Goal: Information Seeking & Learning: Learn about a topic

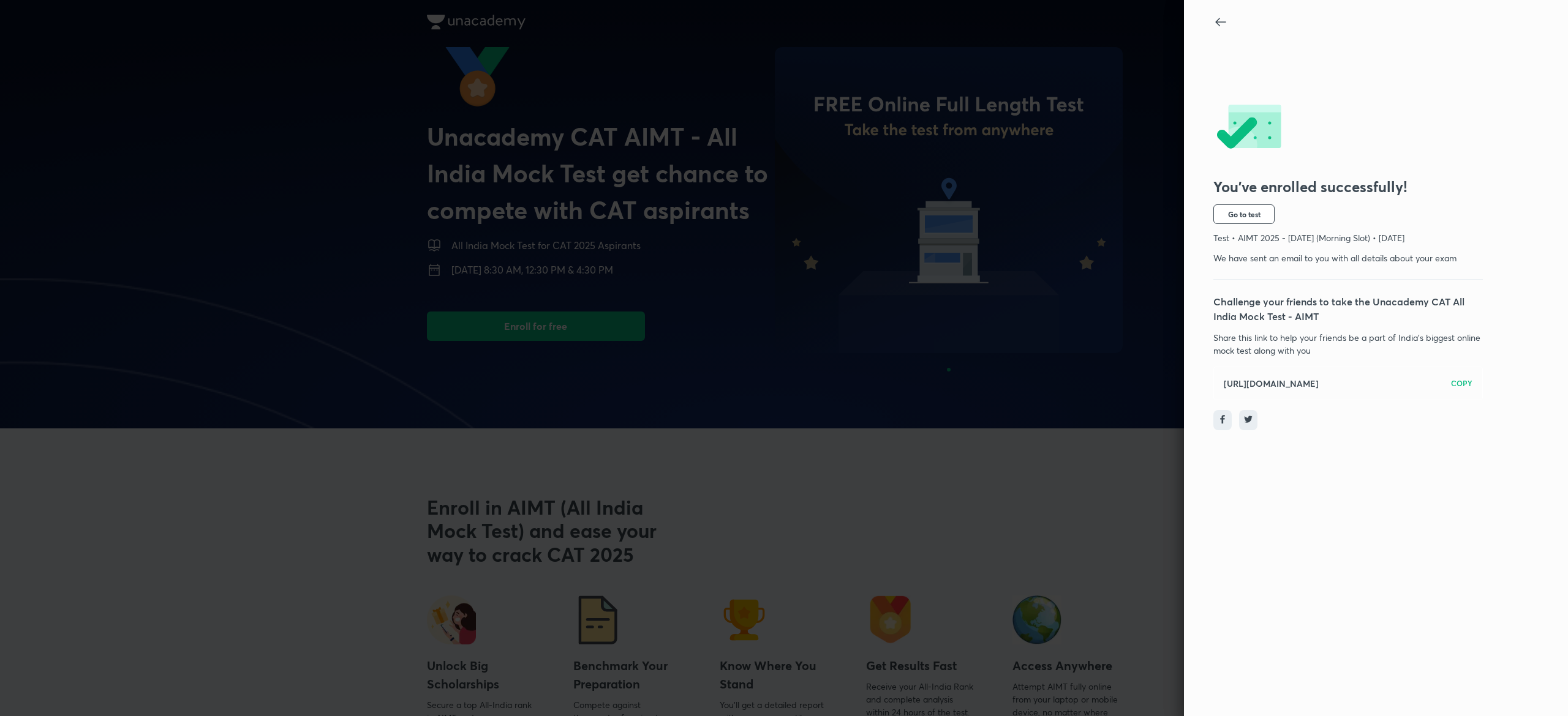
click at [1222, 30] on div at bounding box center [1355, 23] width 284 height 16
click at [1219, 26] on icon at bounding box center [1220, 22] width 15 height 15
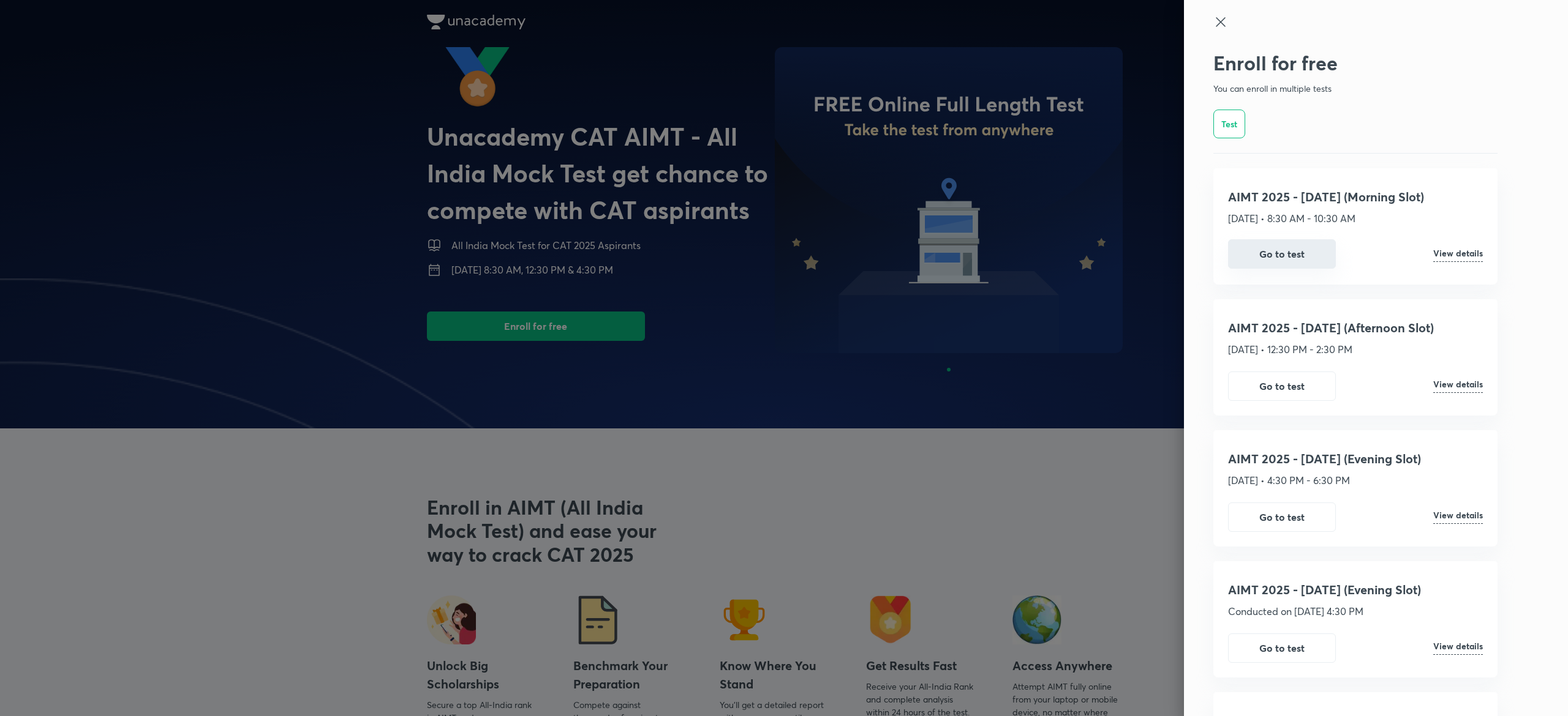
click at [1243, 253] on button "Go to test" at bounding box center [1282, 254] width 108 height 30
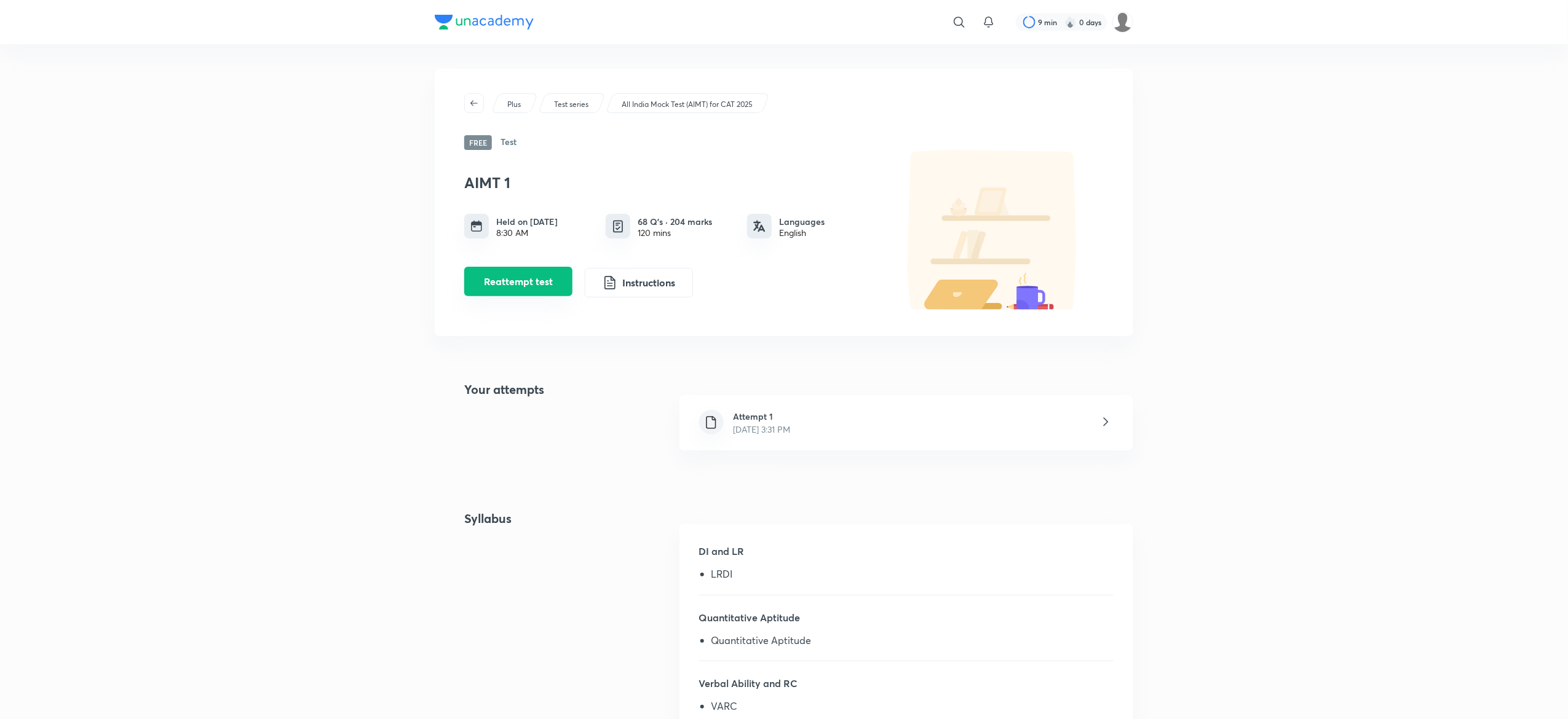
click at [526, 287] on button "Reattempt test" at bounding box center [518, 282] width 108 height 30
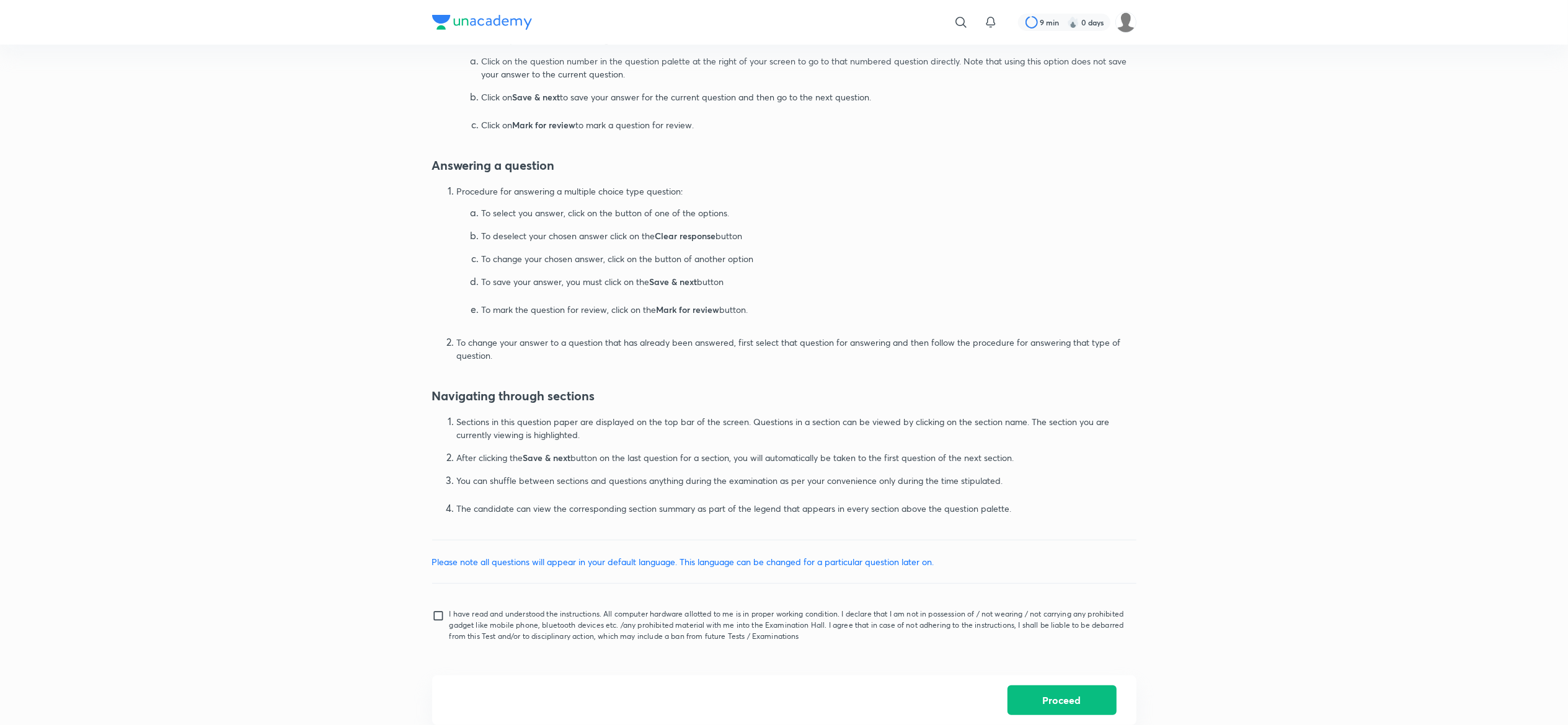
scroll to position [469, 0]
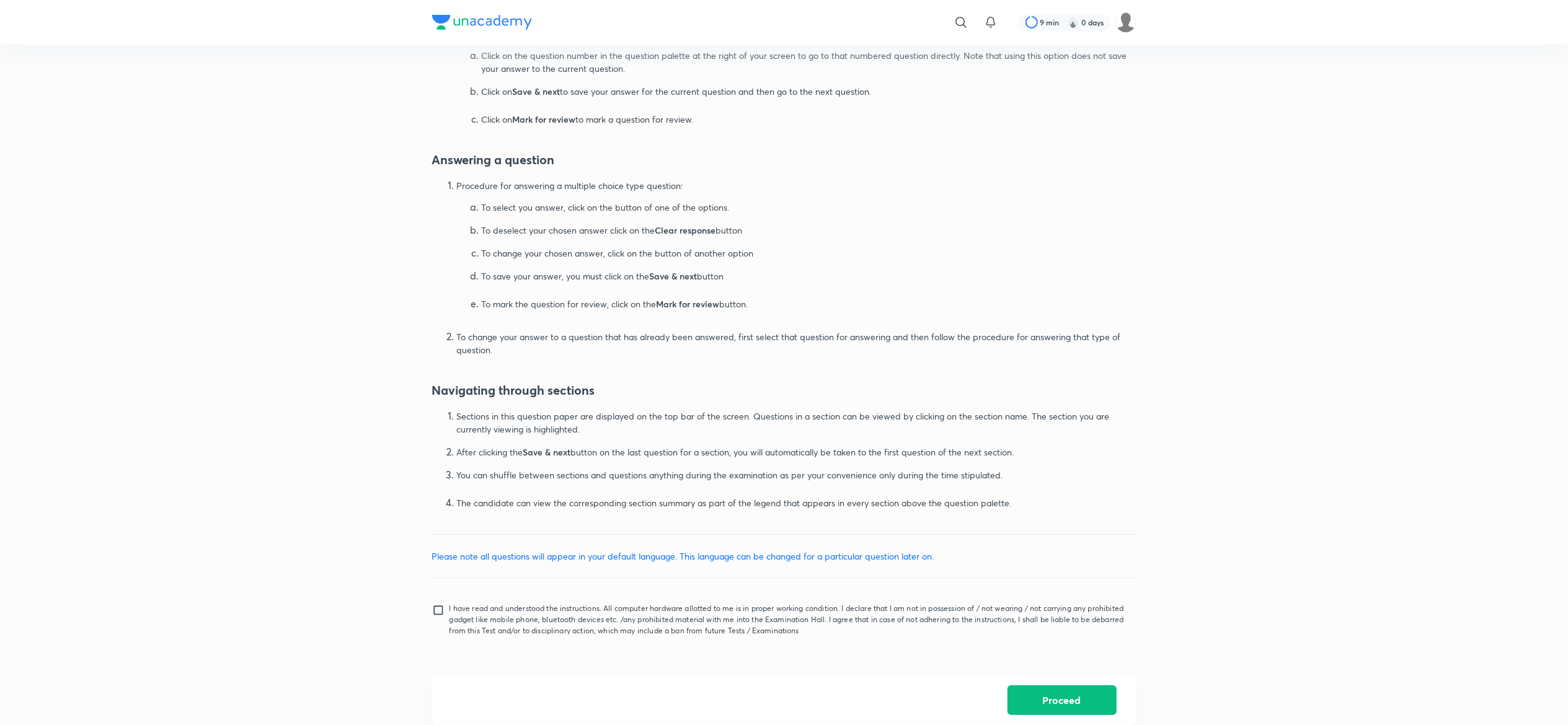
click at [437, 606] on input "I have read and understood the instructions. All computer hardware allotted to …" at bounding box center [441, 619] width 17 height 31
checkbox input "true"
click at [1071, 704] on button "Proceed" at bounding box center [1062, 699] width 109 height 30
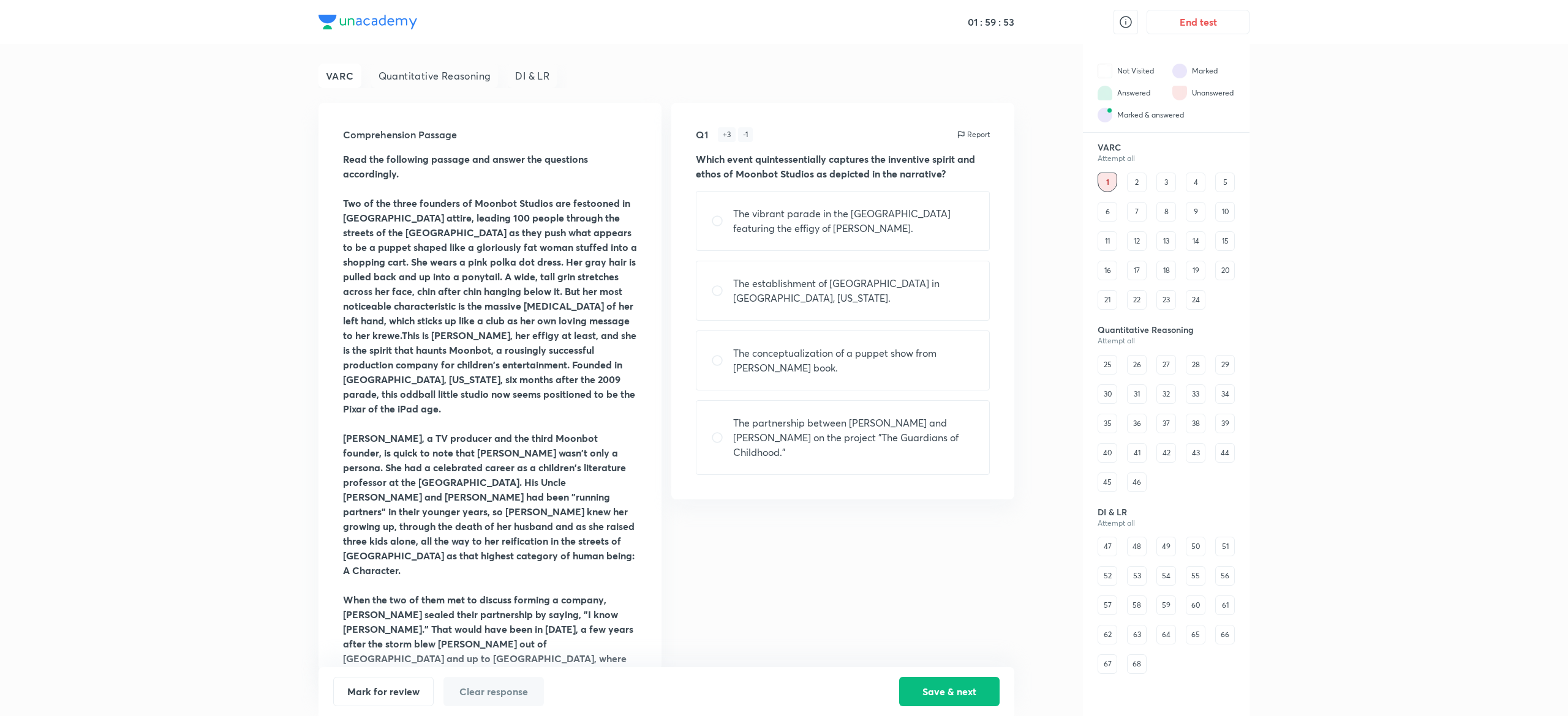
click at [821, 363] on p "The conceptualization of a puppet show from Joyce’s book." at bounding box center [853, 360] width 241 height 30
radio input "true"
click at [958, 703] on button "Save & next" at bounding box center [949, 691] width 100 height 30
click at [897, 460] on div "Q2 + 3 - 1 Report What critical moment led Brandon Oldenburg to reassess his ca…" at bounding box center [842, 293] width 343 height 382
click at [867, 373] on div "A direct appeal from Joyce and Enochs to consider their new enterprise." at bounding box center [843, 360] width 294 height 60
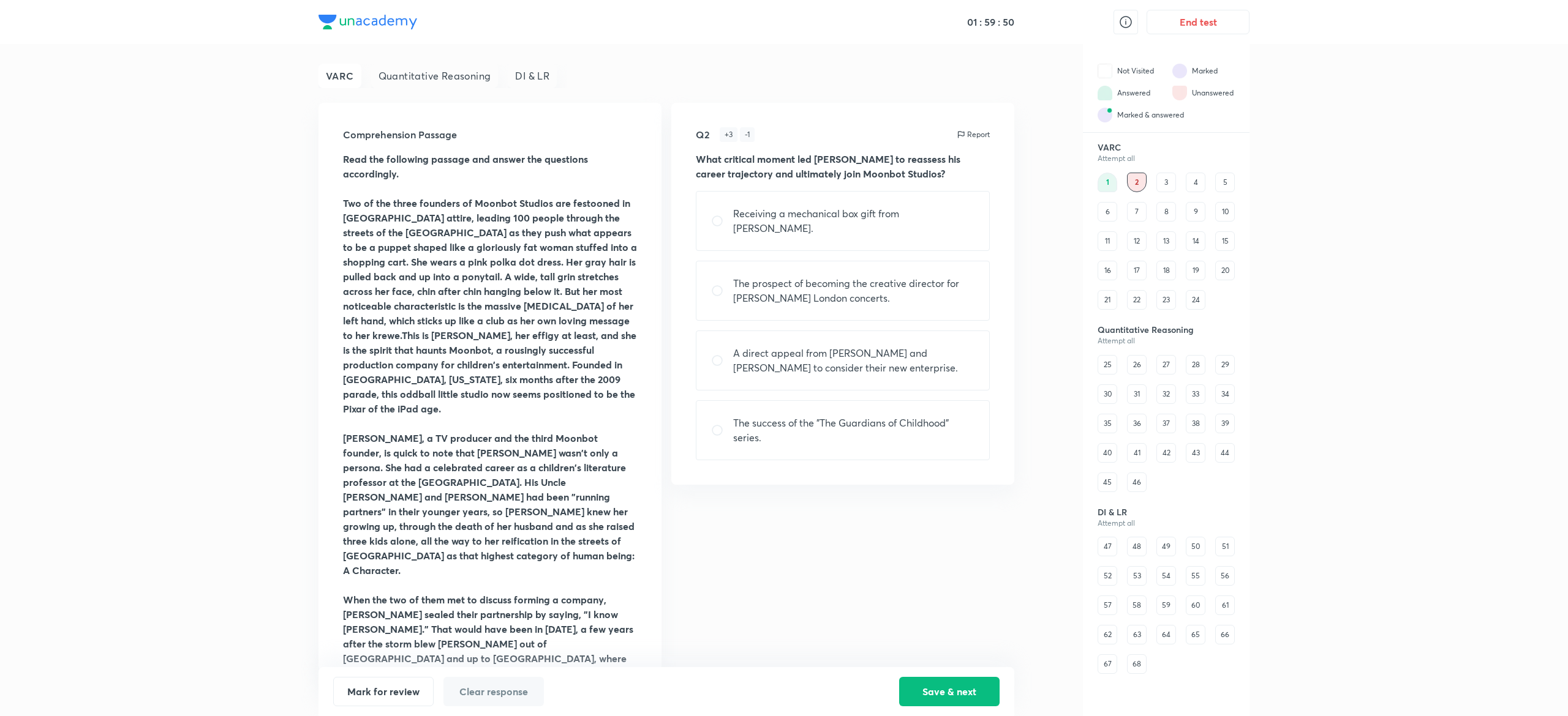
radio input "true"
click at [926, 682] on button "Save & next" at bounding box center [949, 691] width 100 height 30
click at [869, 415] on div "By recognizing a unified vision to redefine children’s entertainment through di…" at bounding box center [843, 445] width 294 height 60
radio input "true"
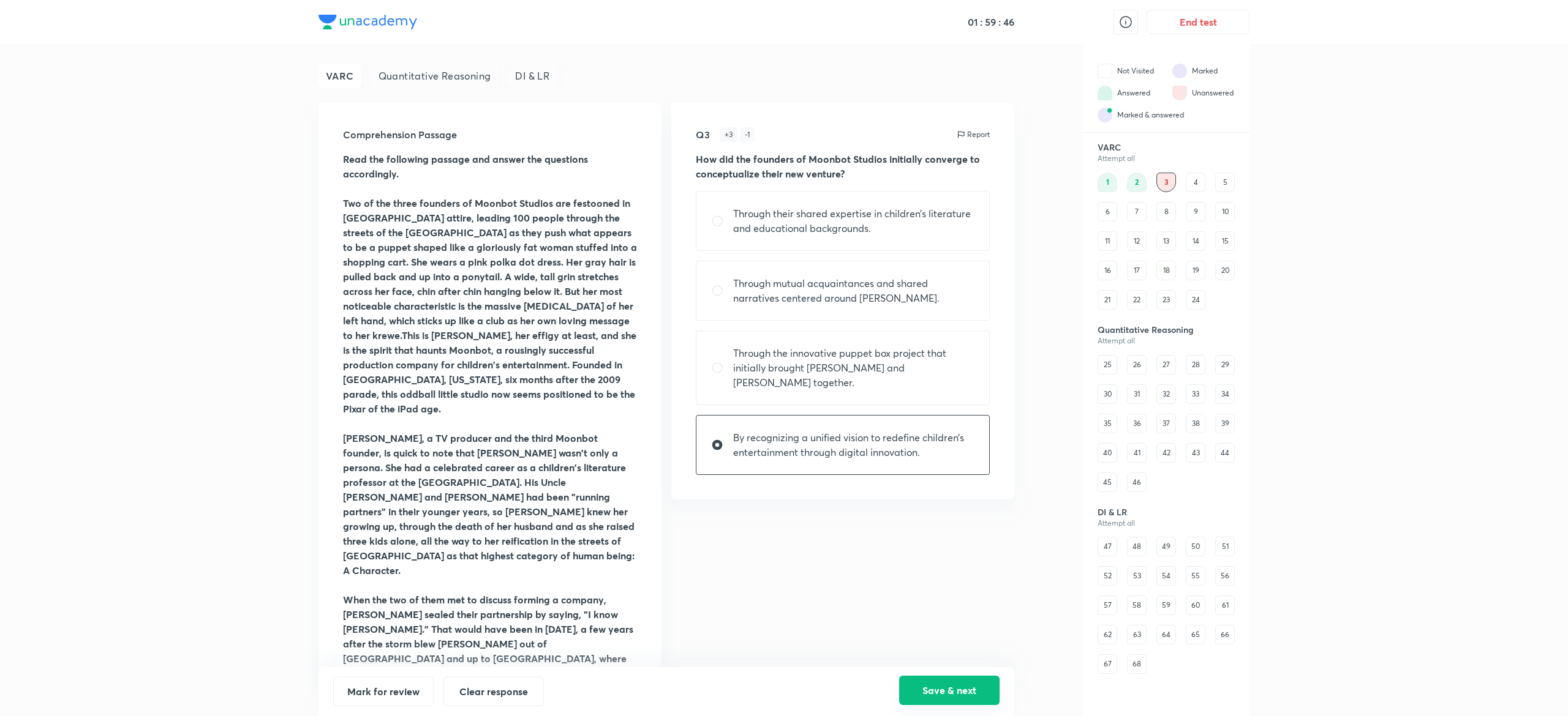
click at [931, 678] on button "Save & next" at bounding box center [949, 691] width 100 height 30
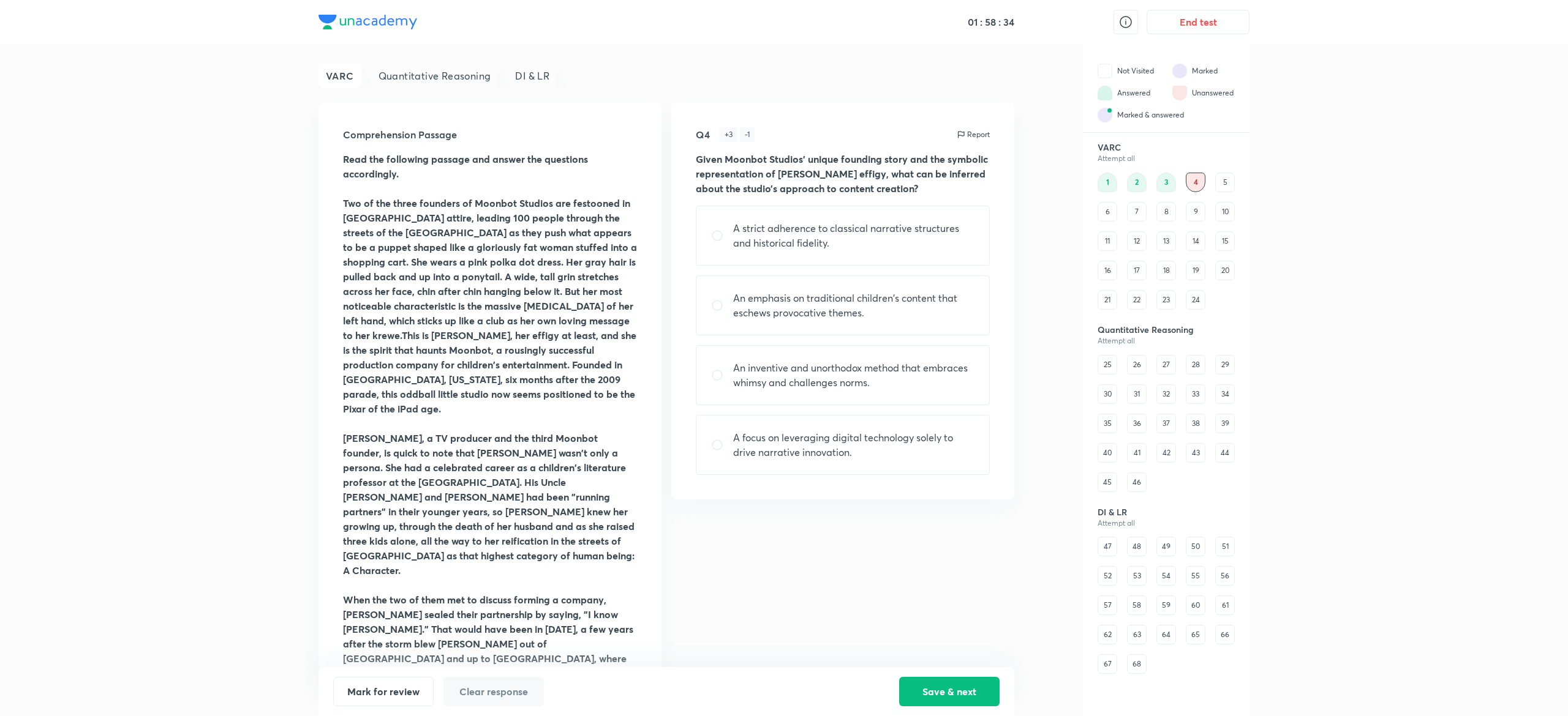
click at [180, 416] on div "01 : 58 : 34 End test VARC Quantitative Reasoning DI & LR Comprehension Passage…" at bounding box center [784, 358] width 1568 height 716
drag, startPoint x: 898, startPoint y: 405, endPoint x: 1069, endPoint y: 186, distance: 277.9
click at [1069, 186] on div "VARC Quantitative Reasoning DI & LR Comprehension Passage Read the following pa…" at bounding box center [784, 380] width 931 height 672
click at [898, 256] on div "A strict adherence to classical narrative structures and historical fidelity." at bounding box center [843, 235] width 294 height 60
radio input "true"
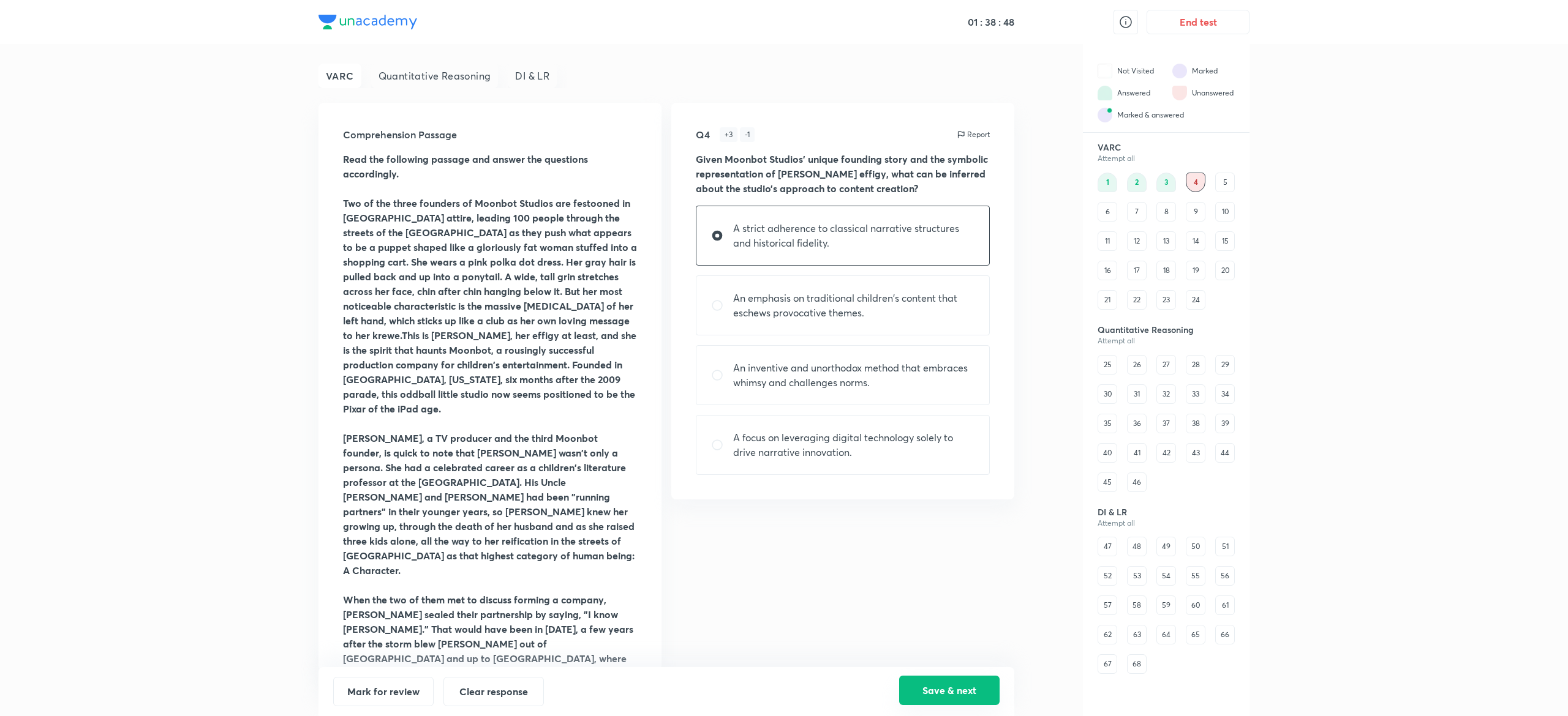
click at [987, 688] on button "Save & next" at bounding box center [949, 691] width 100 height 30
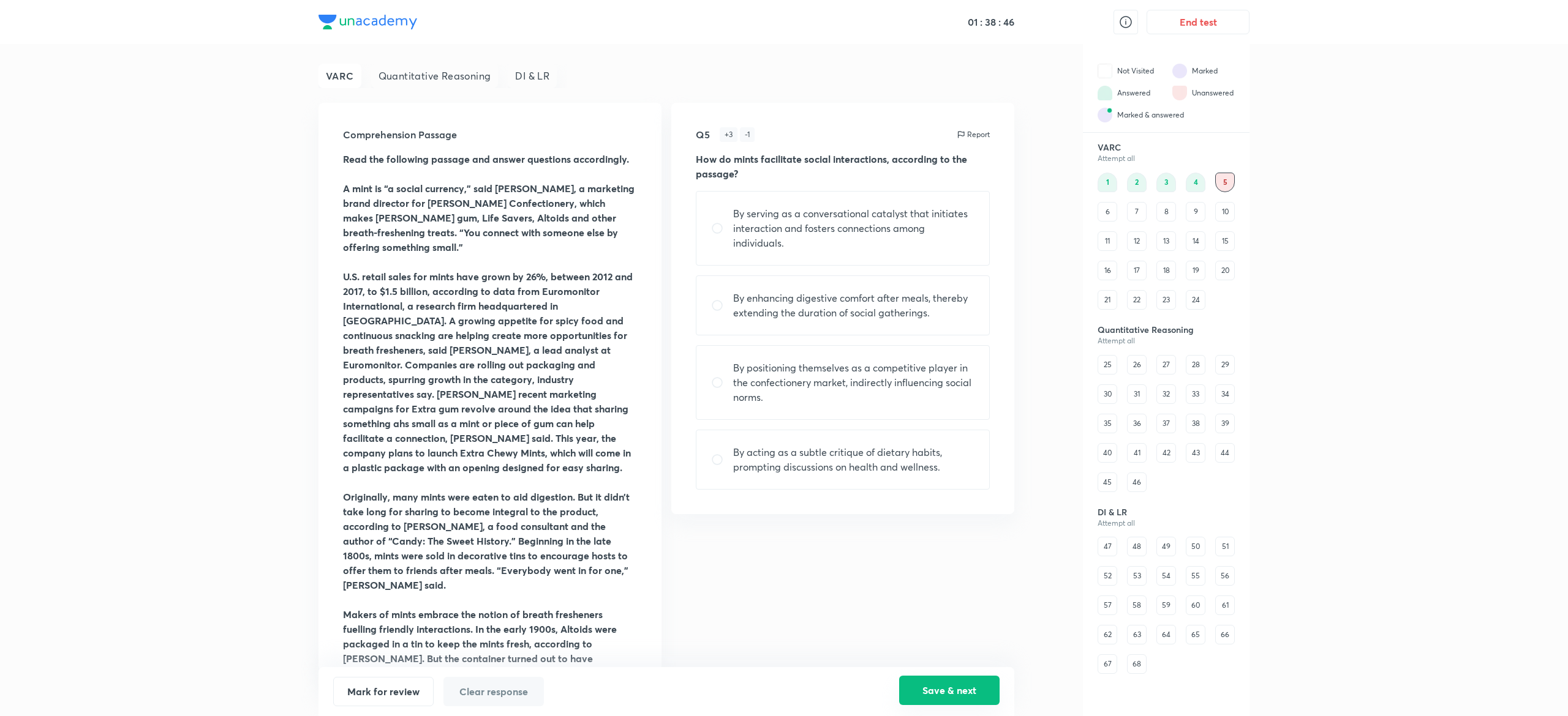
click at [922, 695] on button "Save & next" at bounding box center [949, 691] width 100 height 30
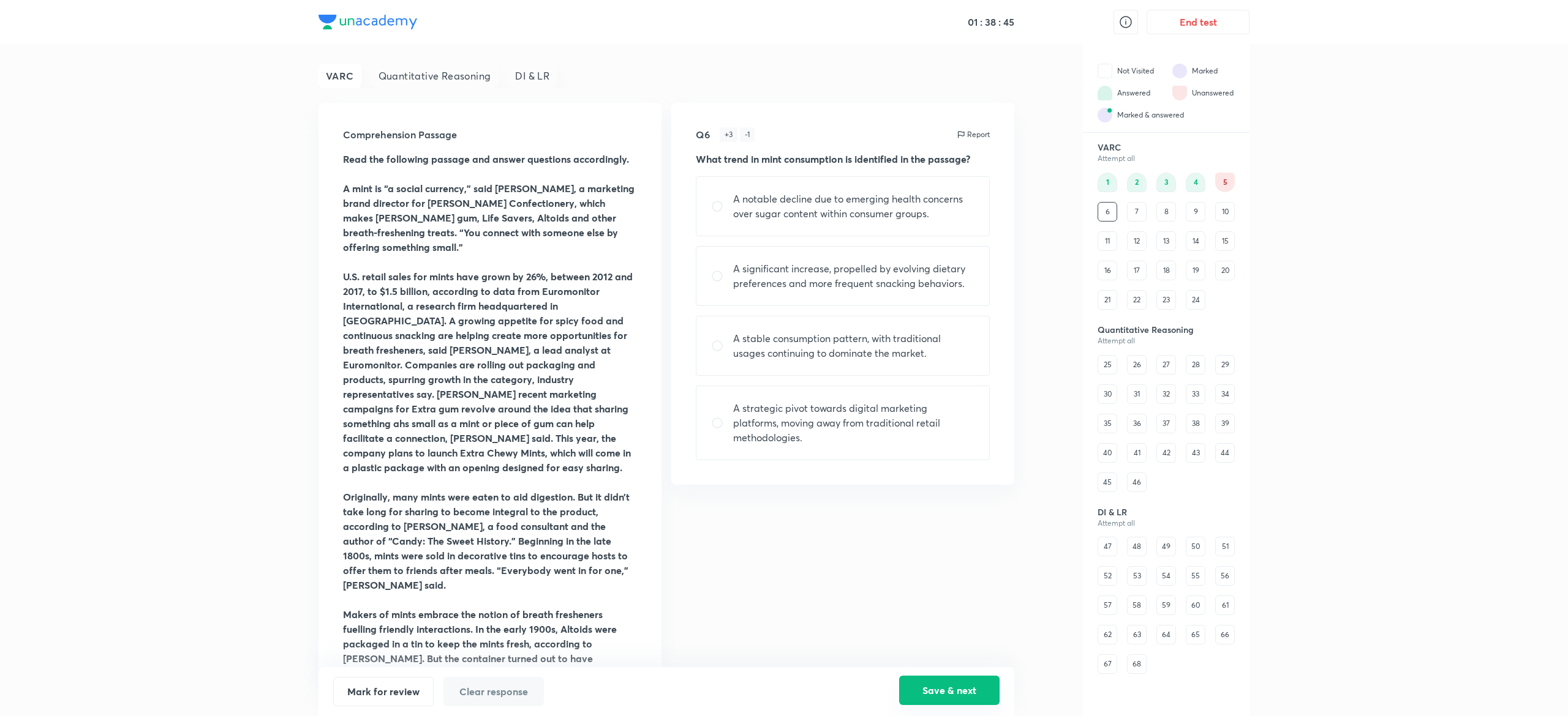
click at [922, 695] on button "Save & next" at bounding box center [949, 691] width 100 height 30
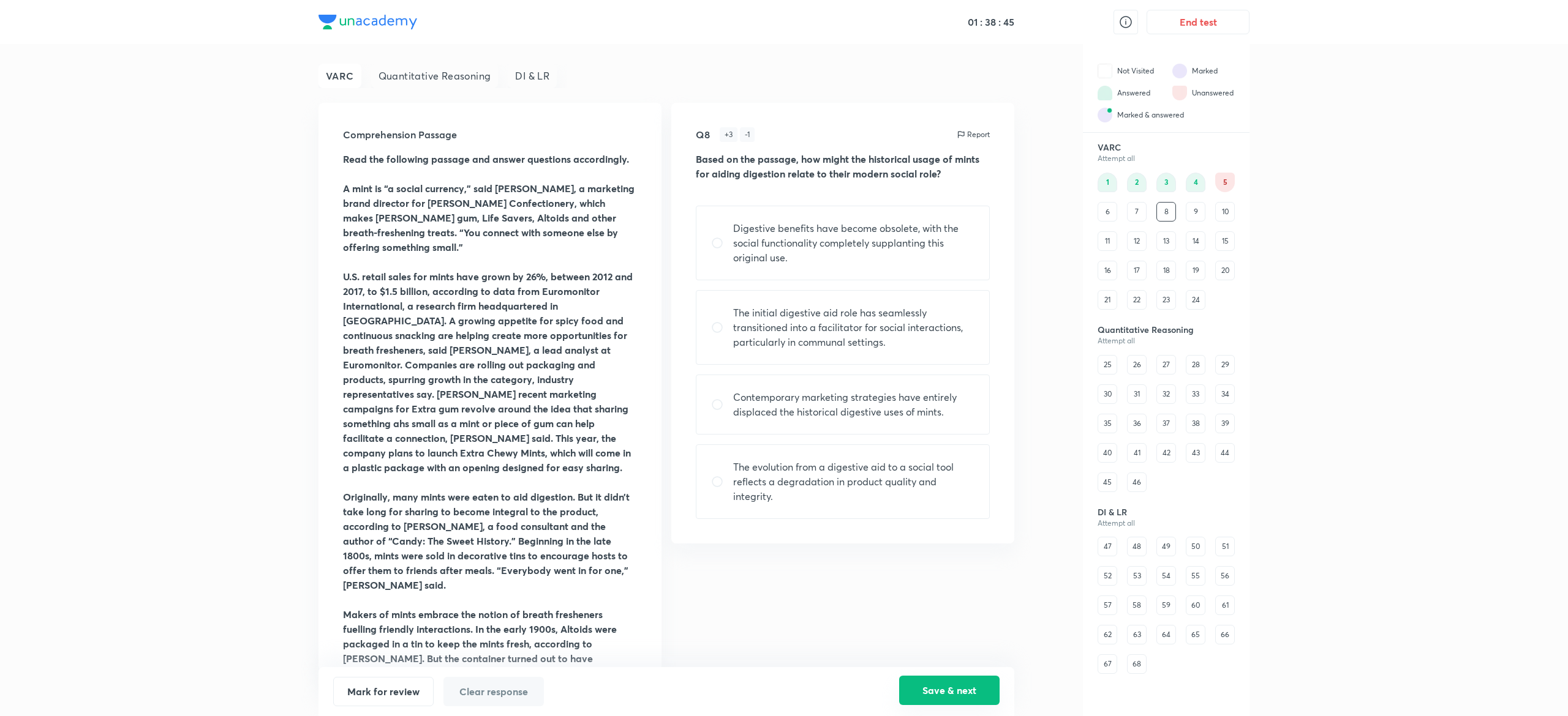
click at [922, 695] on button "Save & next" at bounding box center [949, 691] width 100 height 30
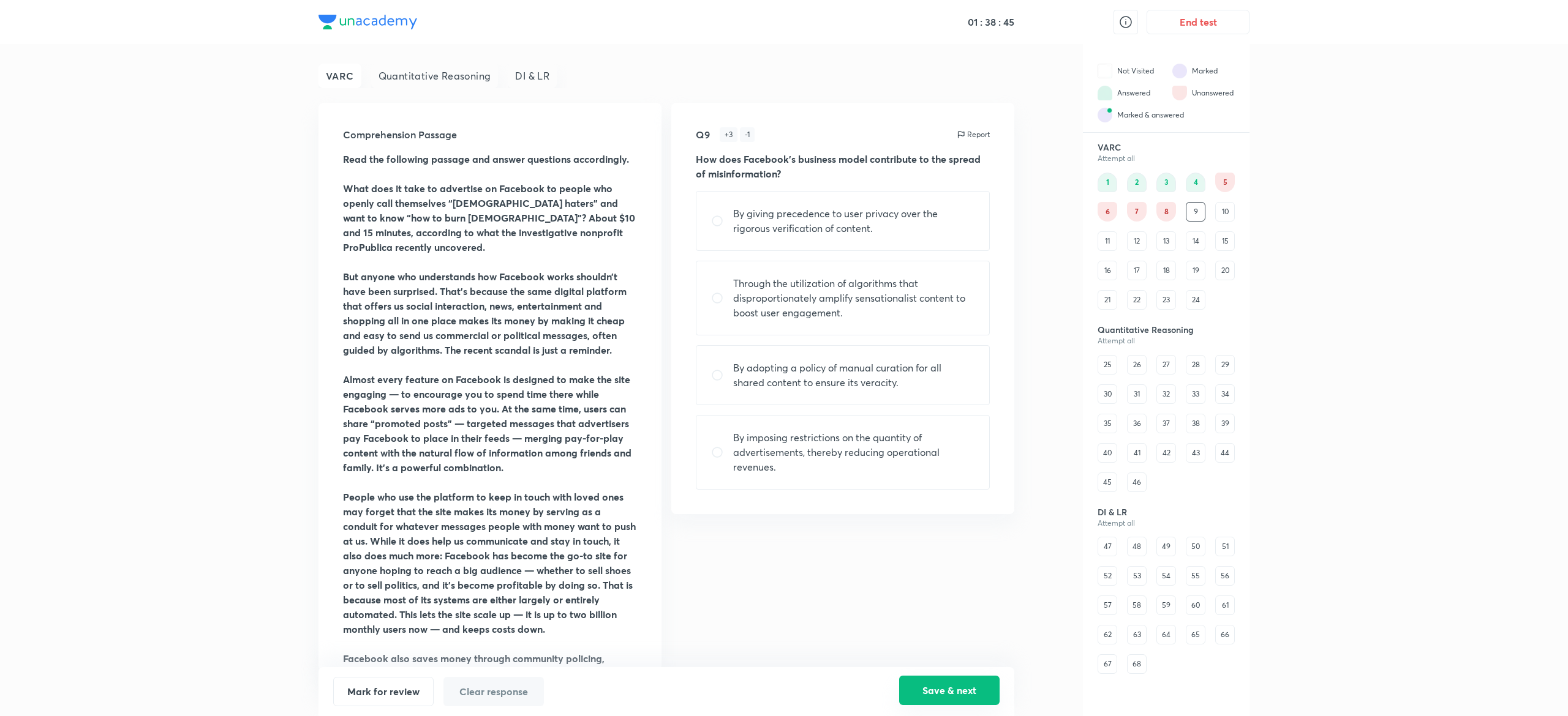
click at [922, 695] on button "Save & next" at bounding box center [949, 691] width 100 height 30
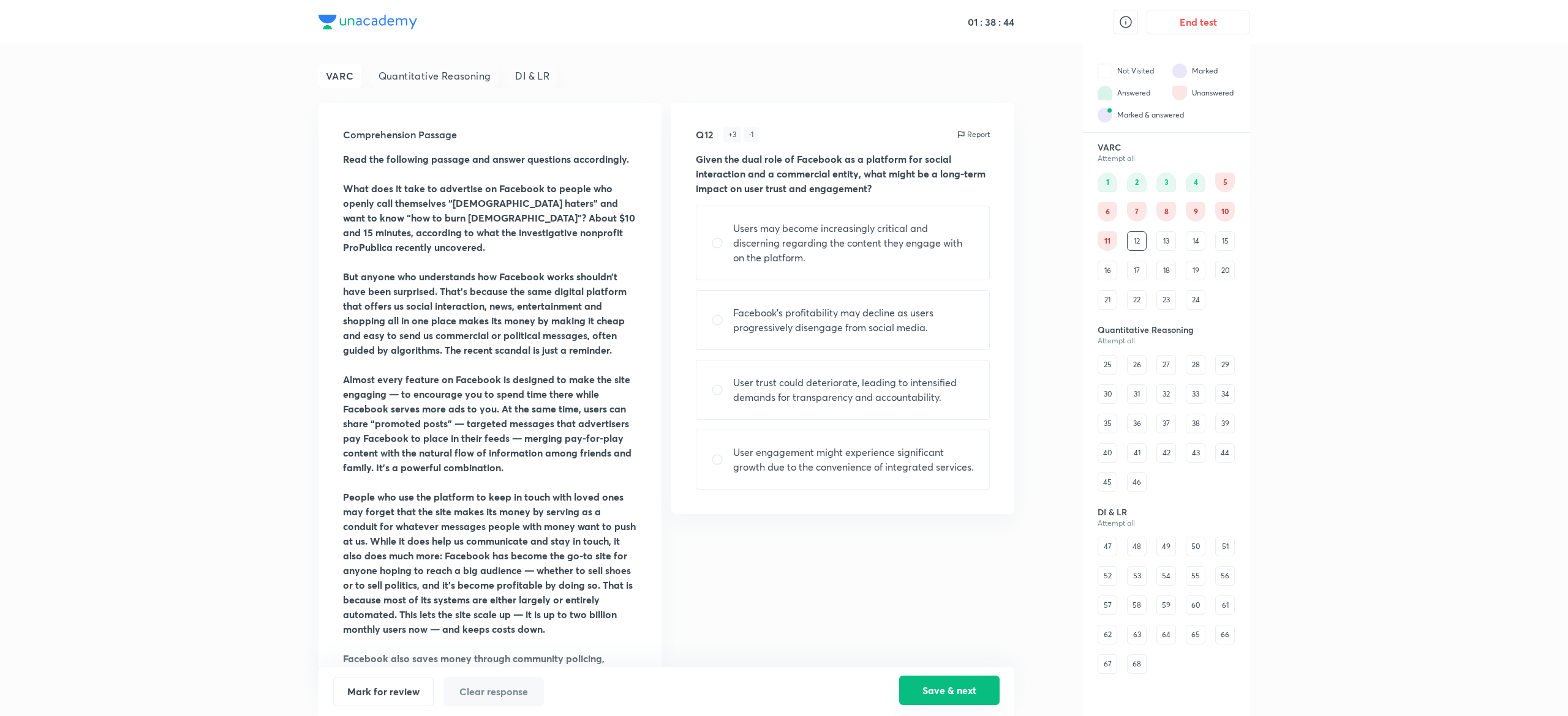
click at [922, 695] on button "Save & next" at bounding box center [949, 691] width 100 height 30
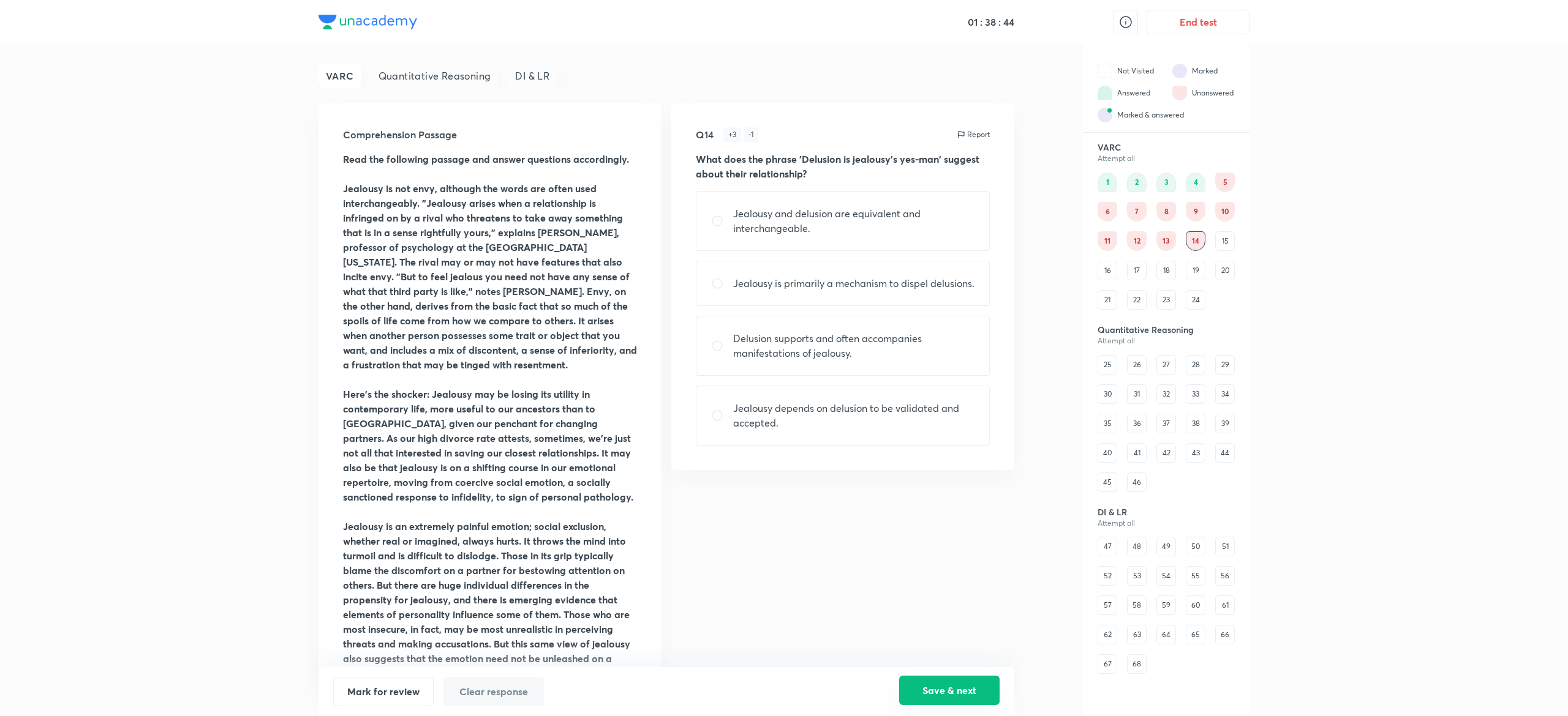
click at [920, 693] on button "Save & next" at bounding box center [949, 691] width 100 height 30
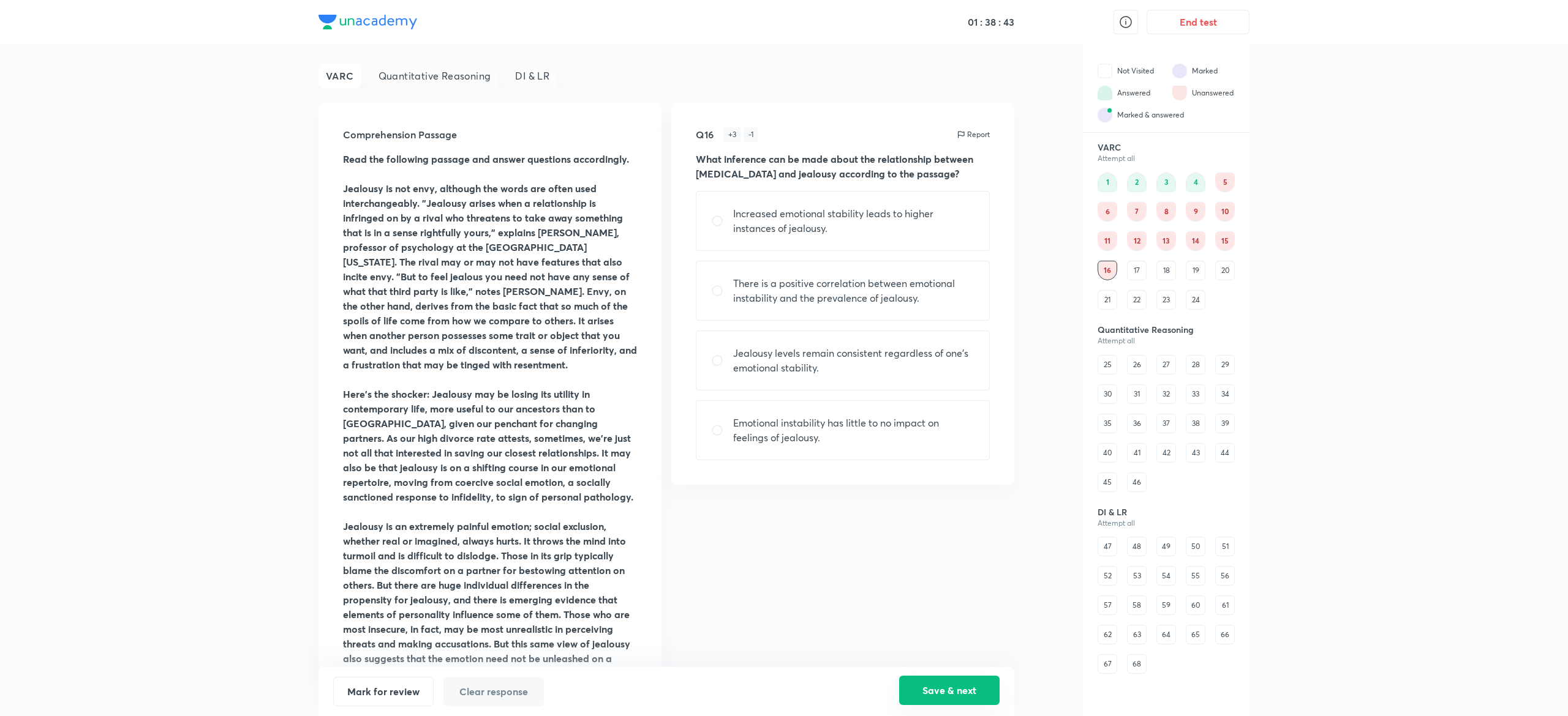
click at [920, 693] on button "Save & next" at bounding box center [949, 691] width 100 height 30
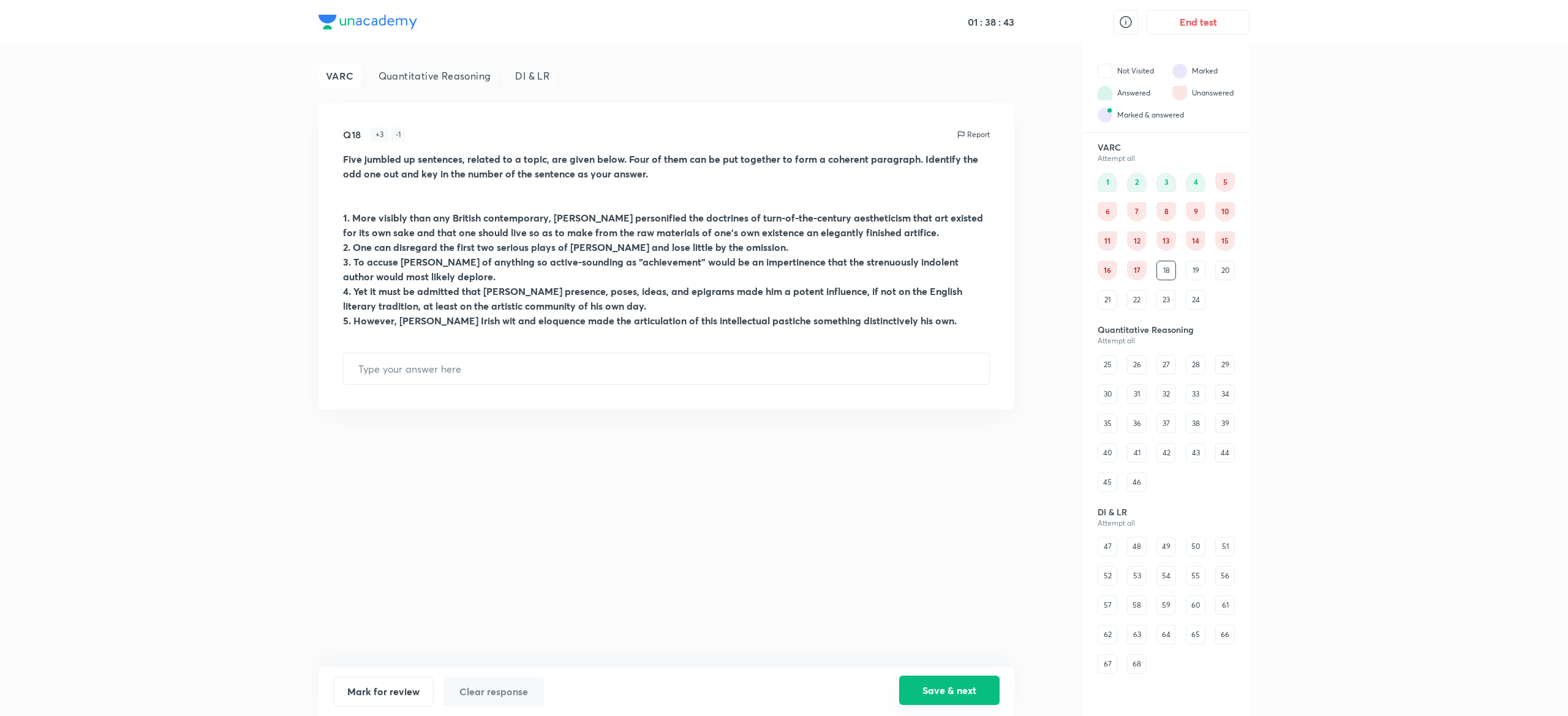
click at [920, 693] on button "Save & next" at bounding box center [949, 691] width 100 height 30
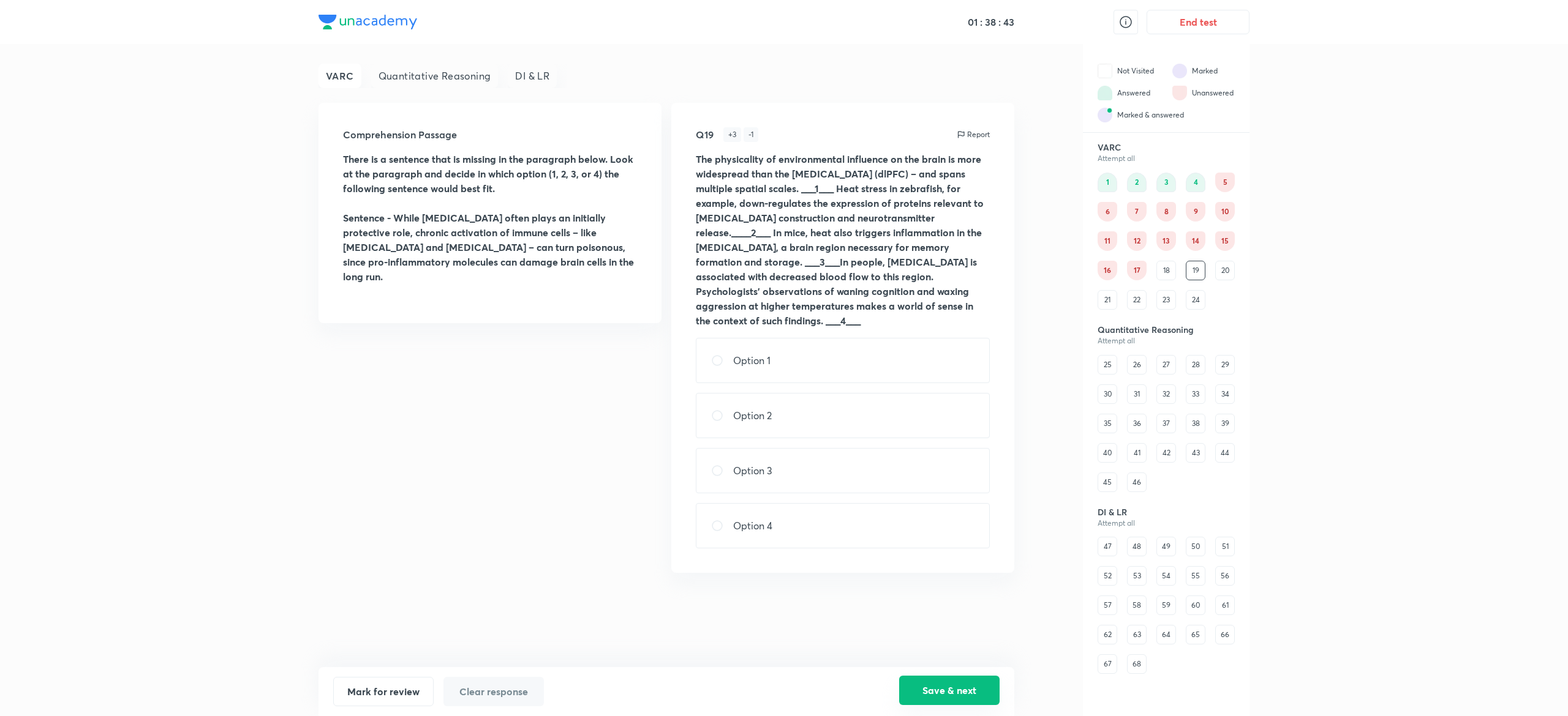
click at [920, 693] on button "Save & next" at bounding box center [949, 691] width 100 height 30
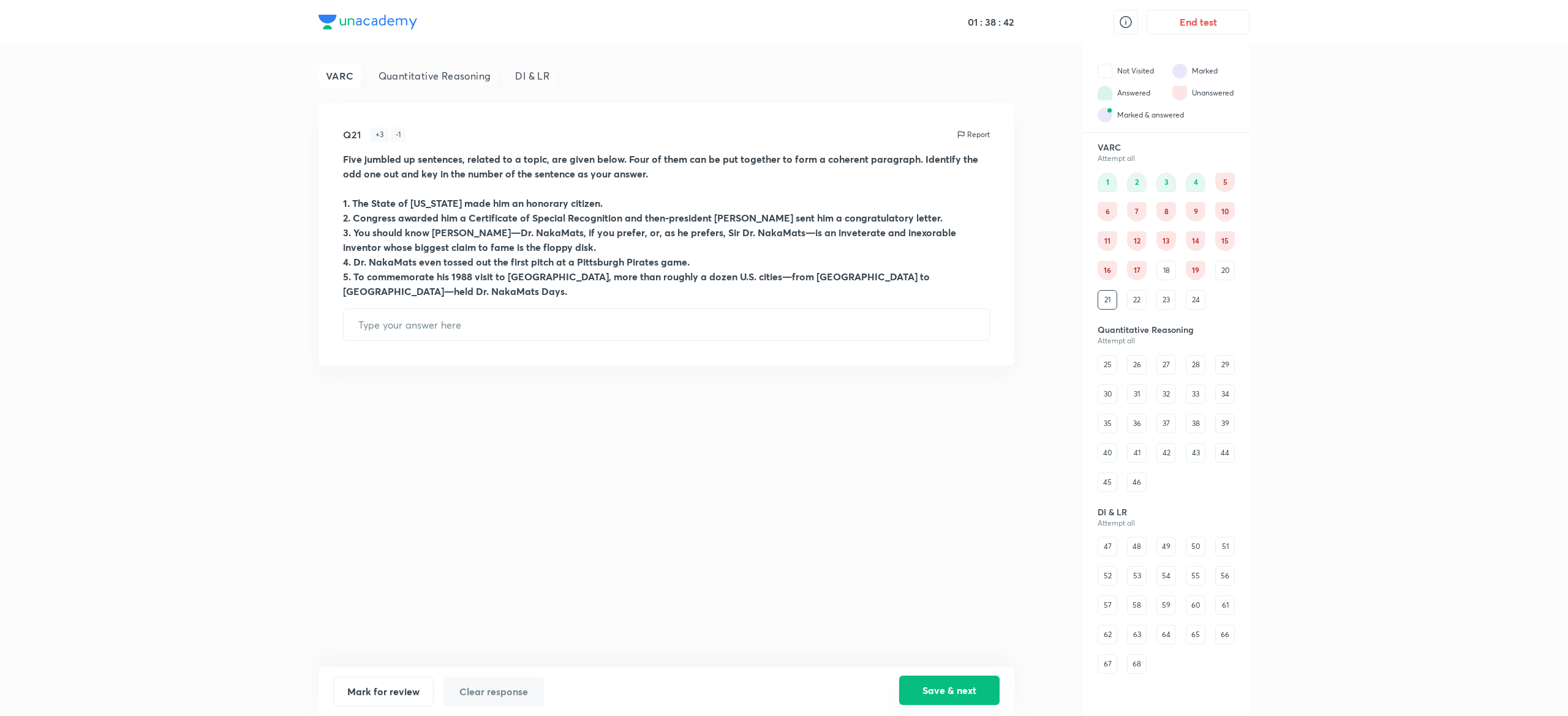
click at [920, 693] on button "Save & next" at bounding box center [949, 691] width 100 height 30
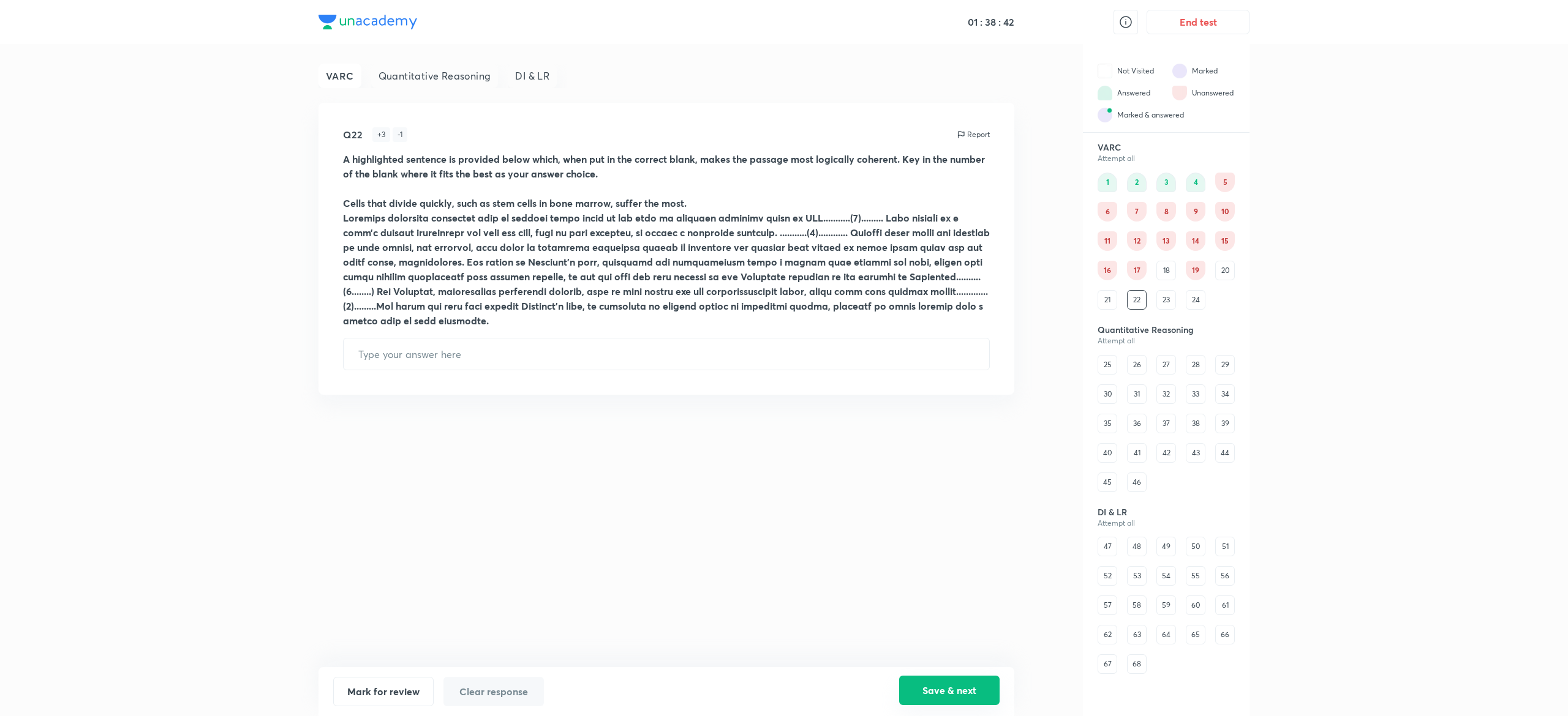
click at [920, 693] on button "Save & next" at bounding box center [949, 691] width 100 height 30
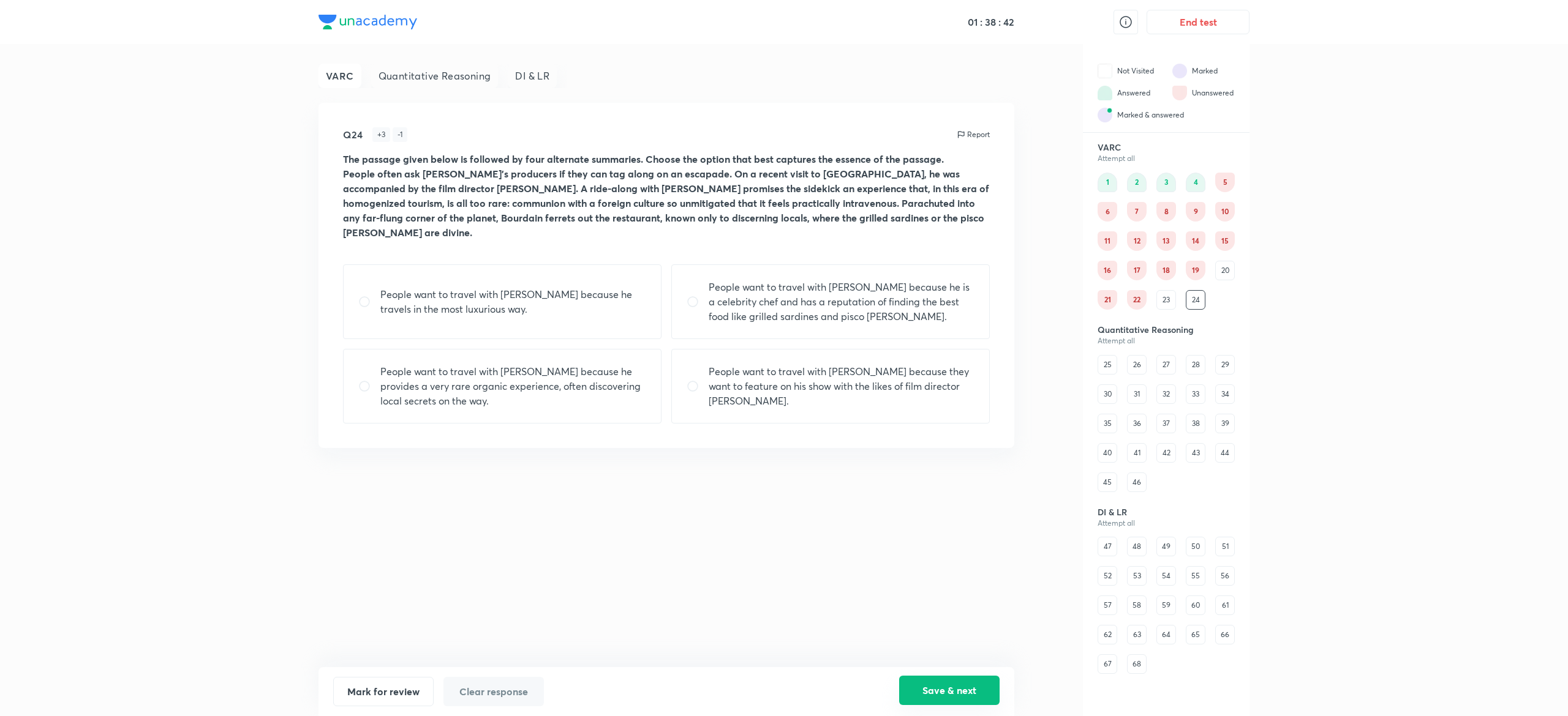
click at [920, 693] on button "Save & next" at bounding box center [949, 691] width 100 height 30
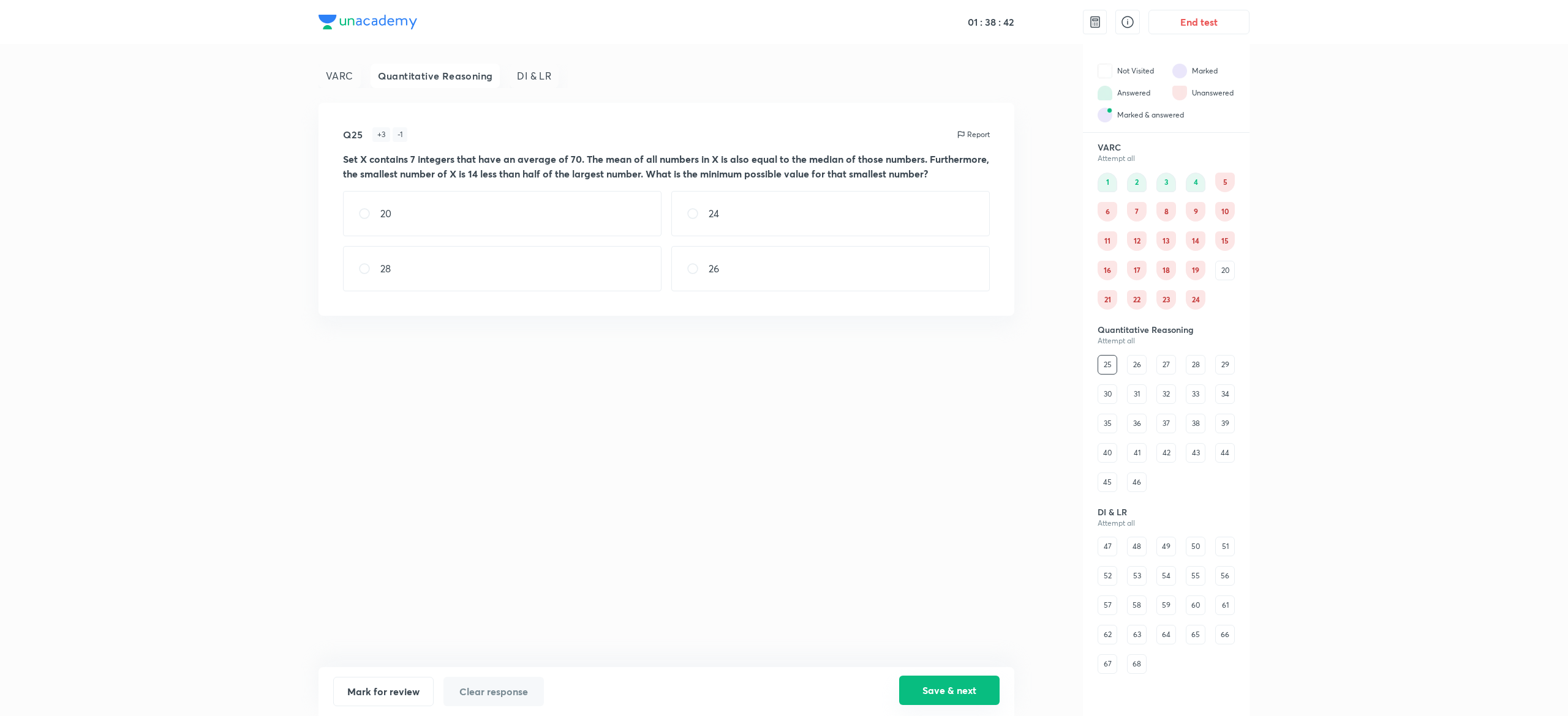
click at [920, 693] on button "Save & next" at bounding box center [949, 691] width 100 height 30
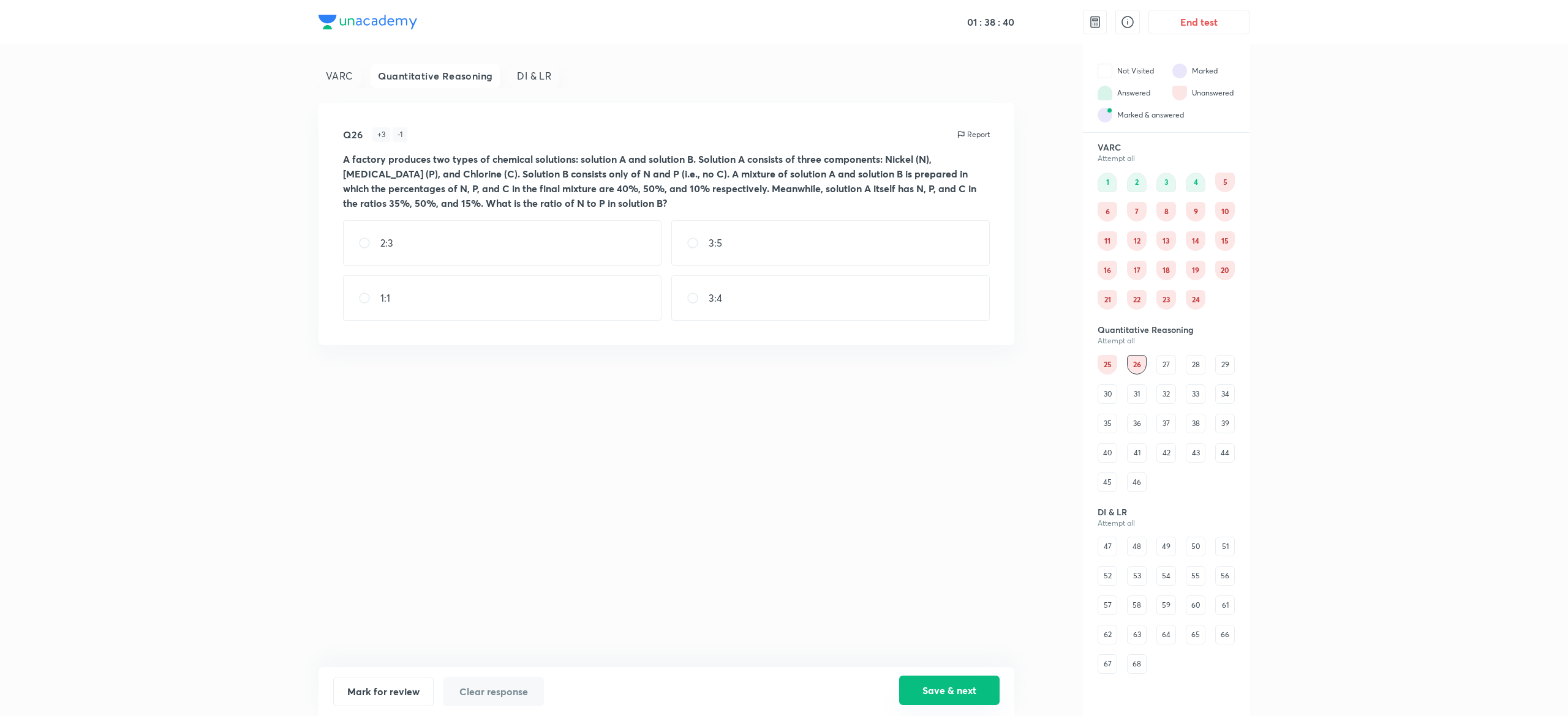
click at [920, 693] on button "Save & next" at bounding box center [949, 691] width 100 height 30
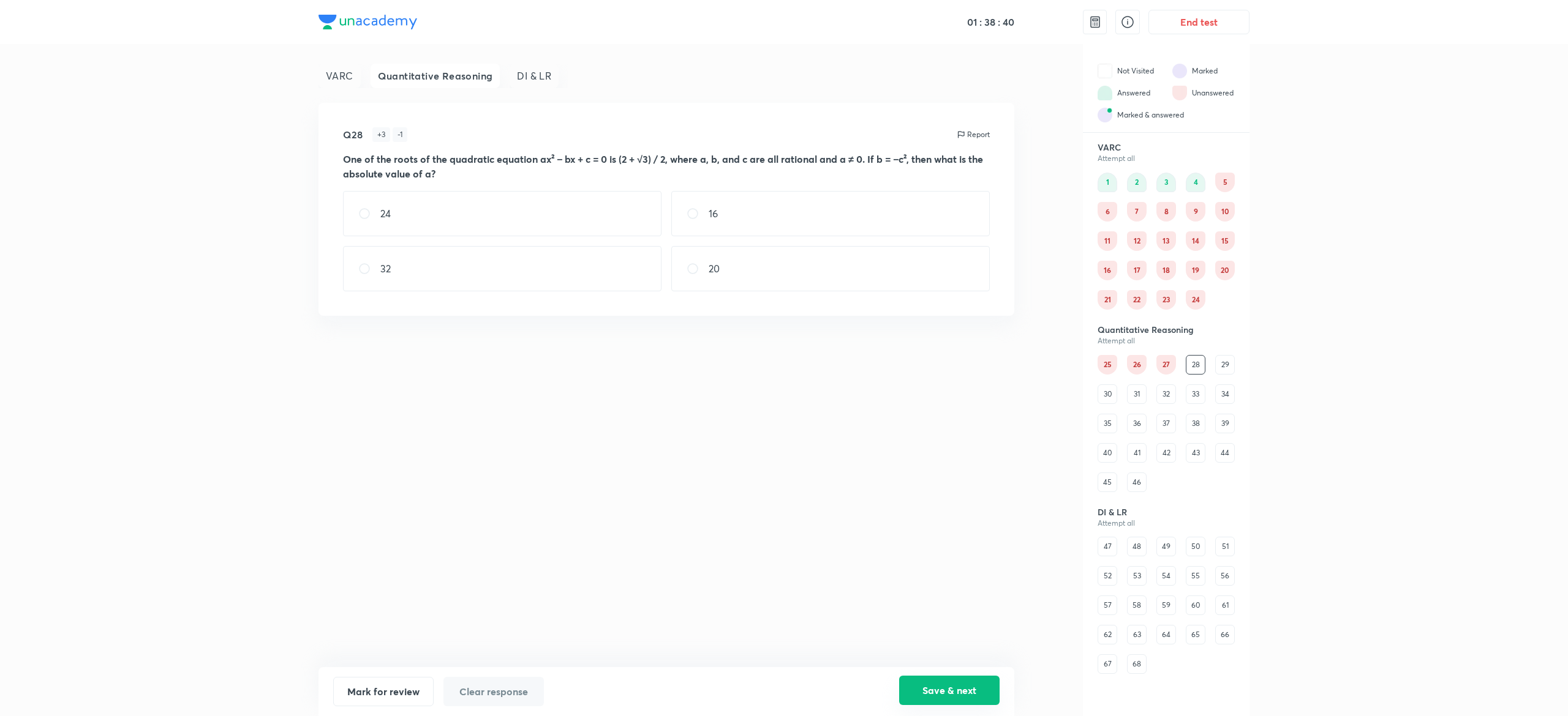
click at [920, 693] on button "Save & next" at bounding box center [949, 691] width 100 height 30
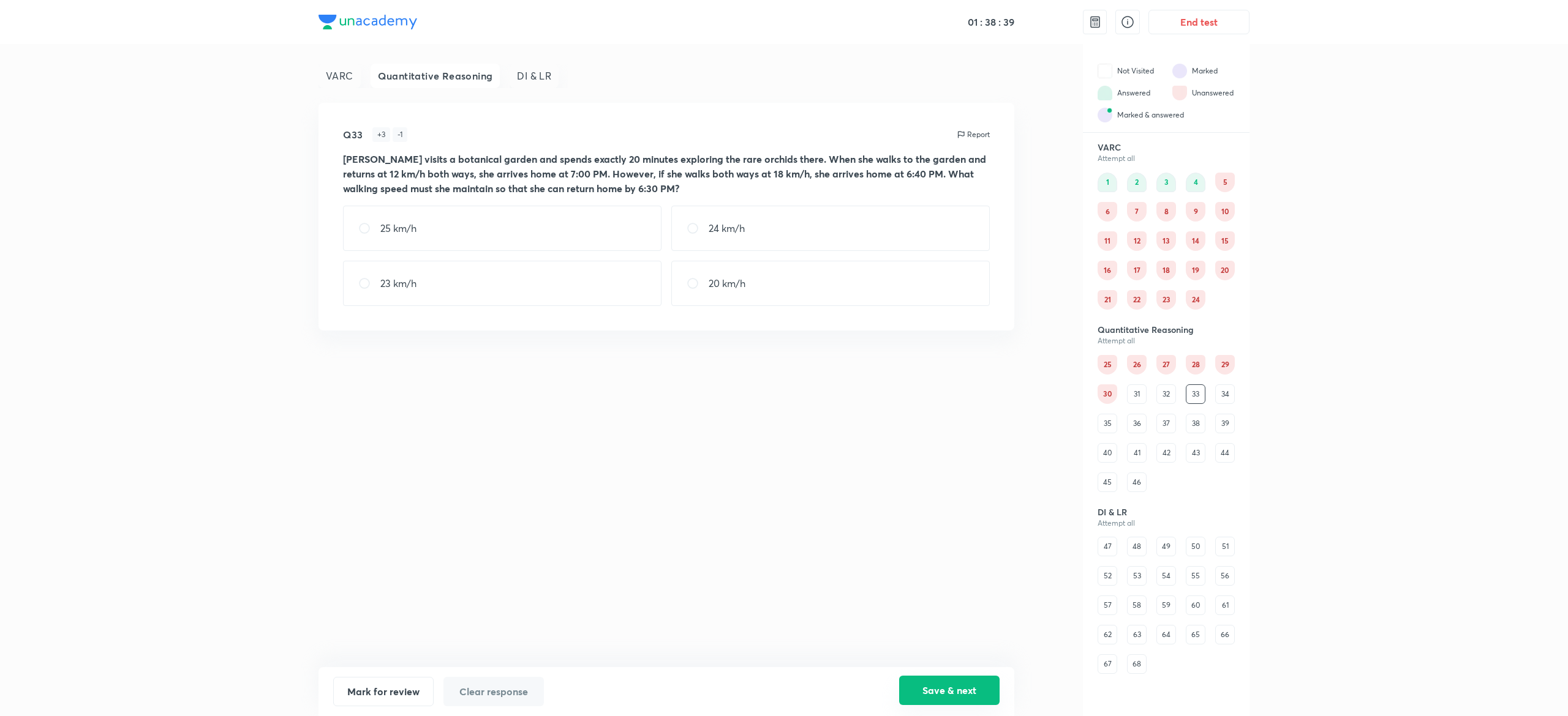
click at [920, 693] on button "Save & next" at bounding box center [949, 691] width 100 height 30
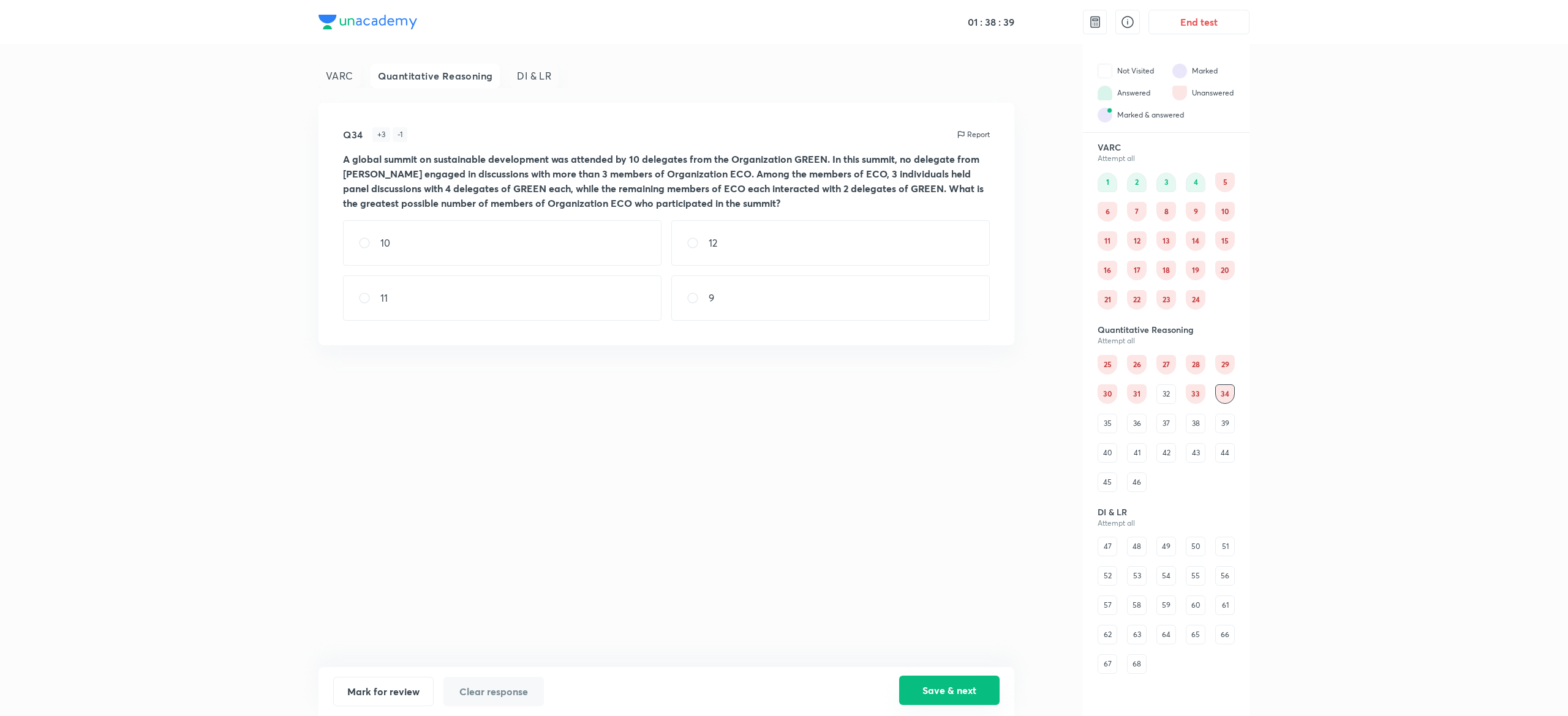
click at [920, 693] on button "Save & next" at bounding box center [949, 691] width 100 height 30
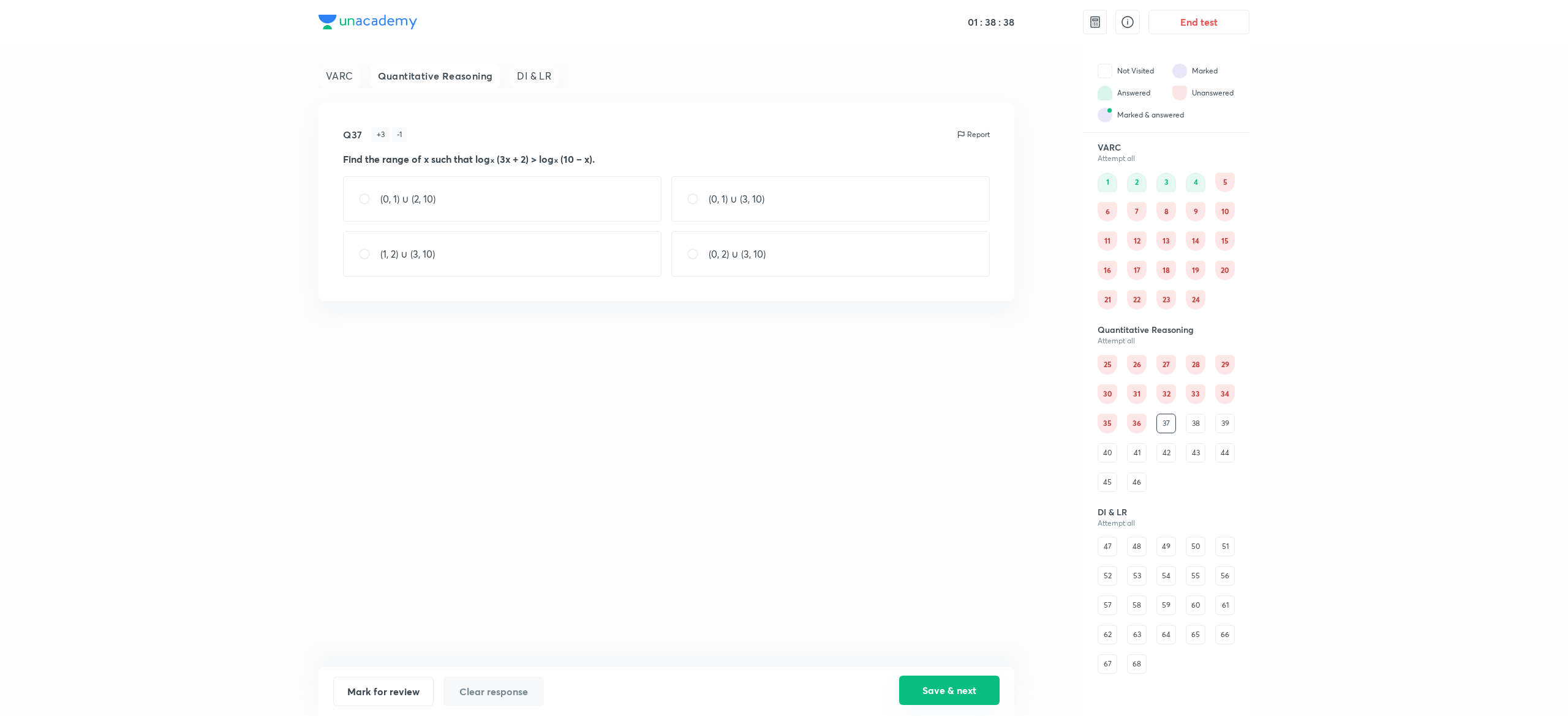
click at [920, 693] on button "Save & next" at bounding box center [949, 691] width 100 height 30
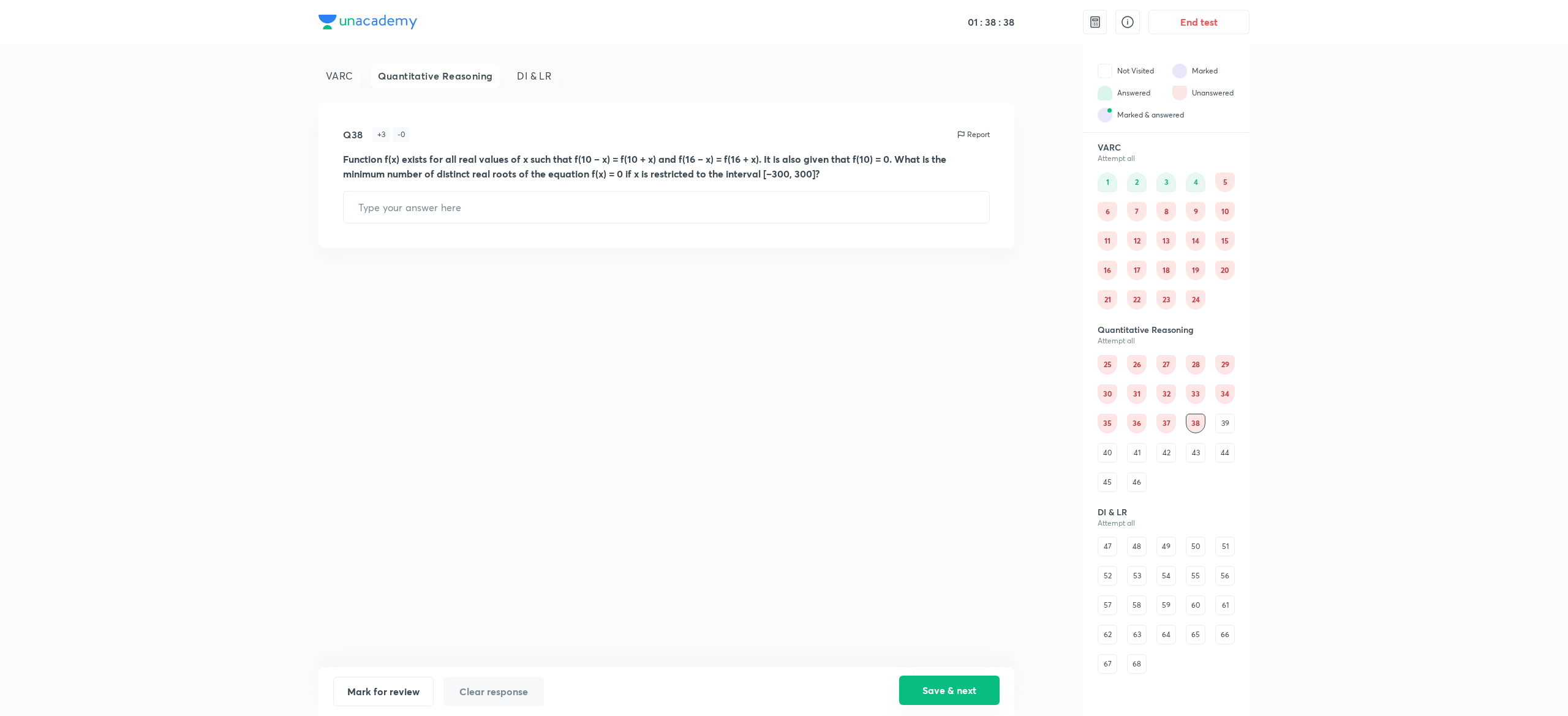
click at [920, 693] on button "Save & next" at bounding box center [949, 691] width 100 height 30
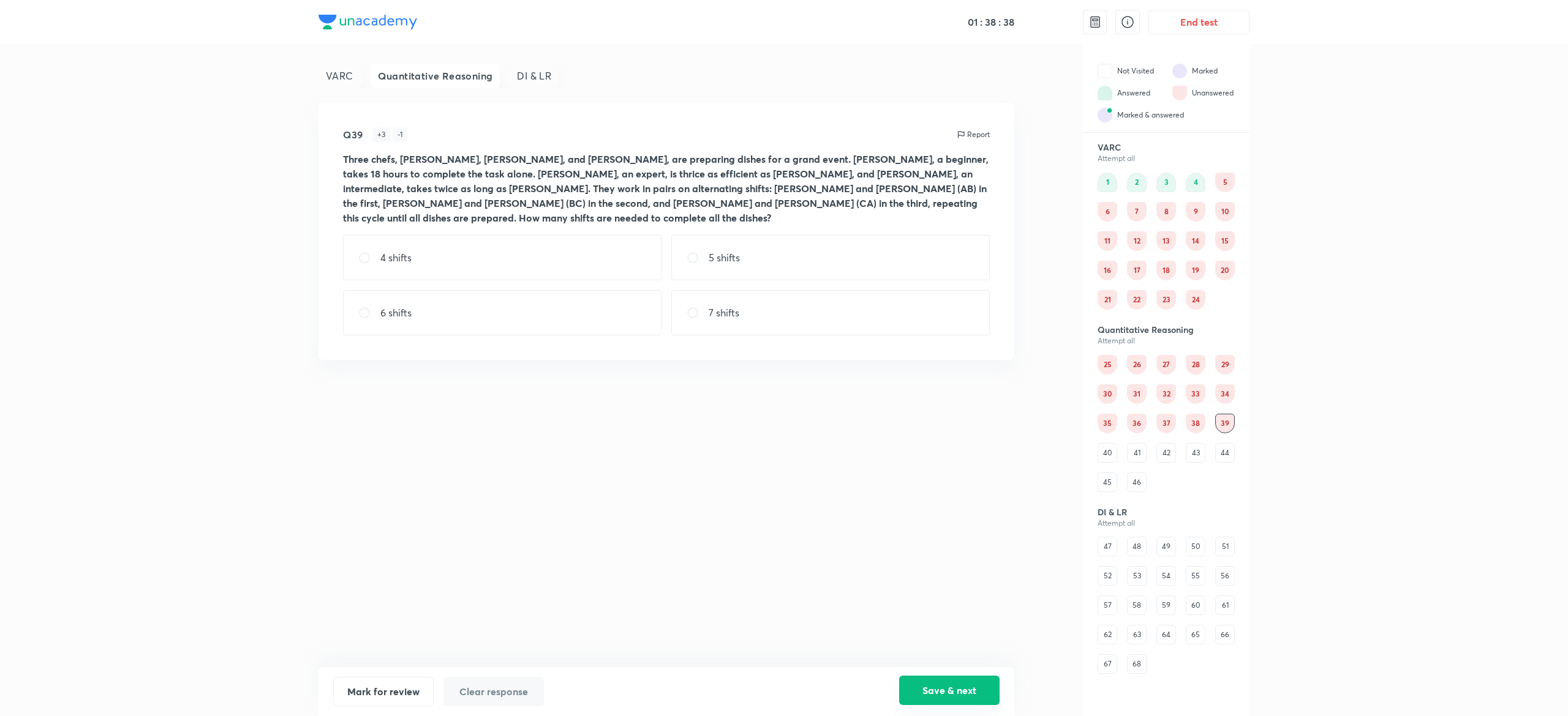
click at [920, 693] on button "Save & next" at bounding box center [949, 691] width 100 height 30
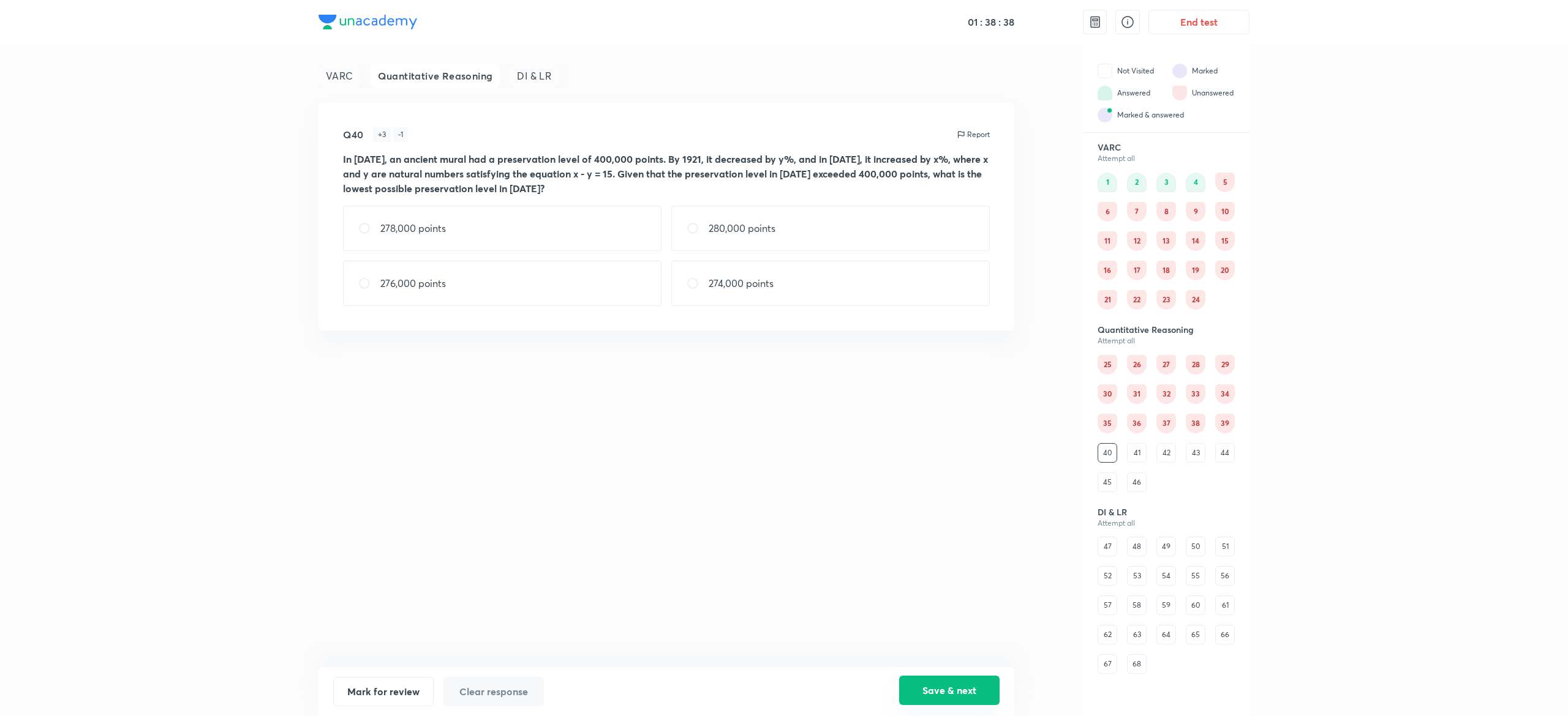
click at [920, 693] on button "Save & next" at bounding box center [949, 691] width 100 height 30
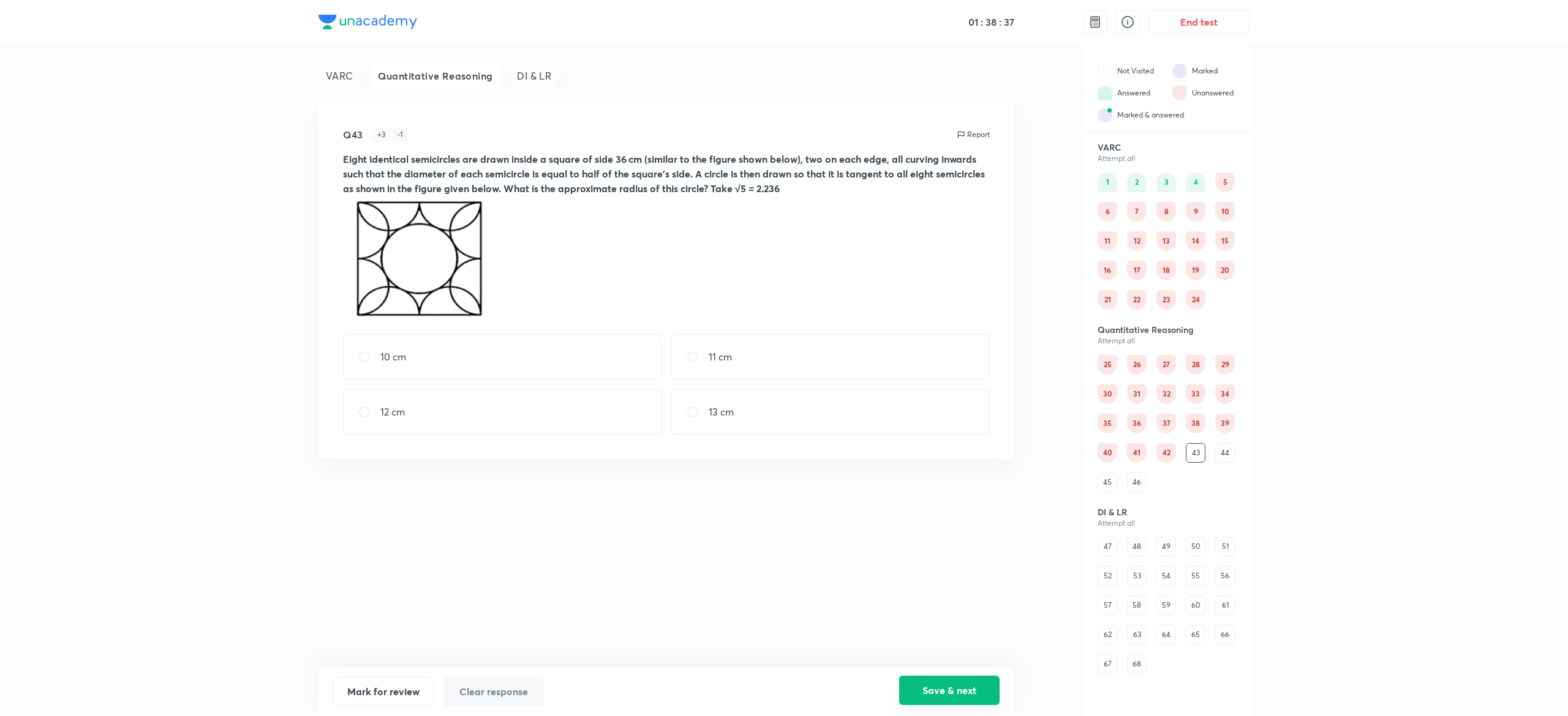
click at [920, 693] on button "Save & next" at bounding box center [949, 691] width 100 height 30
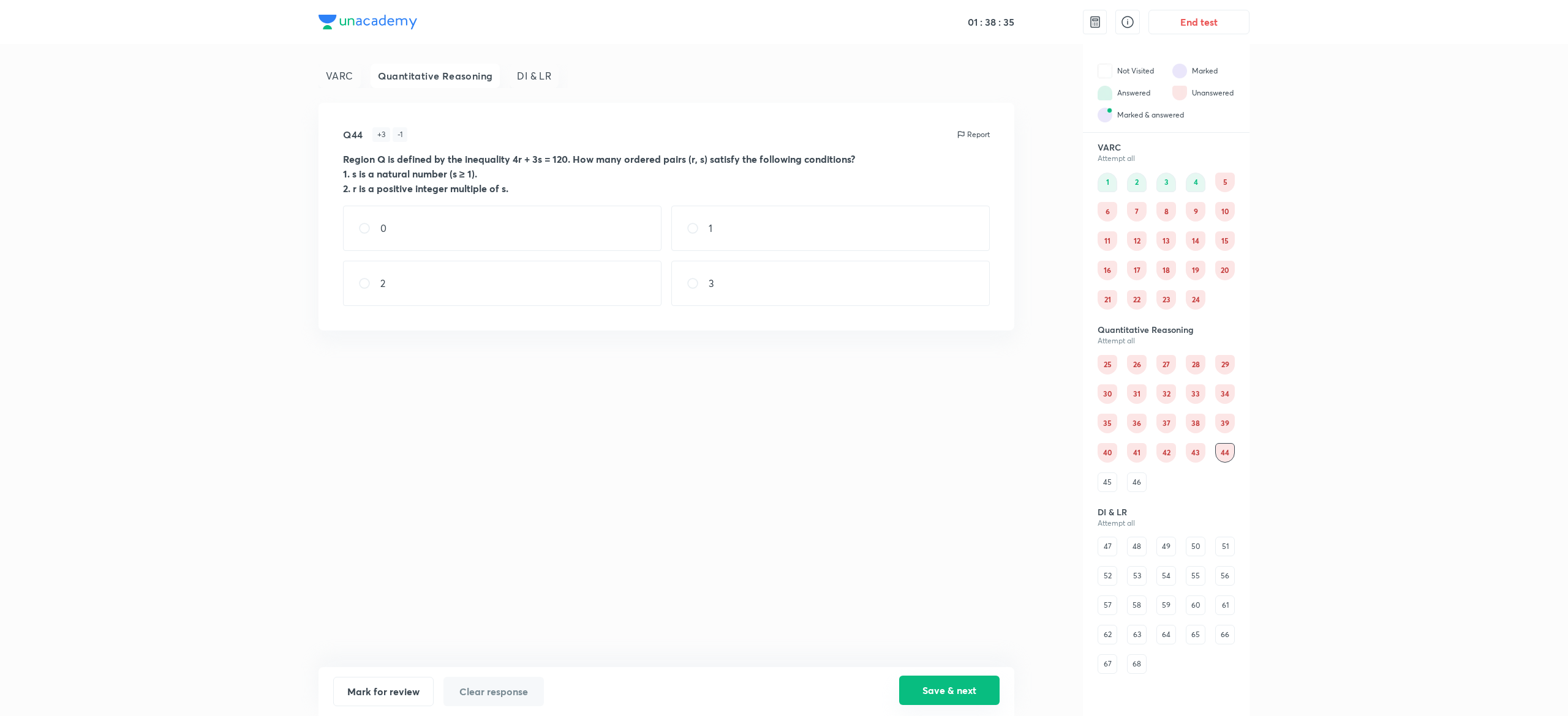
click at [920, 693] on button "Save & next" at bounding box center [949, 691] width 100 height 30
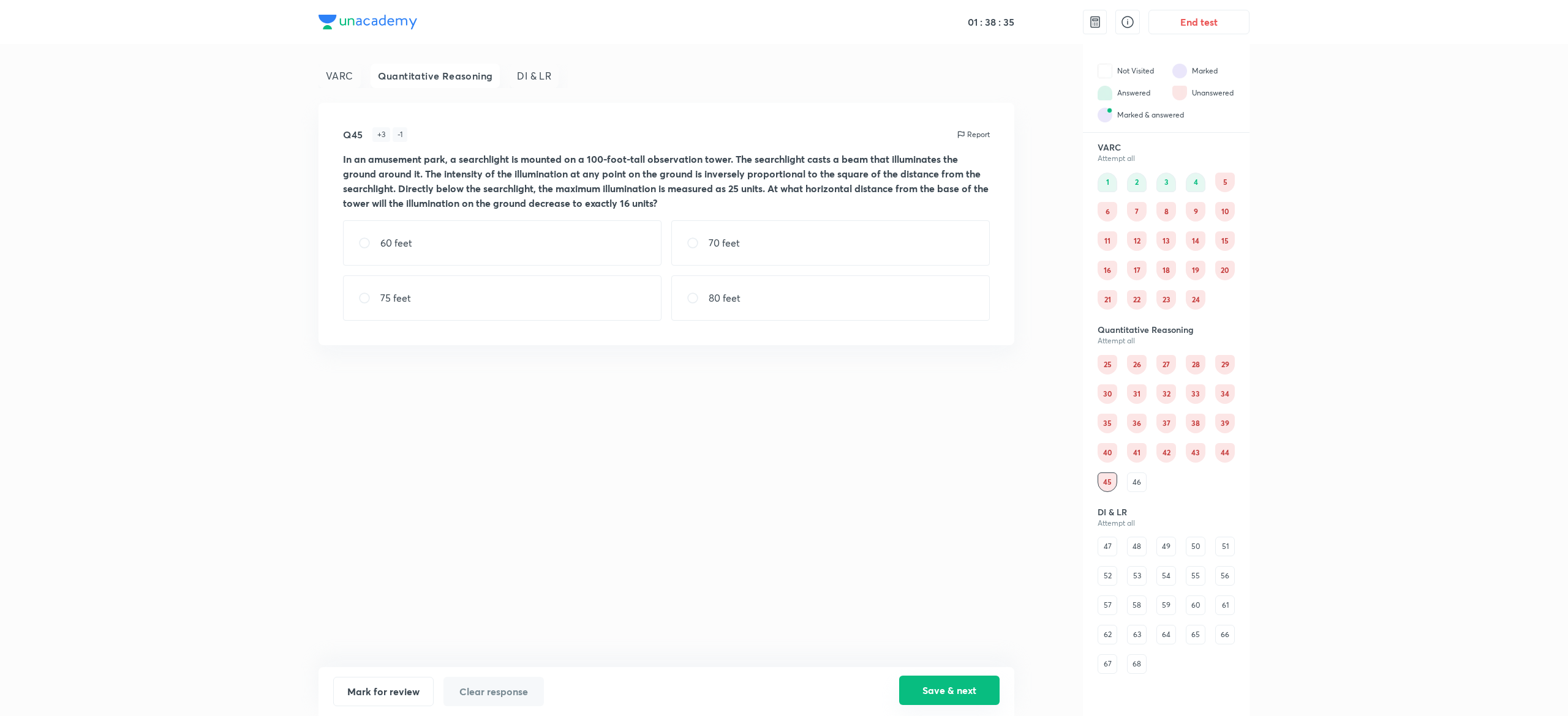
click at [920, 693] on button "Save & next" at bounding box center [949, 691] width 100 height 30
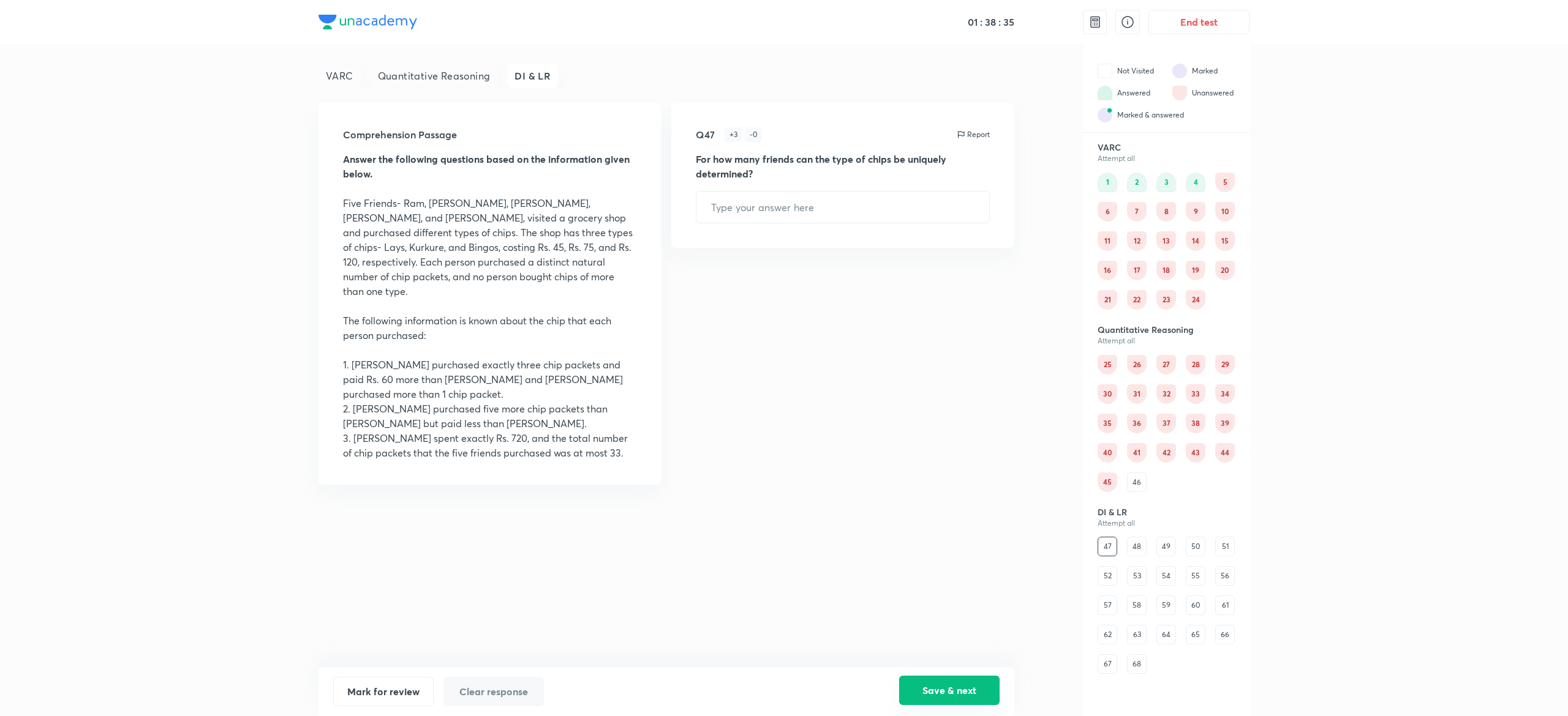
click at [920, 693] on button "Save & next" at bounding box center [949, 691] width 100 height 30
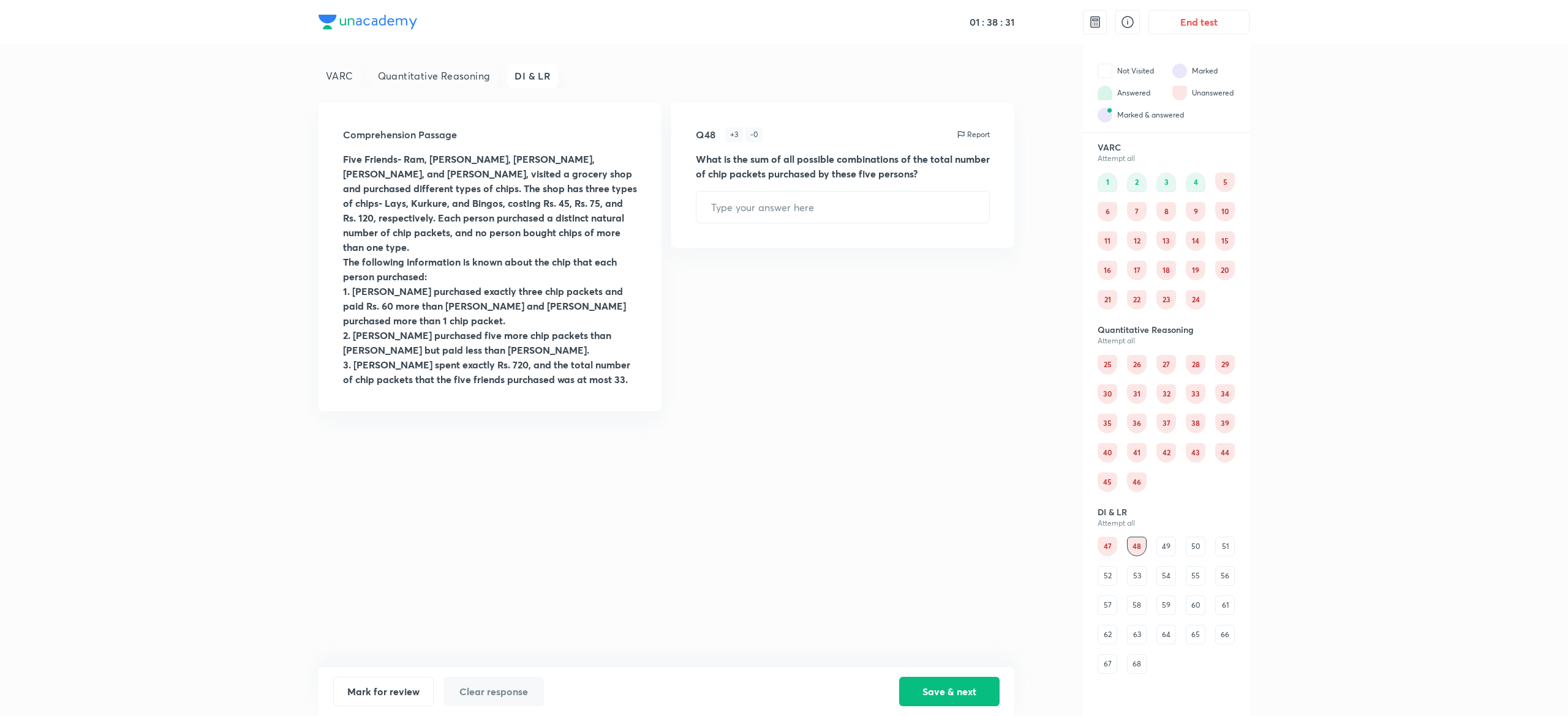
click at [1105, 551] on div "47" at bounding box center [1108, 546] width 20 height 20
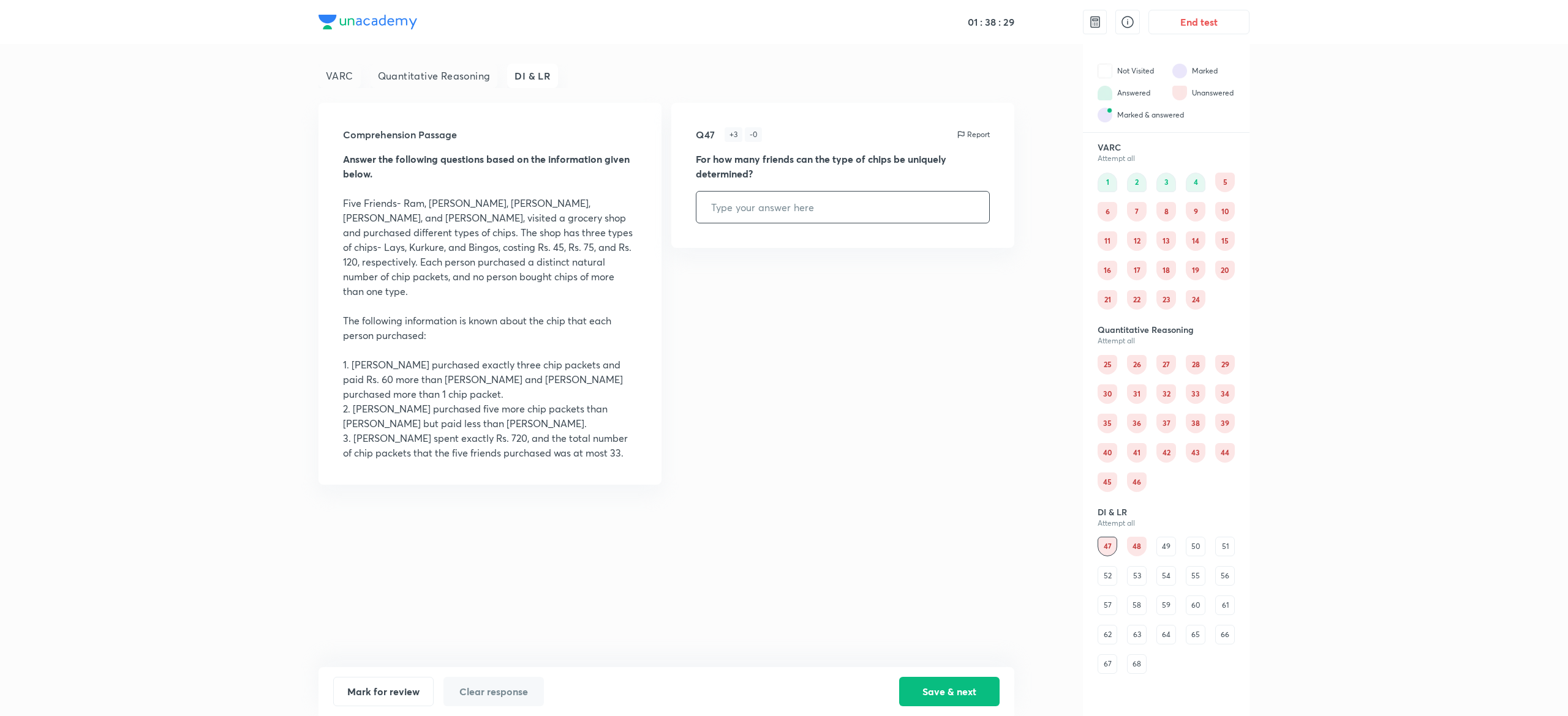
click at [765, 197] on input "text" at bounding box center [842, 207] width 293 height 31
type input "4"
type input "4444"
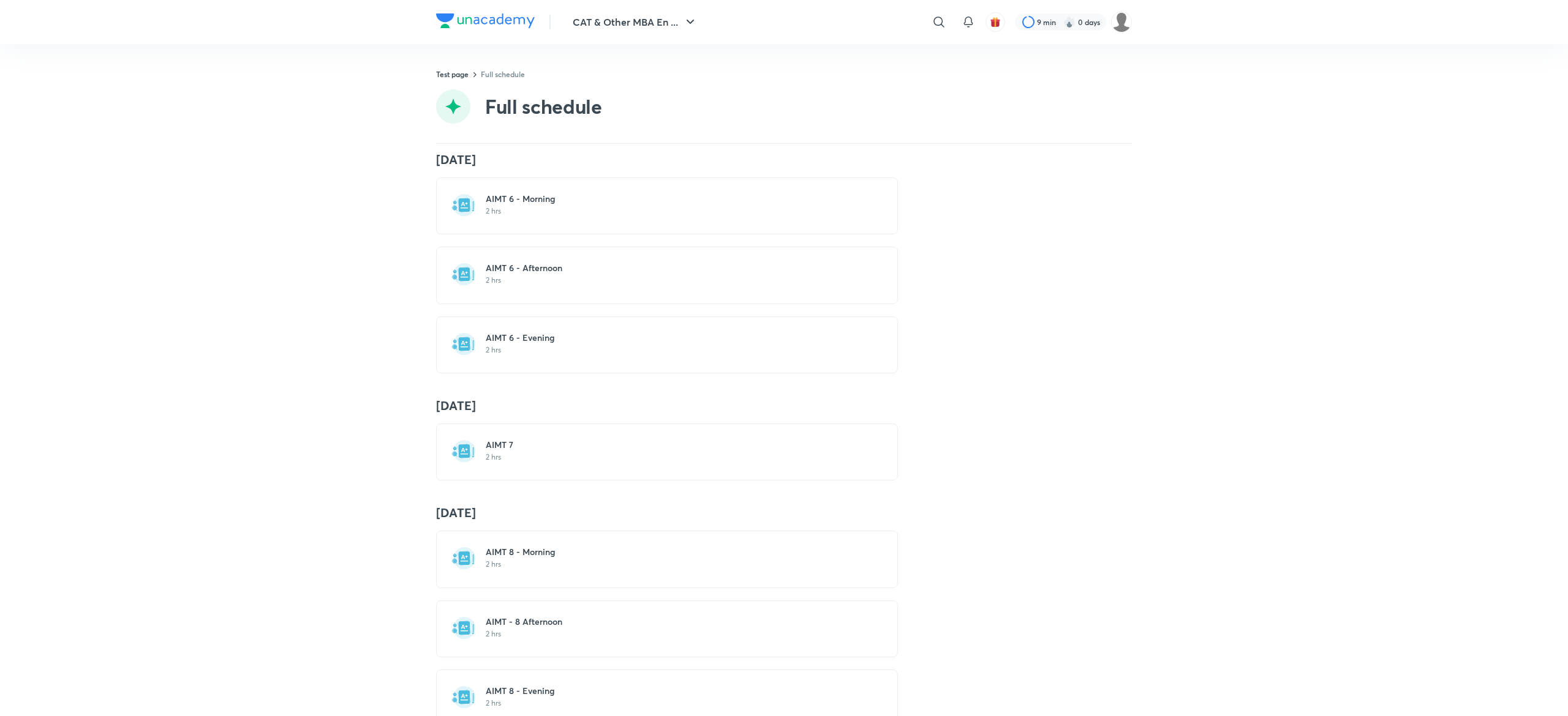
scroll to position [2138, 0]
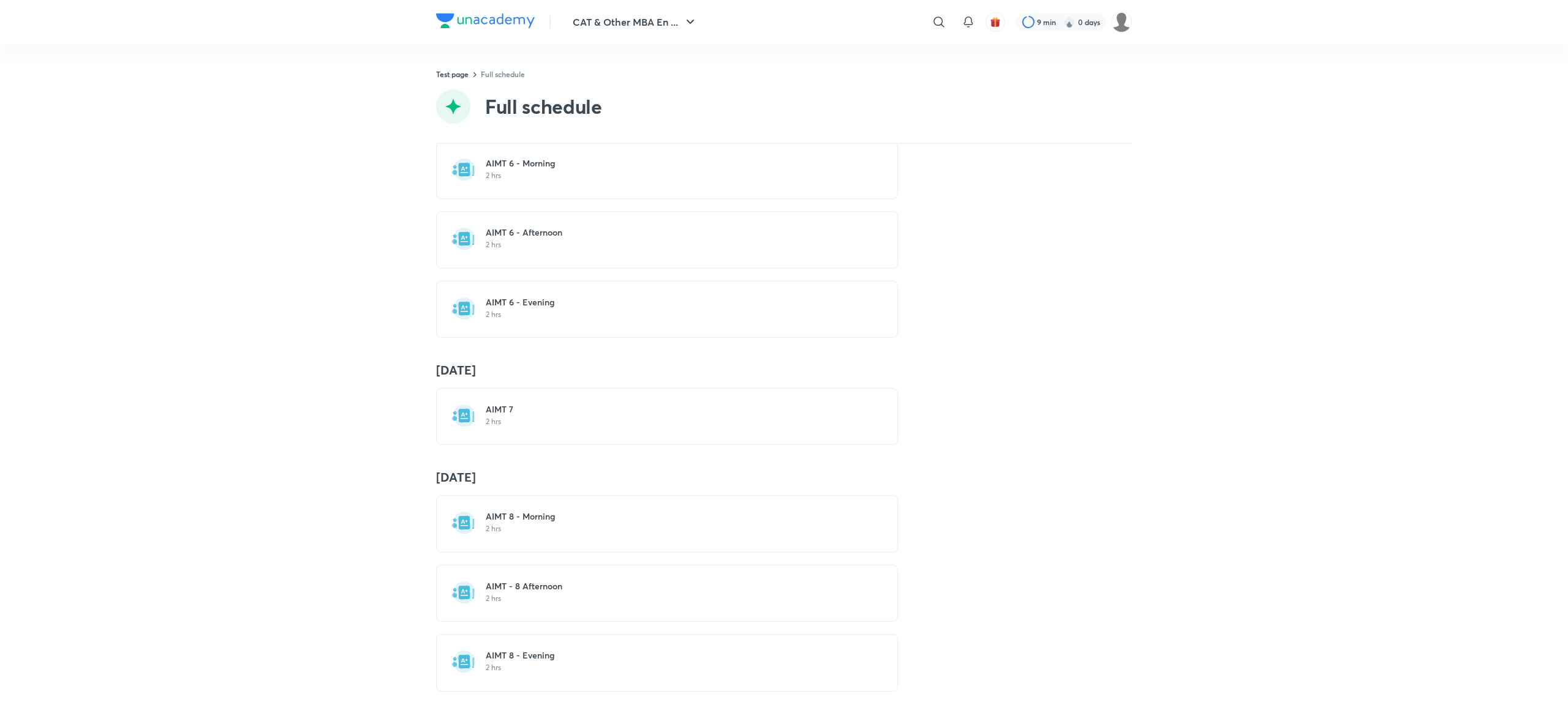
click at [494, 495] on div "AIMT 8 - Morning 2 hrs" at bounding box center [667, 523] width 462 height 57
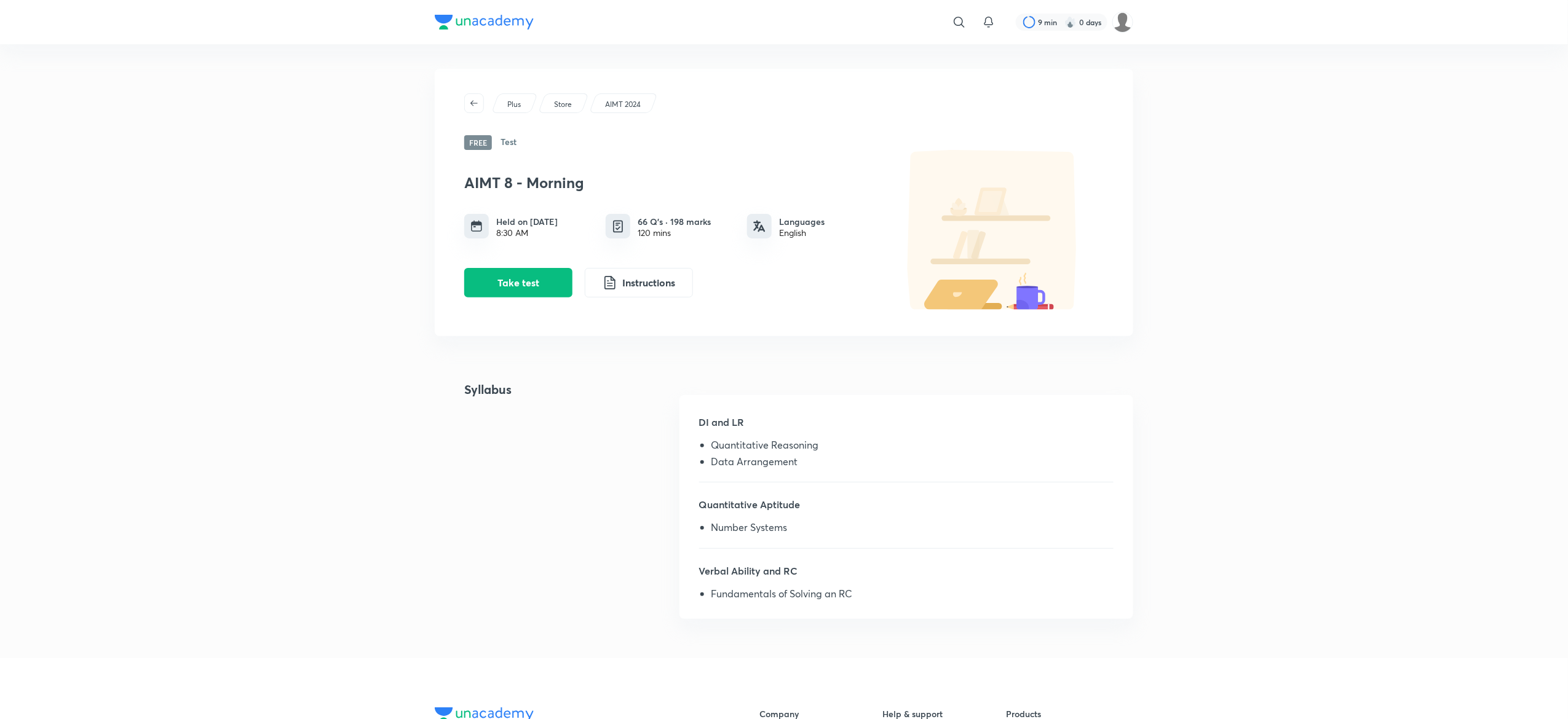
click at [553, 493] on div "Syllabus DI and LR Quantitative Reasoning Data Arrangement Quantitative Aptitud…" at bounding box center [784, 507] width 699 height 253
click at [530, 287] on button "Take test" at bounding box center [518, 282] width 108 height 30
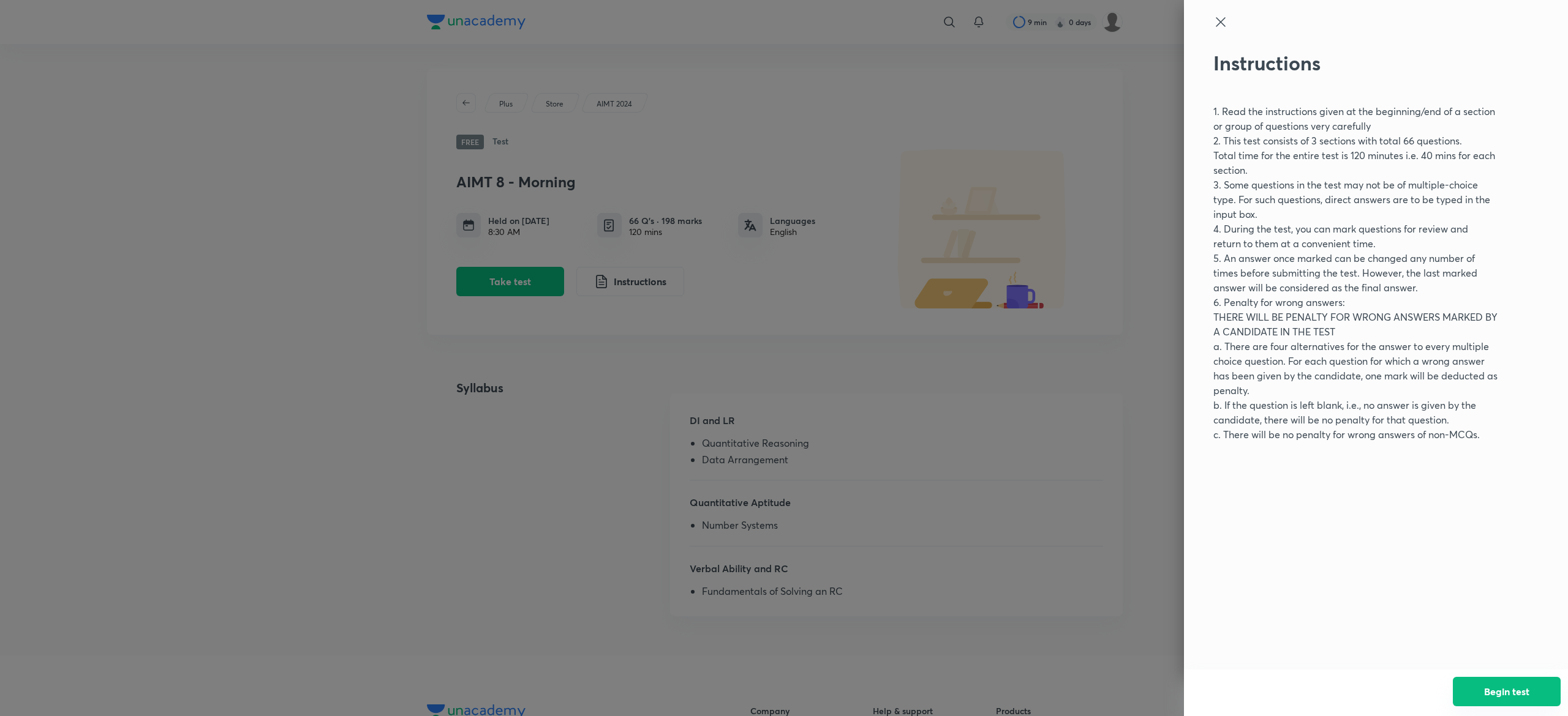
click at [1476, 694] on button "Begin test" at bounding box center [1506, 692] width 108 height 30
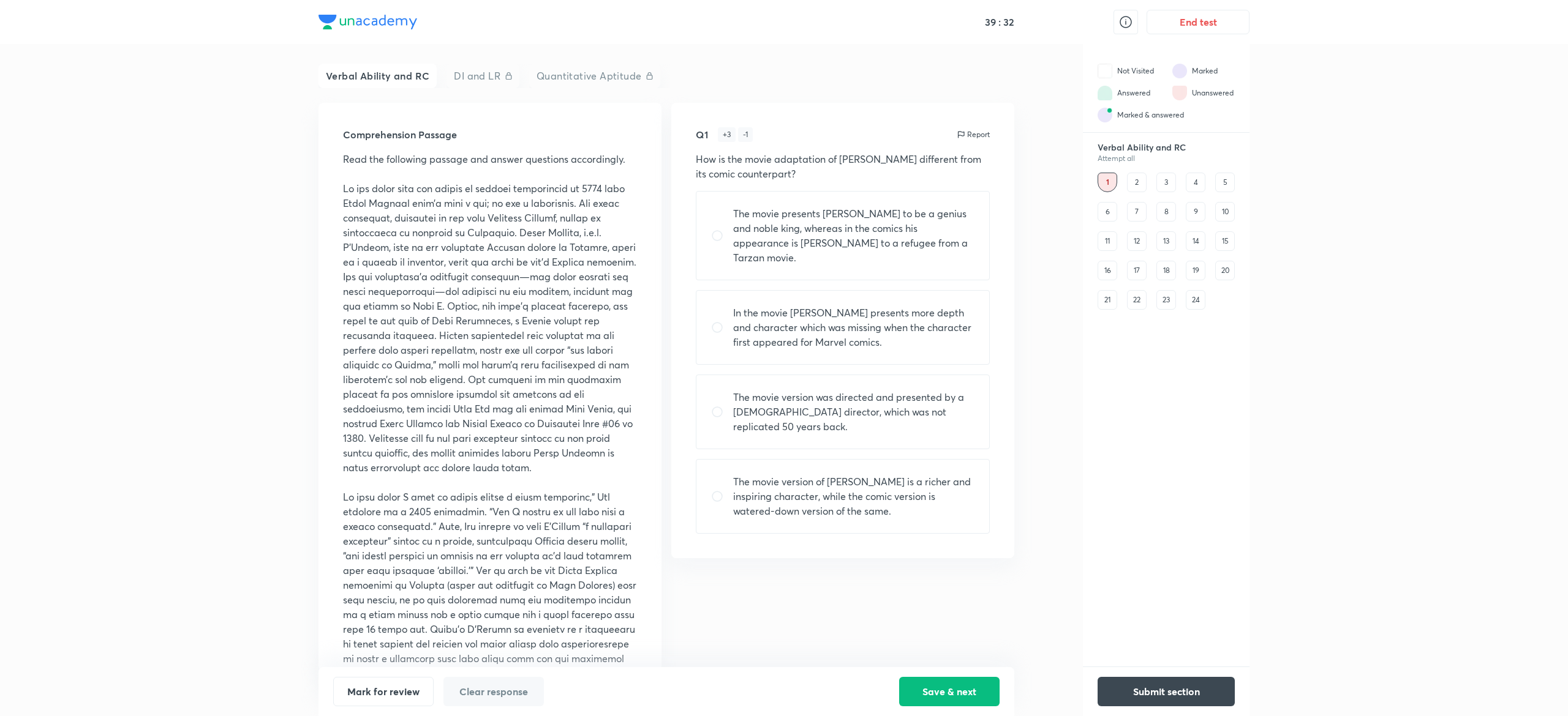
click at [861, 390] on p "The movie version was directed and presented by a Black director, which was not…" at bounding box center [853, 412] width 241 height 44
radio input "true"
click at [980, 692] on button "Save & next" at bounding box center [949, 691] width 100 height 30
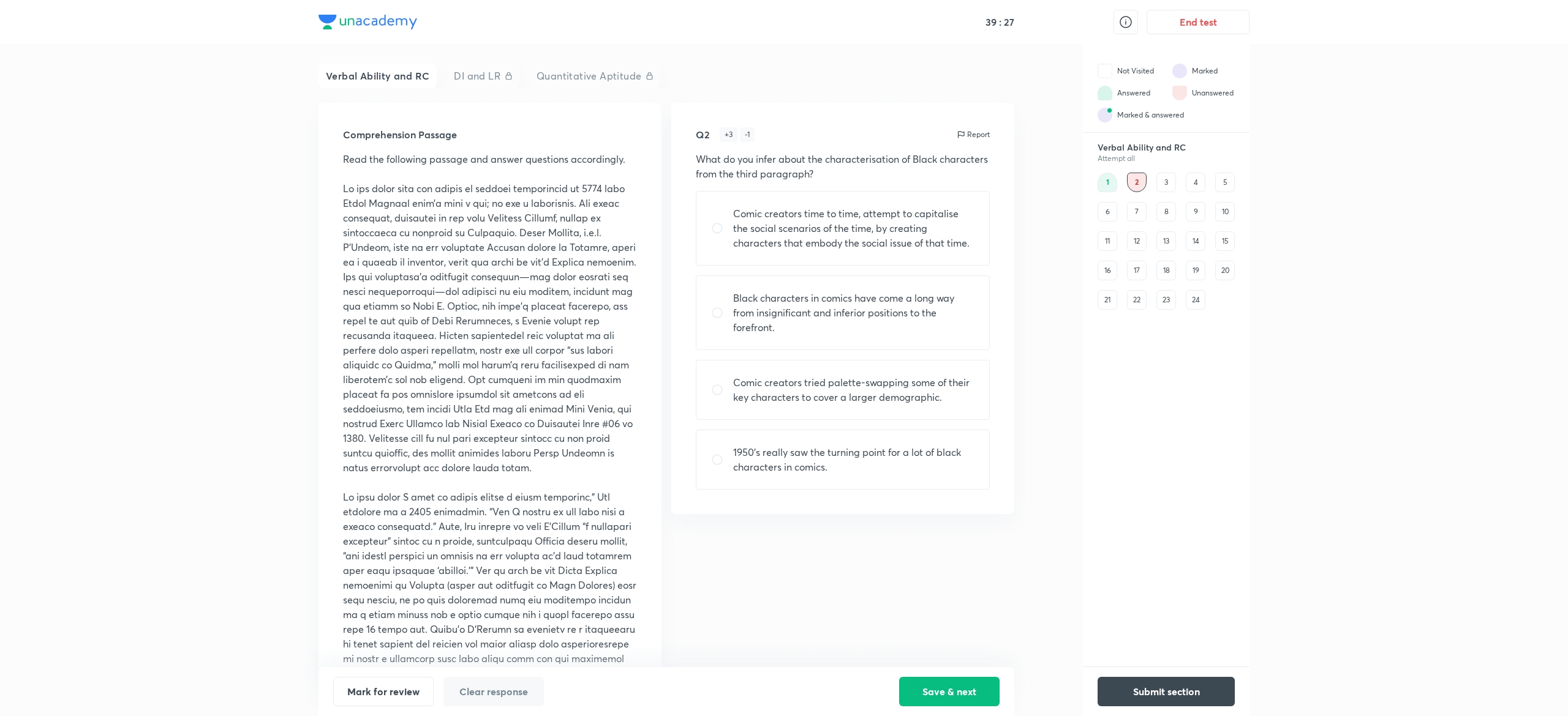
click at [907, 394] on p "Comic creators tried palette-swapping some of their key characters to cover a l…" at bounding box center [853, 390] width 241 height 30
radio input "true"
click at [934, 698] on button "Save & next" at bounding box center [949, 691] width 100 height 30
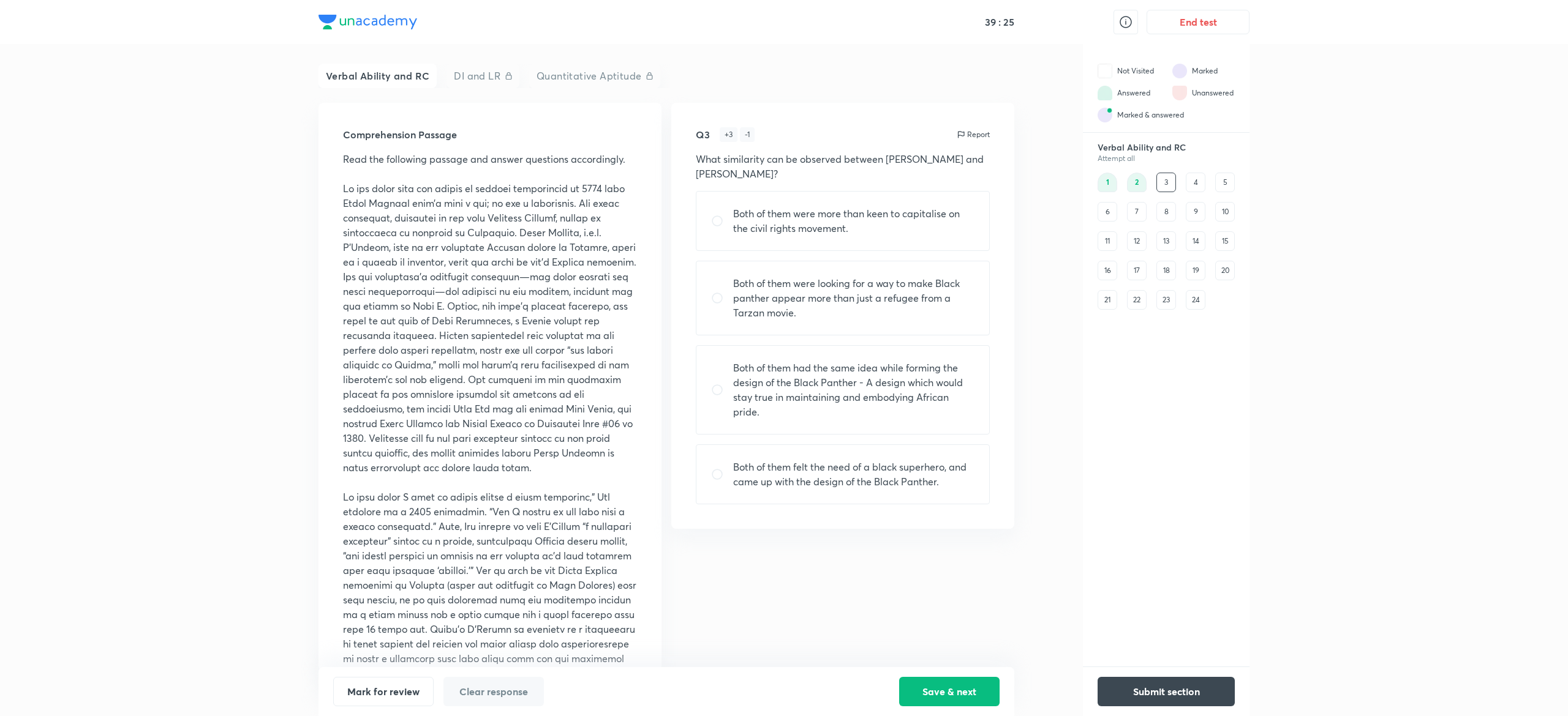
click at [881, 372] on p "Both of them had the same idea while forming the design of the Black Panther - …" at bounding box center [853, 389] width 241 height 59
radio input "true"
click at [927, 689] on button "Save & next" at bounding box center [949, 691] width 100 height 30
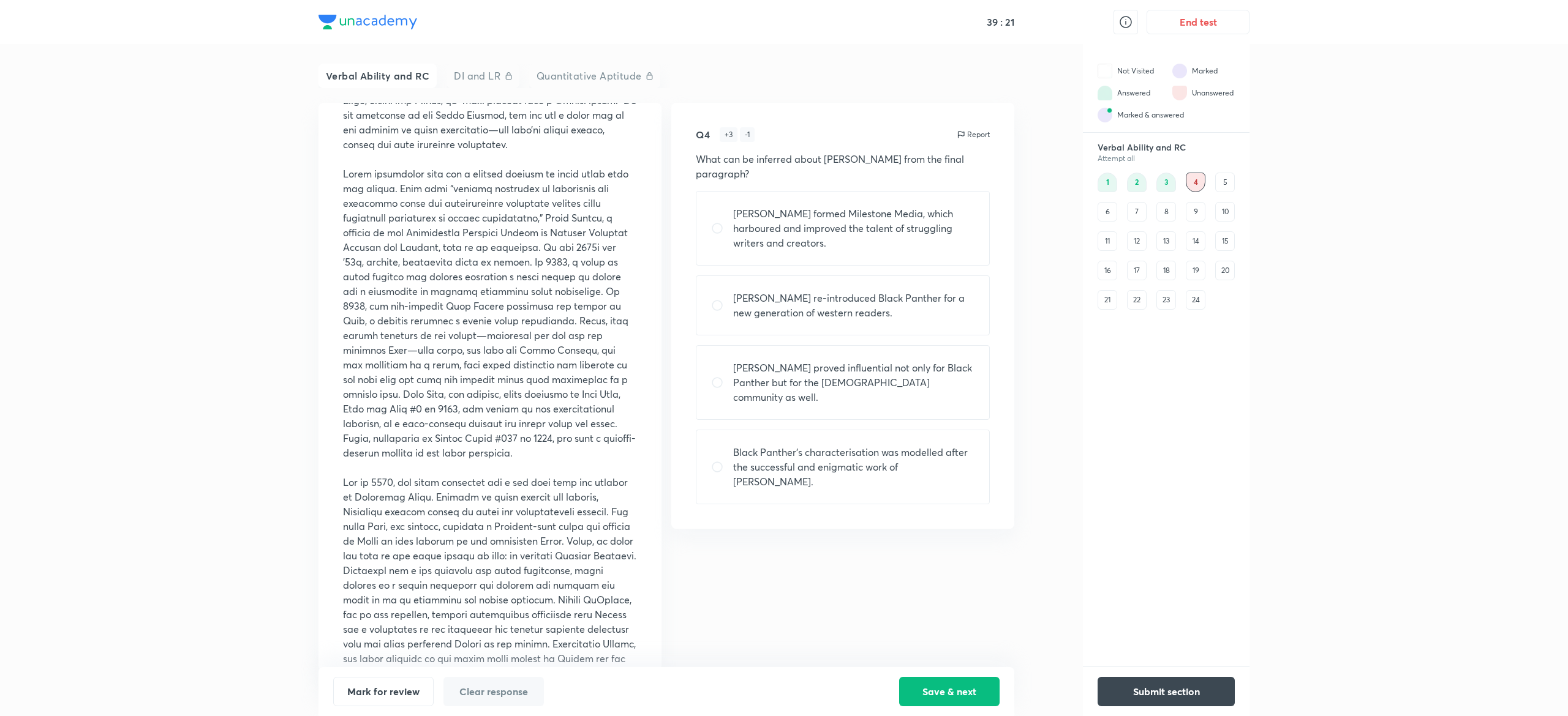
scroll to position [738, 0]
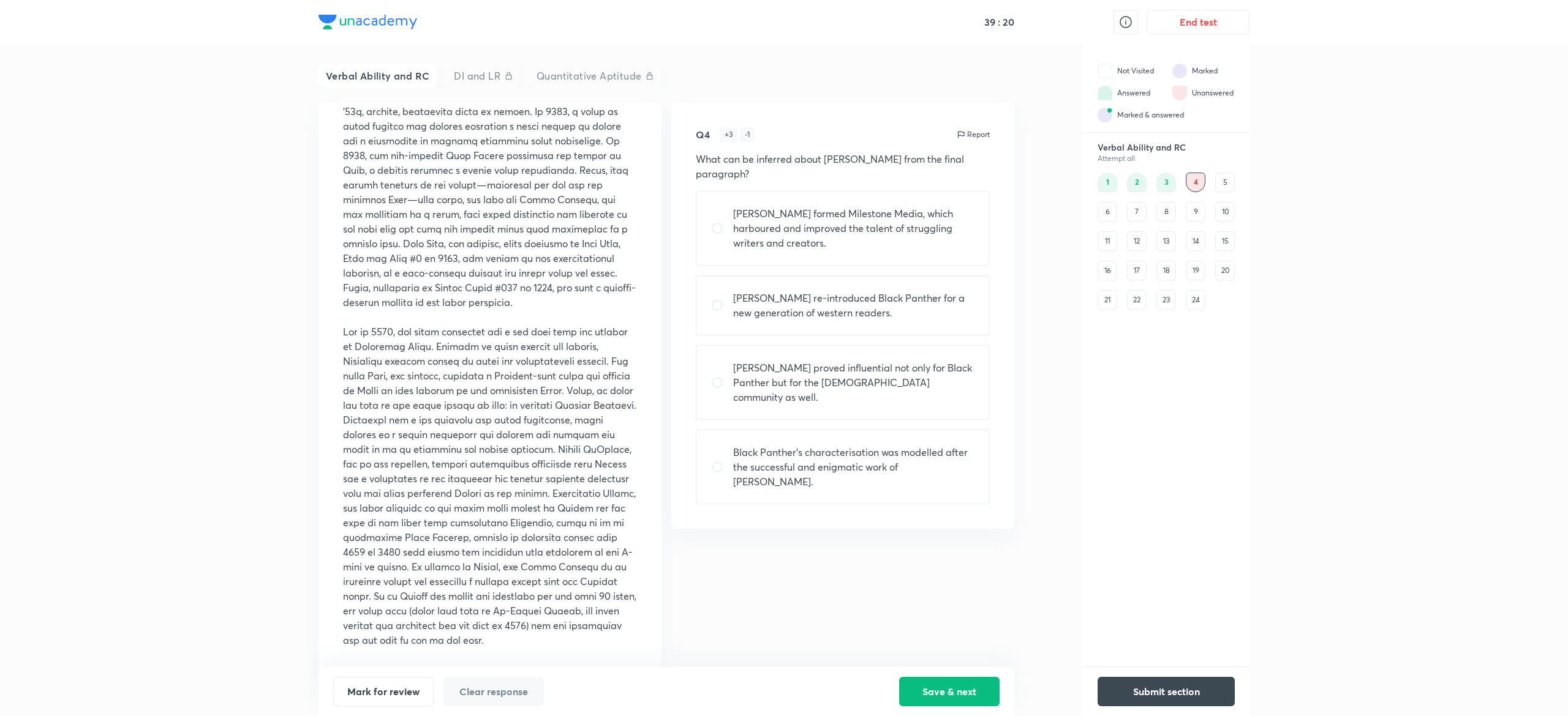
click at [877, 481] on p "Black Panther’s characterisation was modelled after the successful and enigmati…" at bounding box center [853, 466] width 241 height 44
radio input "true"
click at [965, 689] on button "Save & next" at bounding box center [949, 691] width 100 height 30
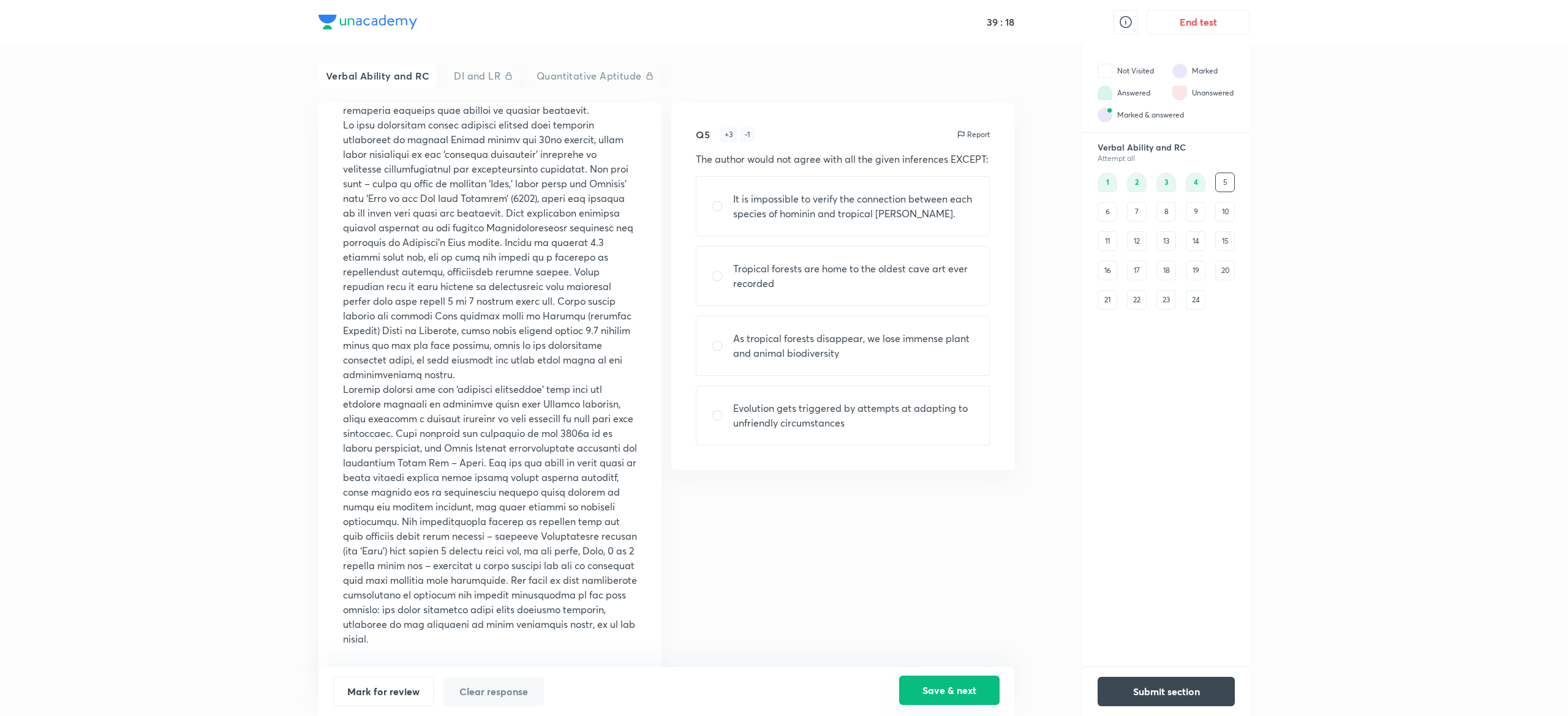
scroll to position [0, 0]
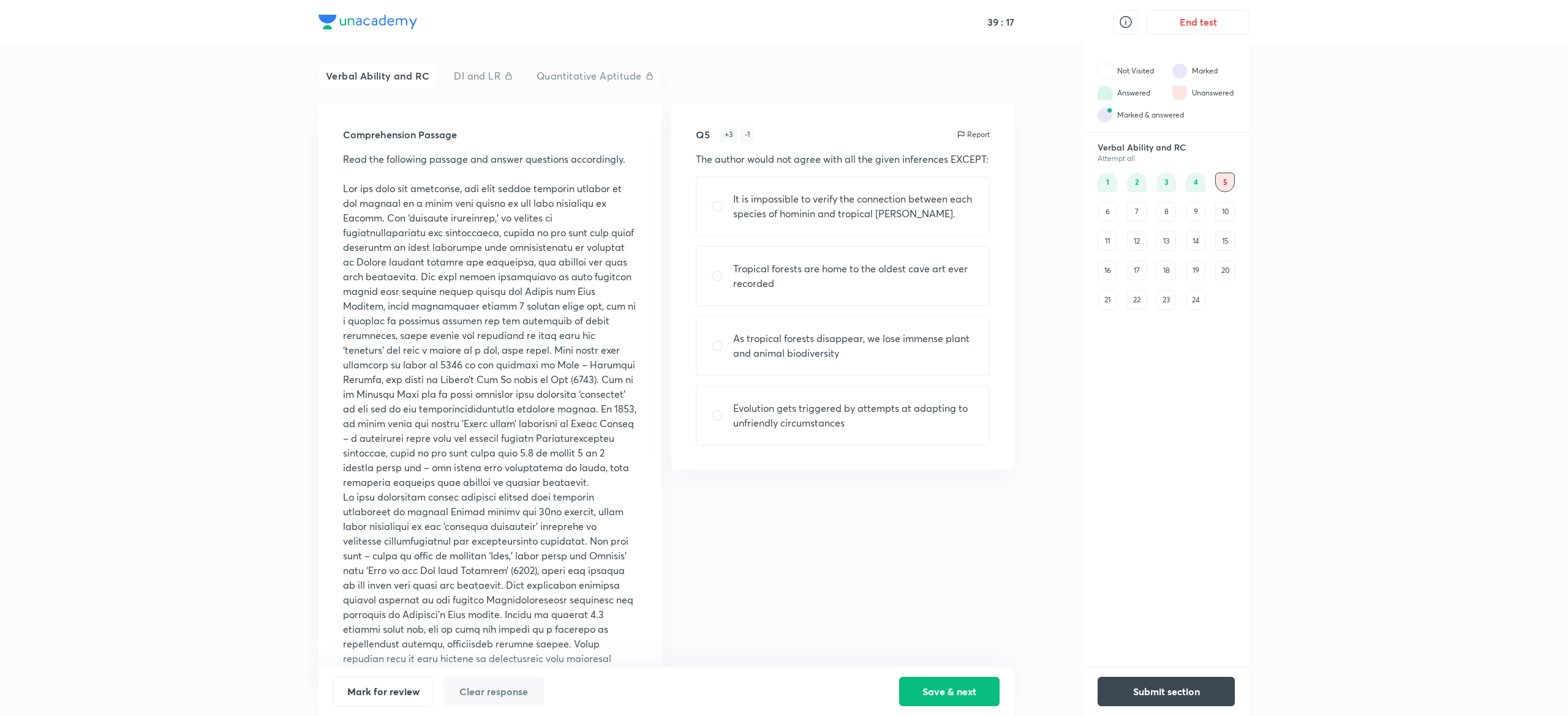
click at [760, 269] on p "Tropical forests are home to the oldest cave art ever recorded" at bounding box center [853, 276] width 241 height 30
radio input "true"
click at [946, 681] on button "Save & next" at bounding box center [949, 691] width 100 height 30
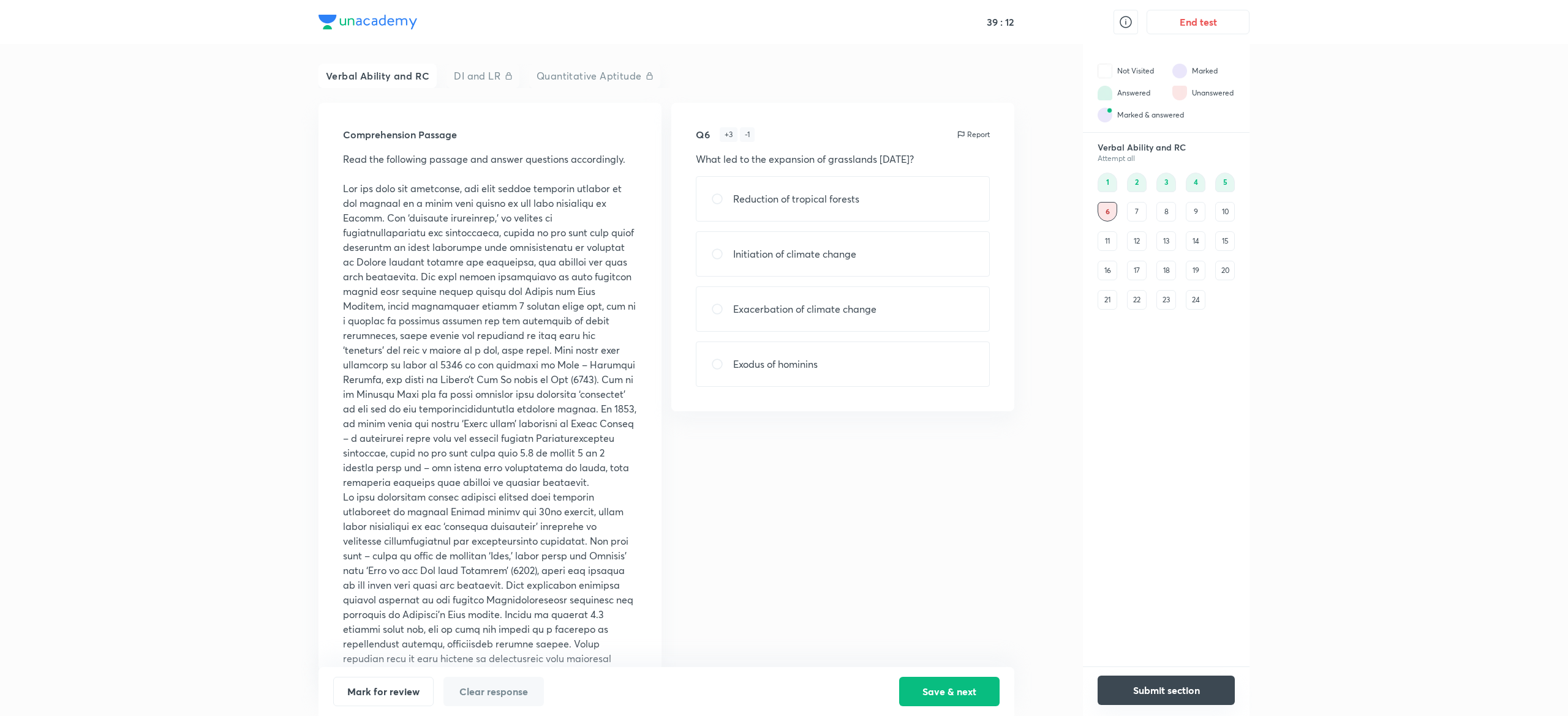
click at [1157, 692] on button "Submit section" at bounding box center [1166, 691] width 137 height 30
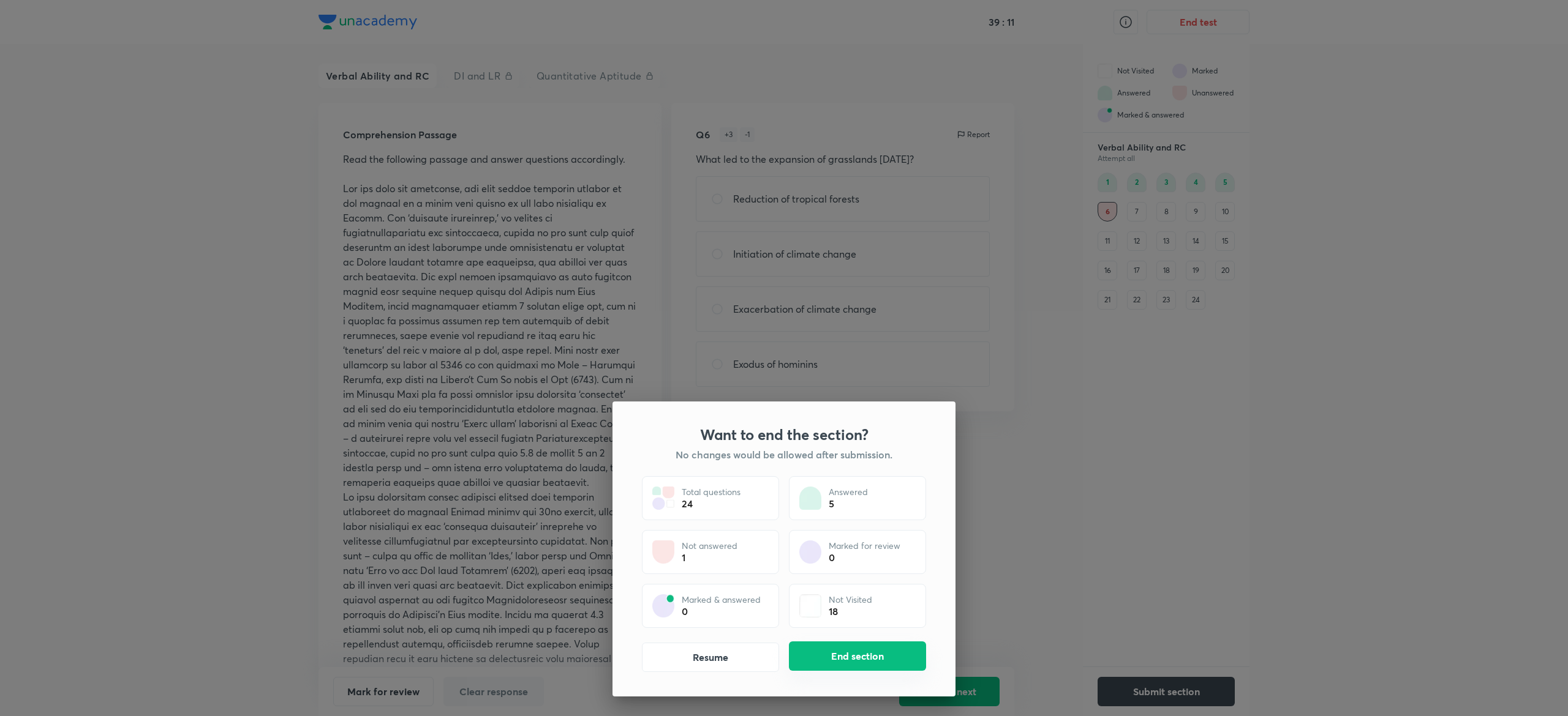
click at [900, 656] on button "End section" at bounding box center [857, 656] width 137 height 30
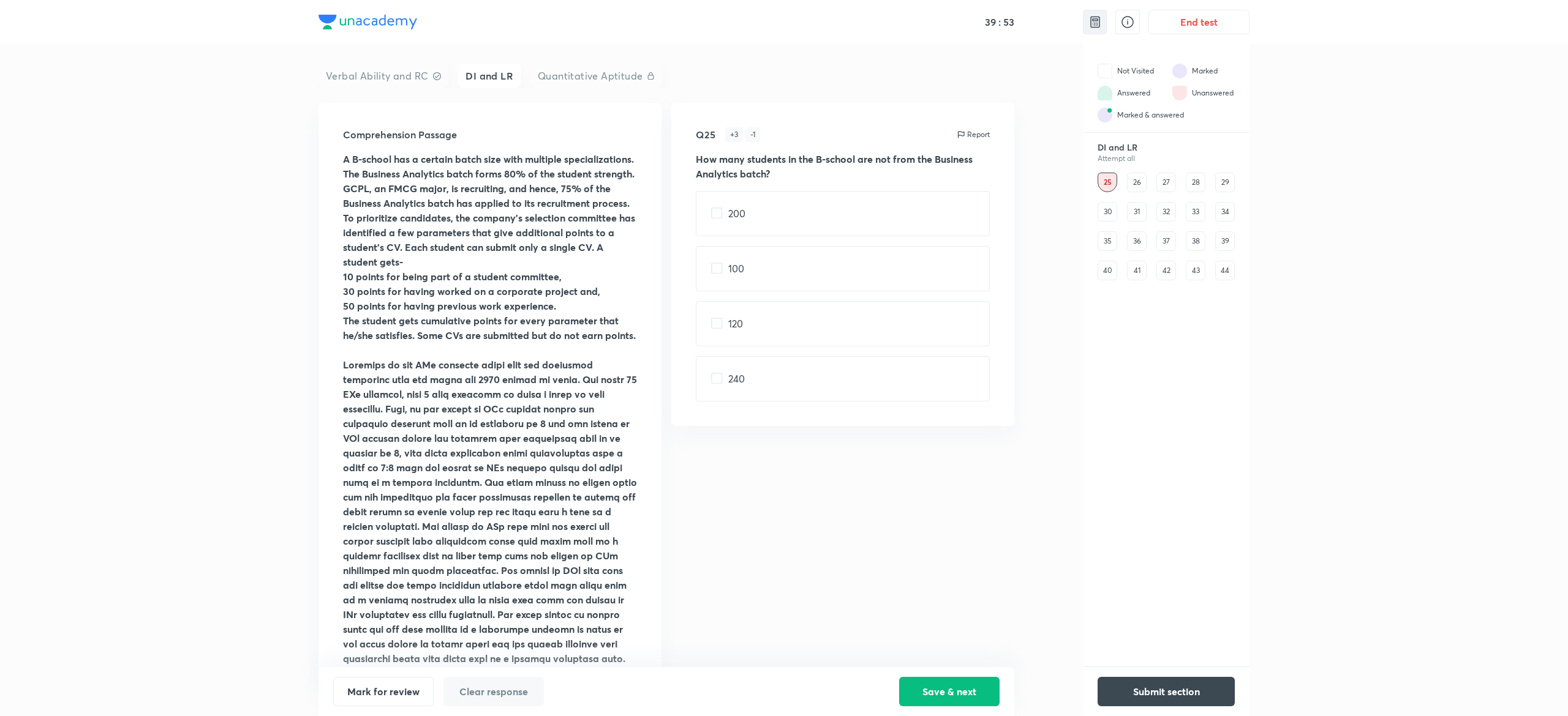
click at [1090, 31] on div at bounding box center [1095, 22] width 24 height 25
click at [1128, 26] on icon at bounding box center [1127, 22] width 15 height 15
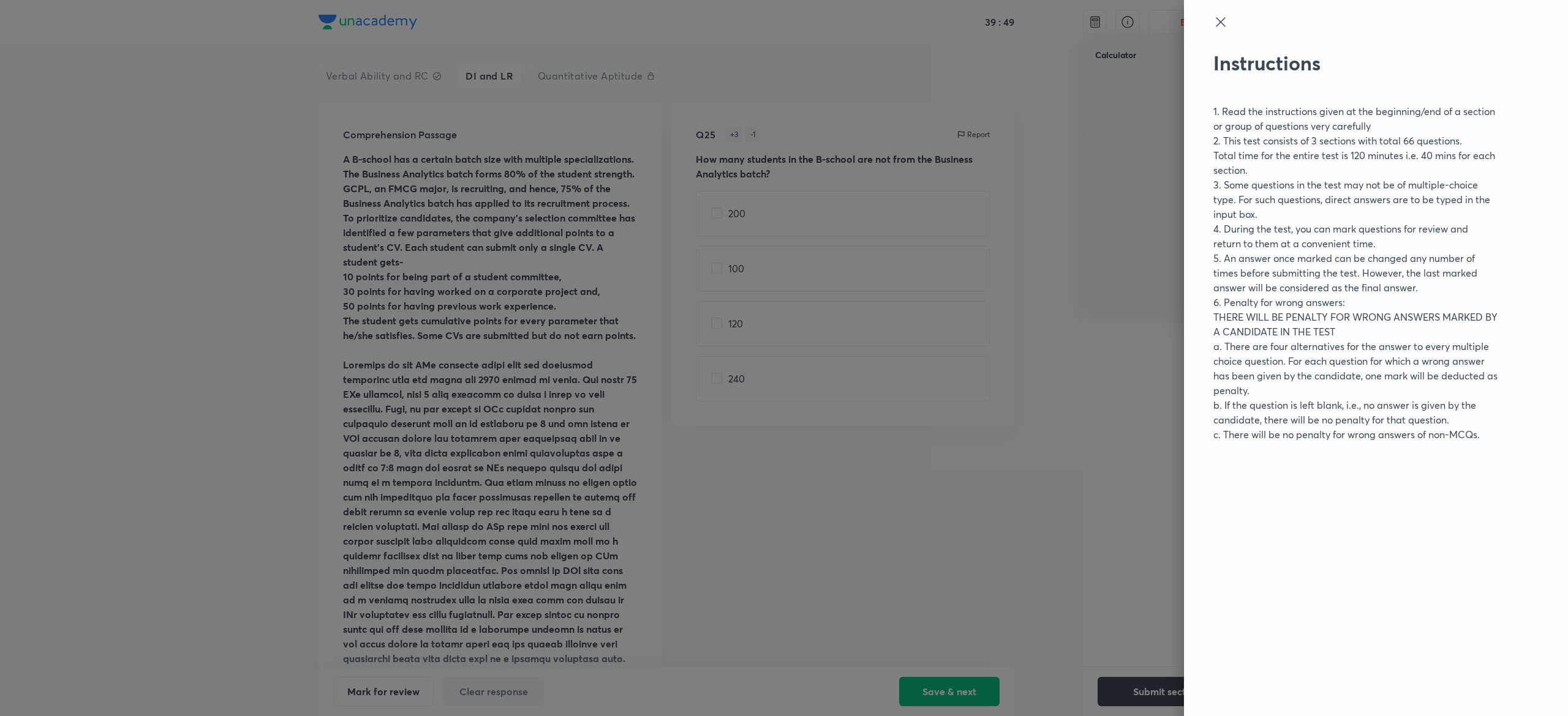
click at [1224, 29] on icon at bounding box center [1220, 22] width 15 height 15
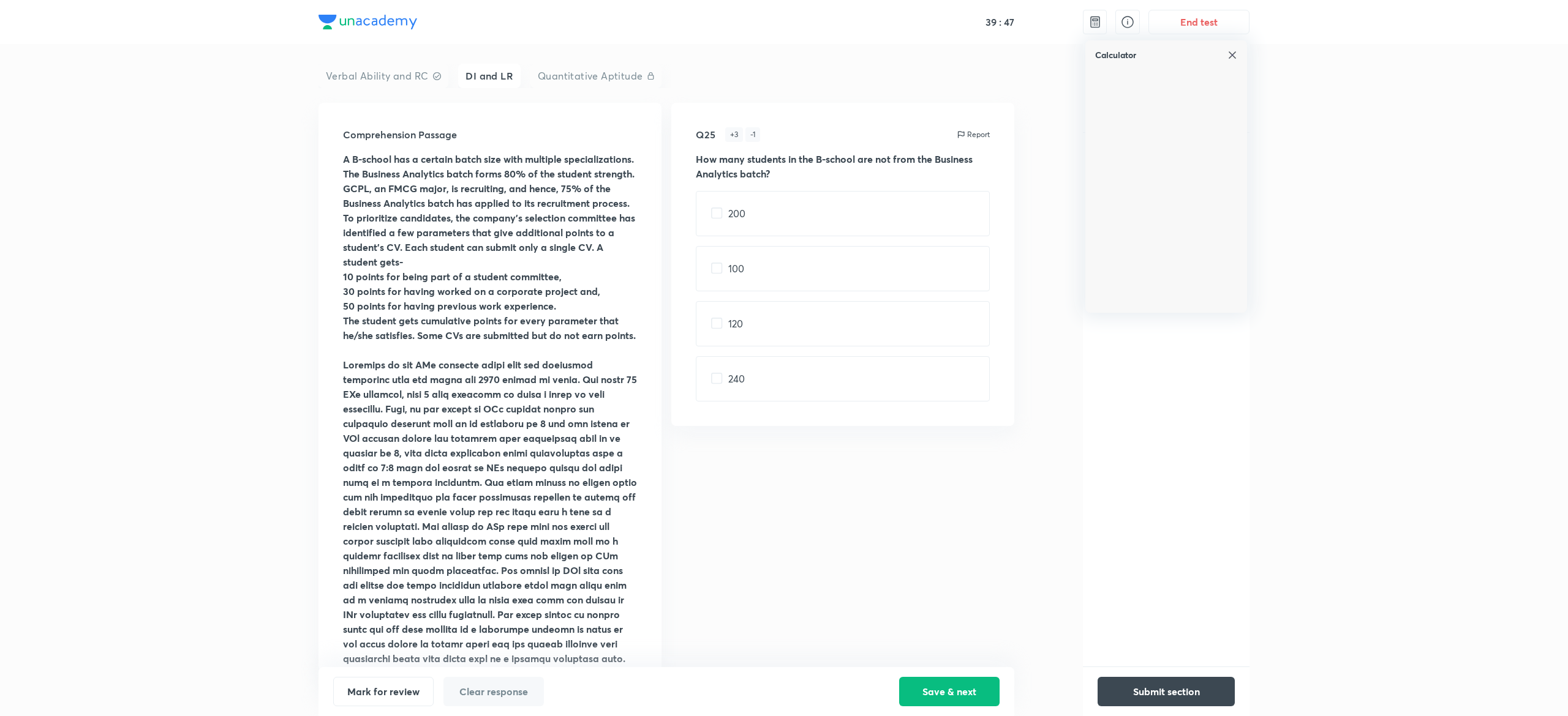
click at [1233, 52] on img at bounding box center [1232, 55] width 10 height 10
click at [1100, 29] on img at bounding box center [1095, 22] width 15 height 15
click at [1233, 50] on img at bounding box center [1232, 55] width 10 height 10
click at [863, 262] on div "100" at bounding box center [843, 269] width 294 height 45
checkbox input "true"
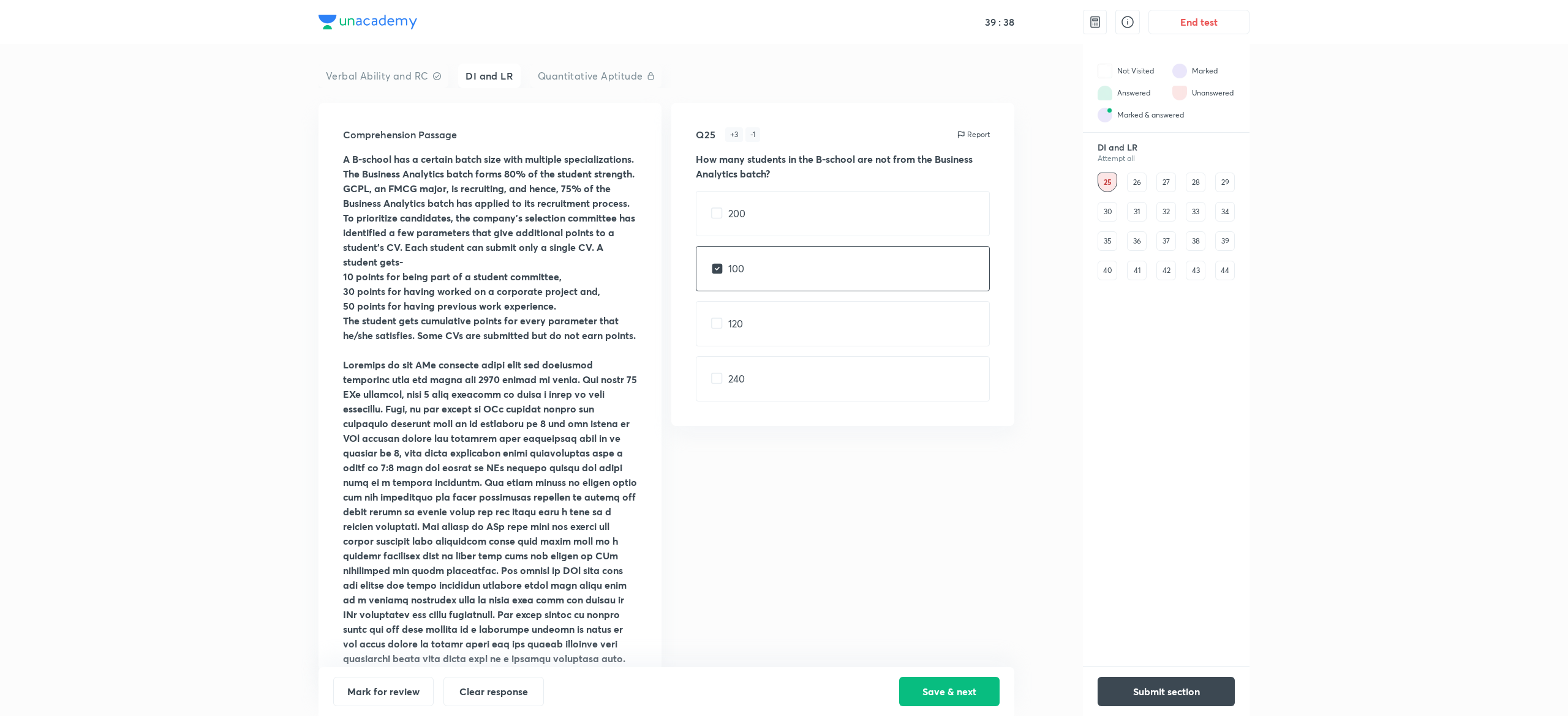
click at [500, 328] on strong "The student gets cumulative points for every parameter that he/she satisfies. S…" at bounding box center [489, 327] width 293 height 28
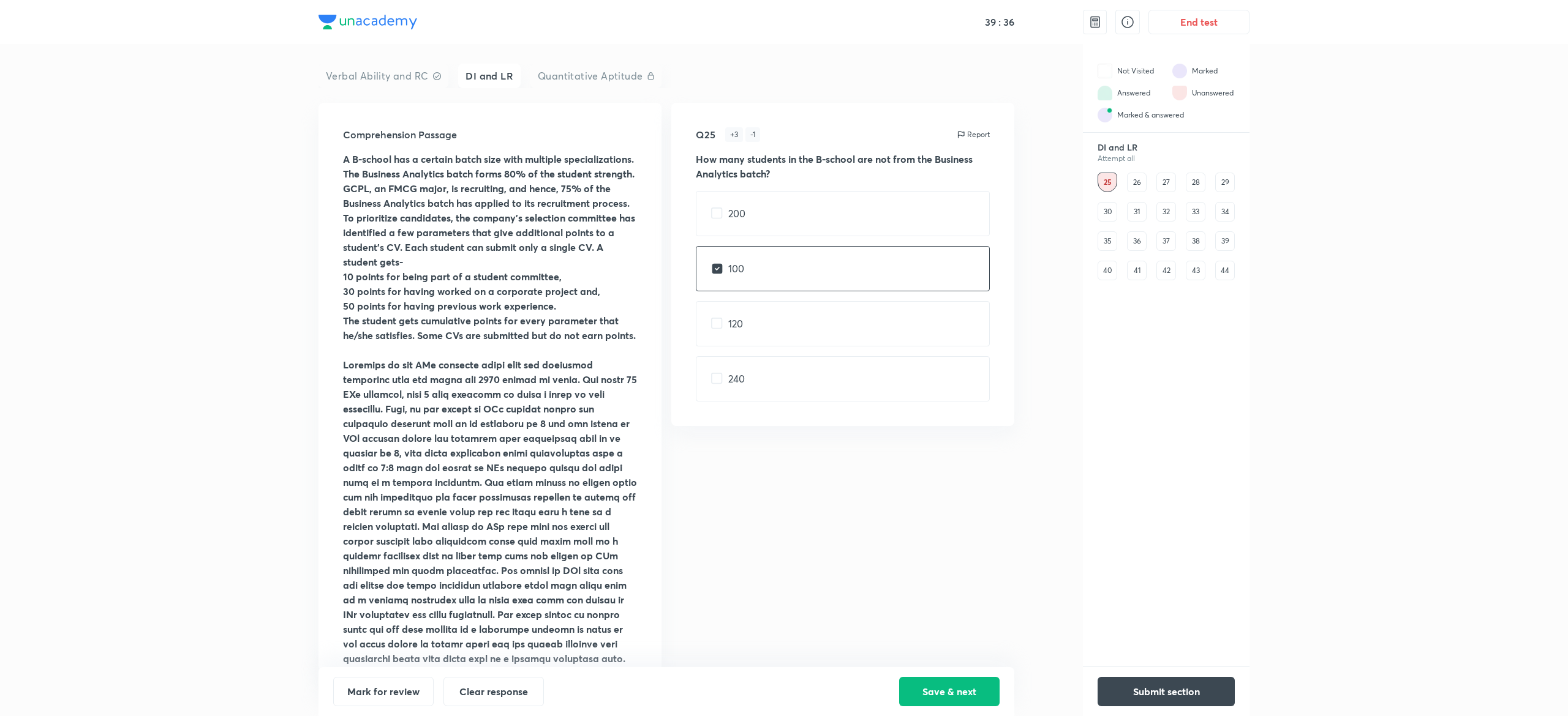
click at [472, 251] on strong "A B-school has a certain batch size with multiple specializations. The Business…" at bounding box center [489, 211] width 292 height 116
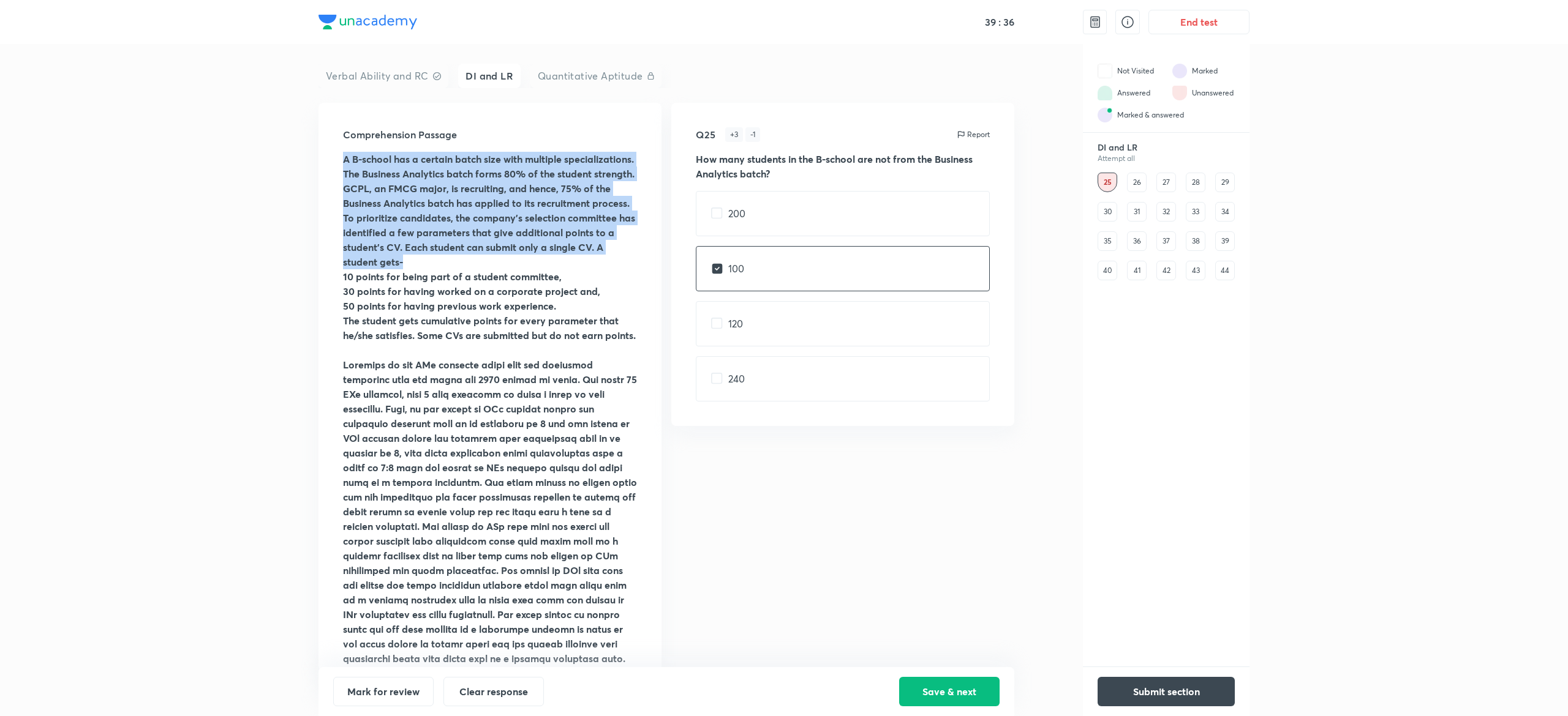
click at [472, 251] on strong "A B-school has a certain batch size with multiple specializations. The Business…" at bounding box center [489, 211] width 292 height 116
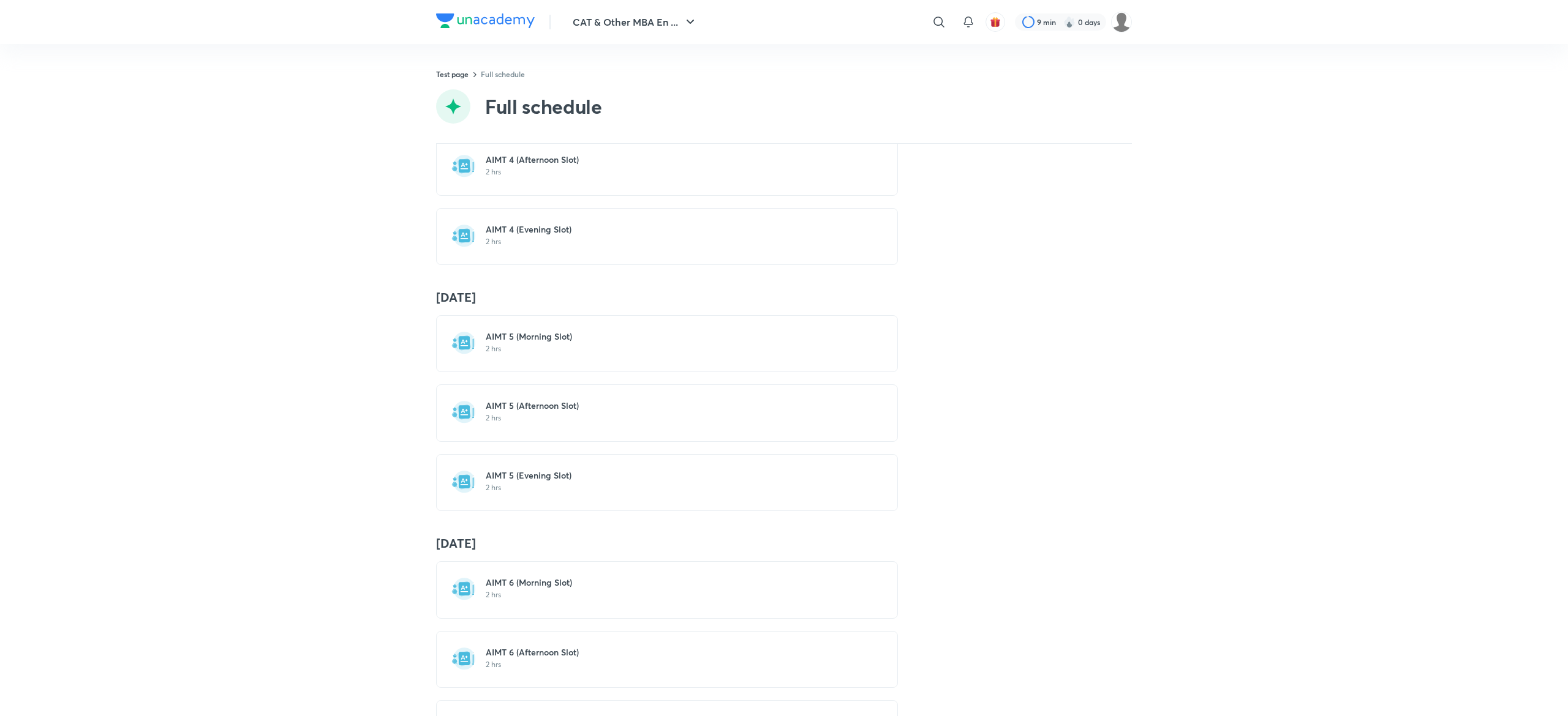
scroll to position [1310, 0]
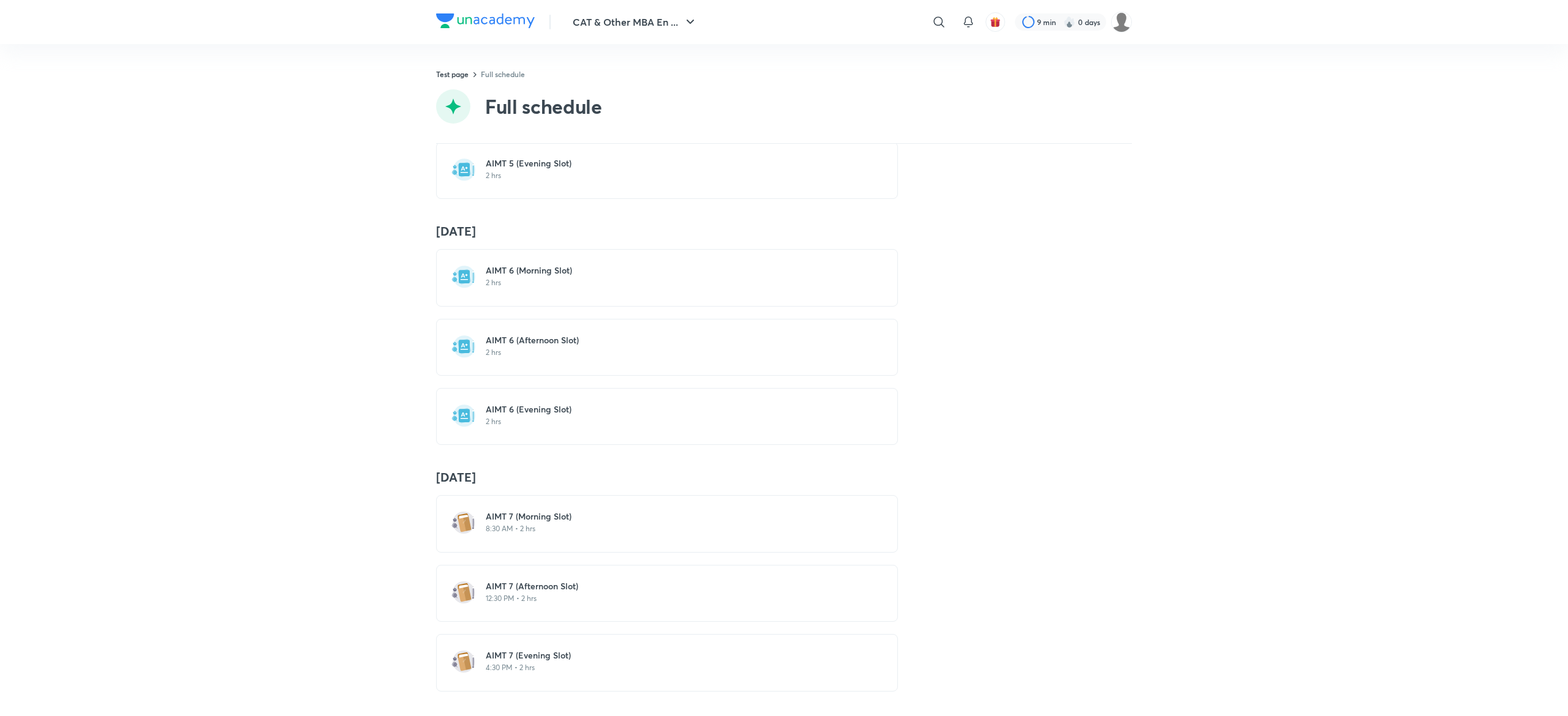
click at [574, 278] on p "2 hrs" at bounding box center [674, 283] width 377 height 10
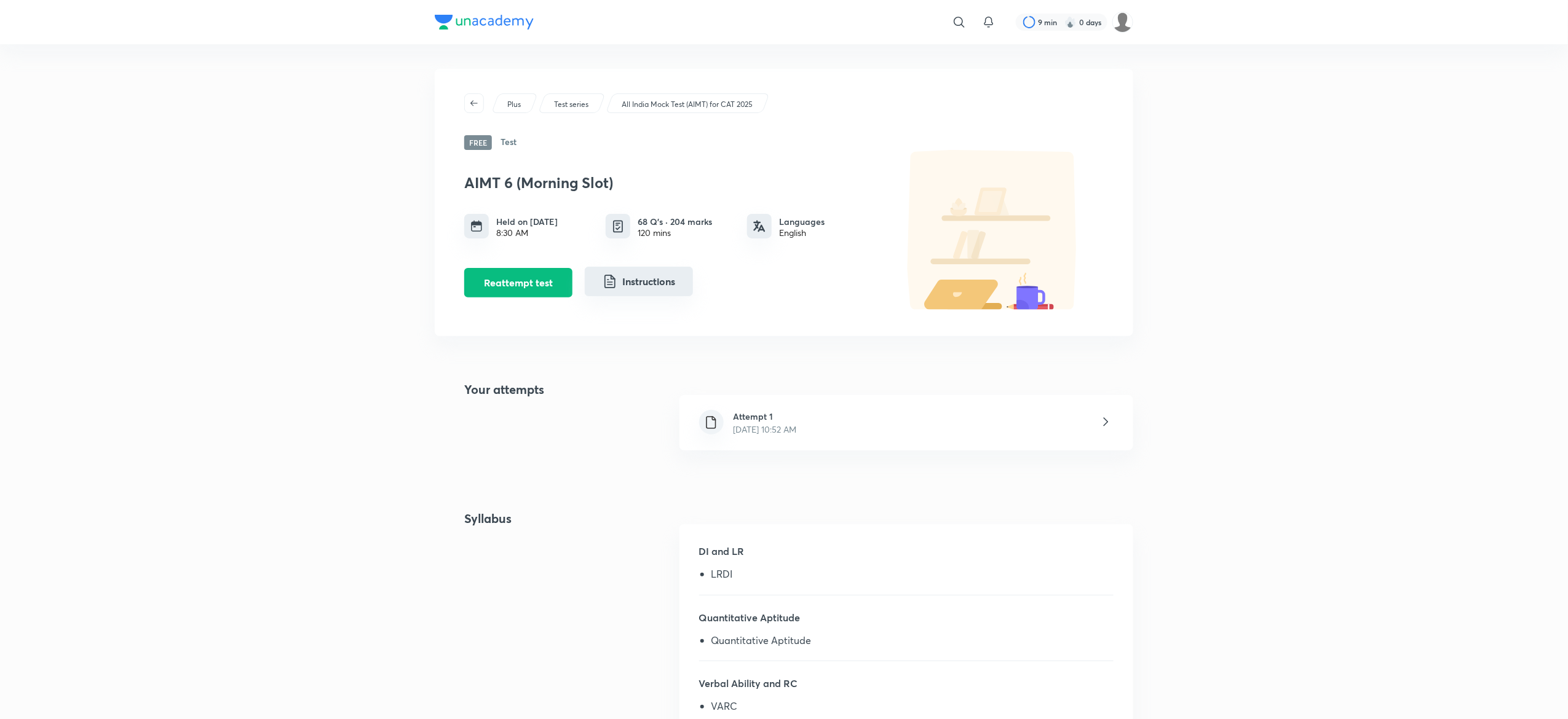
click at [650, 287] on button "Instructions" at bounding box center [638, 282] width 108 height 30
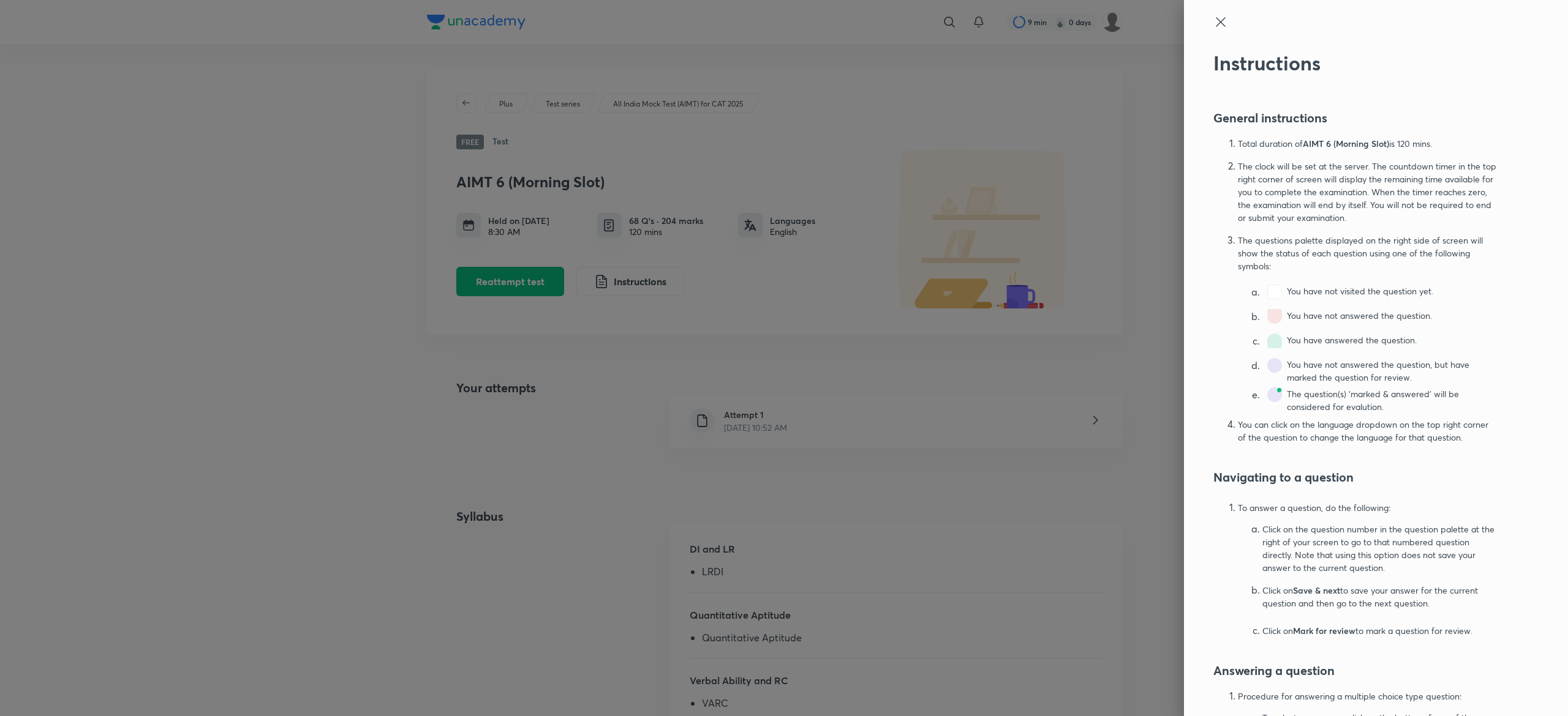
scroll to position [519, 0]
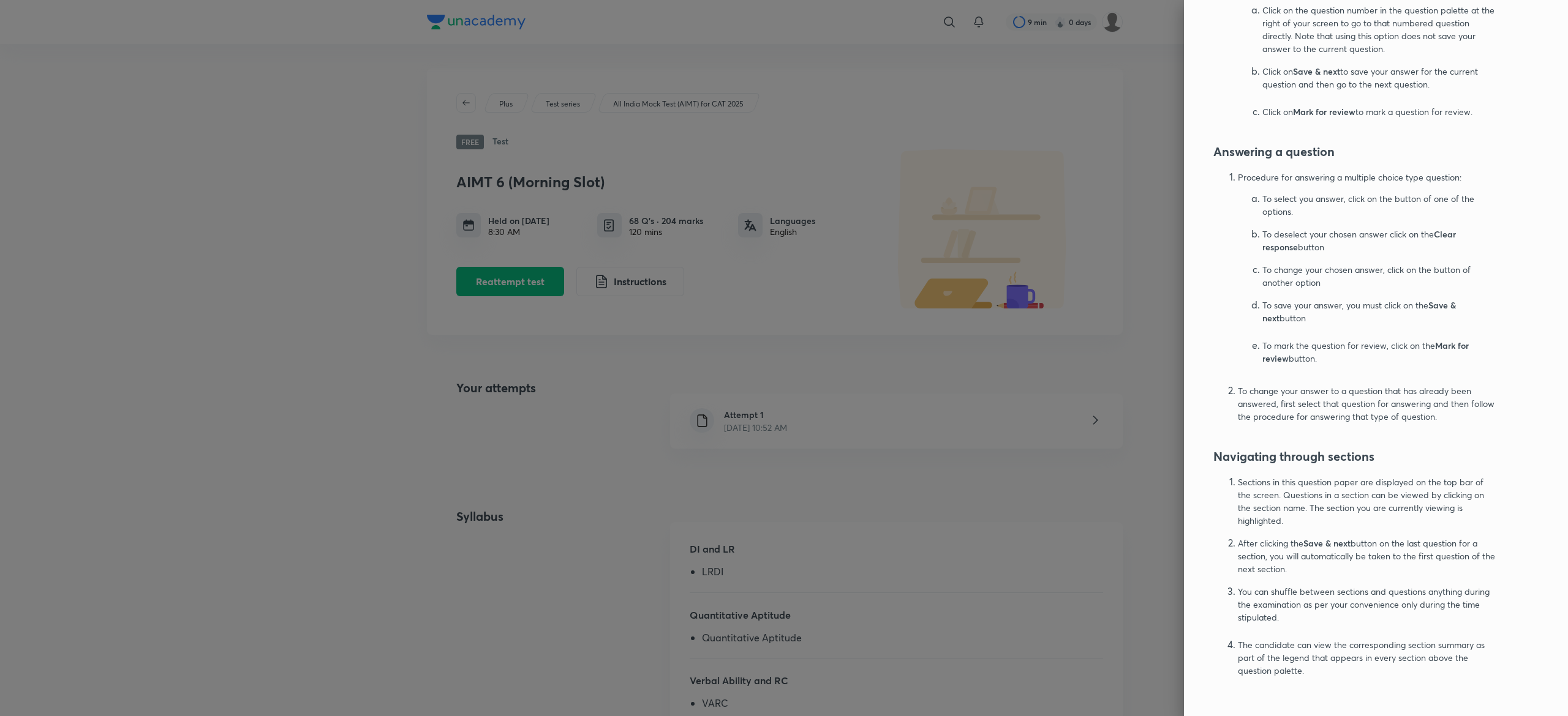
click at [1365, 515] on p "Sections in this question paper are displayed on the top bar of the screen. Que…" at bounding box center [1367, 501] width 260 height 52
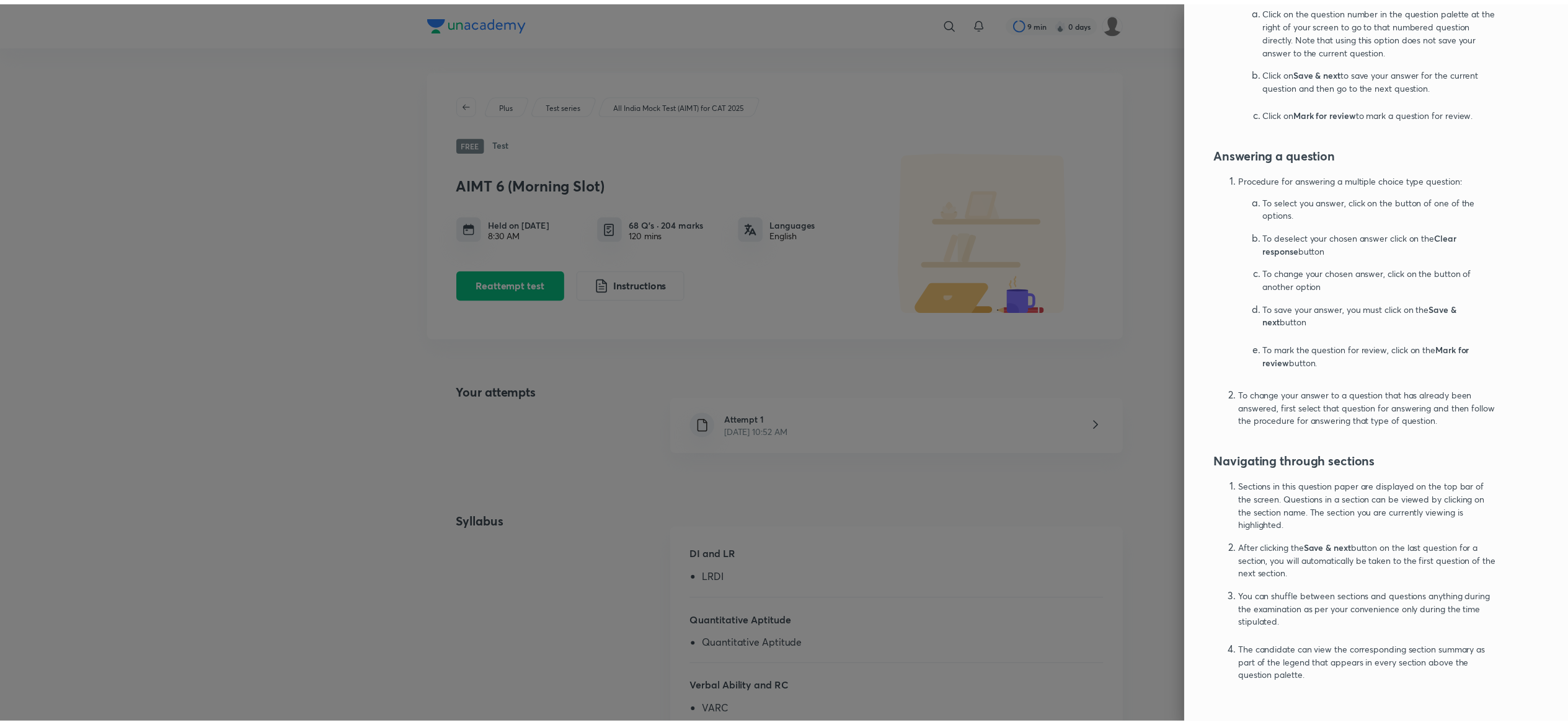
scroll to position [0, 0]
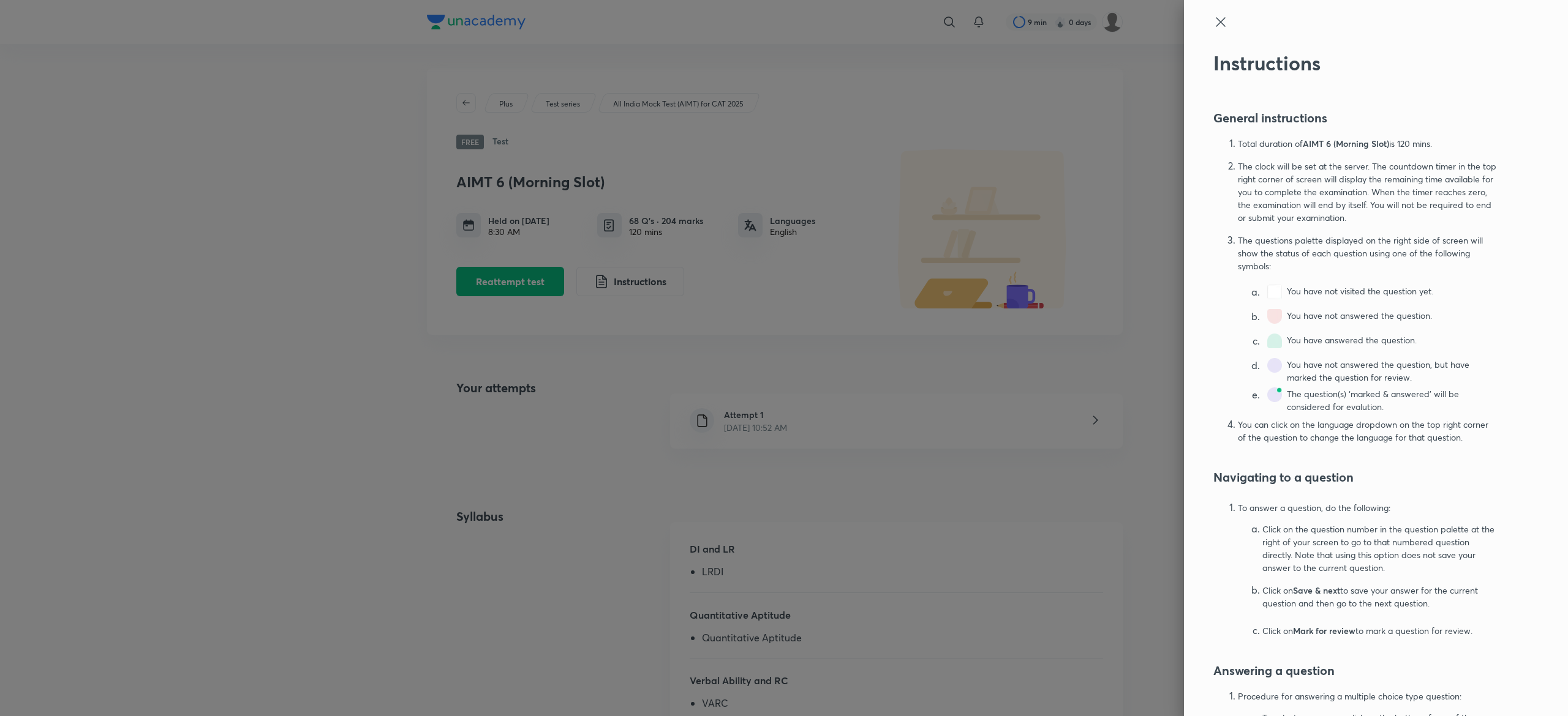
click at [1213, 22] on div at bounding box center [1355, 33] width 284 height 37
click at [1213, 16] on icon at bounding box center [1220, 22] width 15 height 15
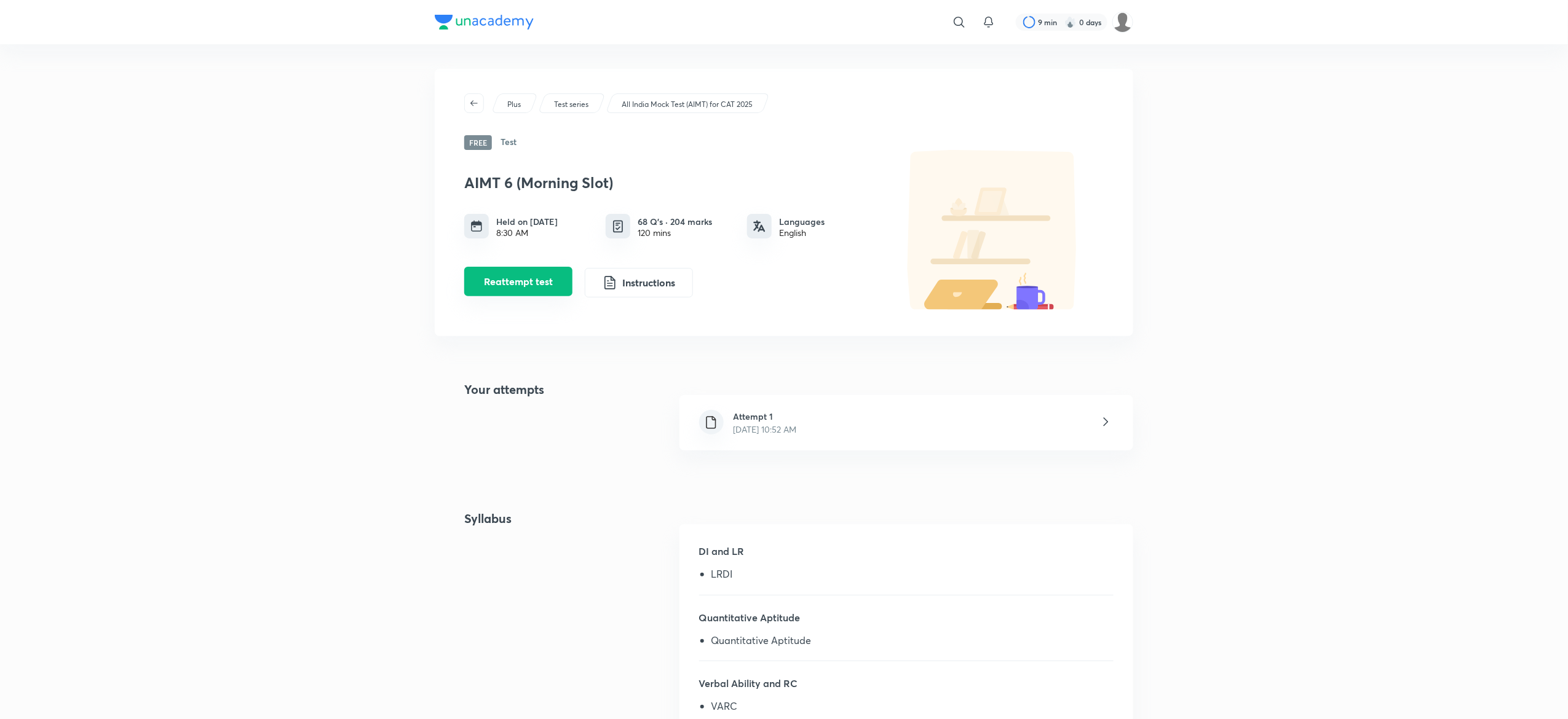
click at [525, 294] on button "Reattempt test" at bounding box center [518, 282] width 108 height 30
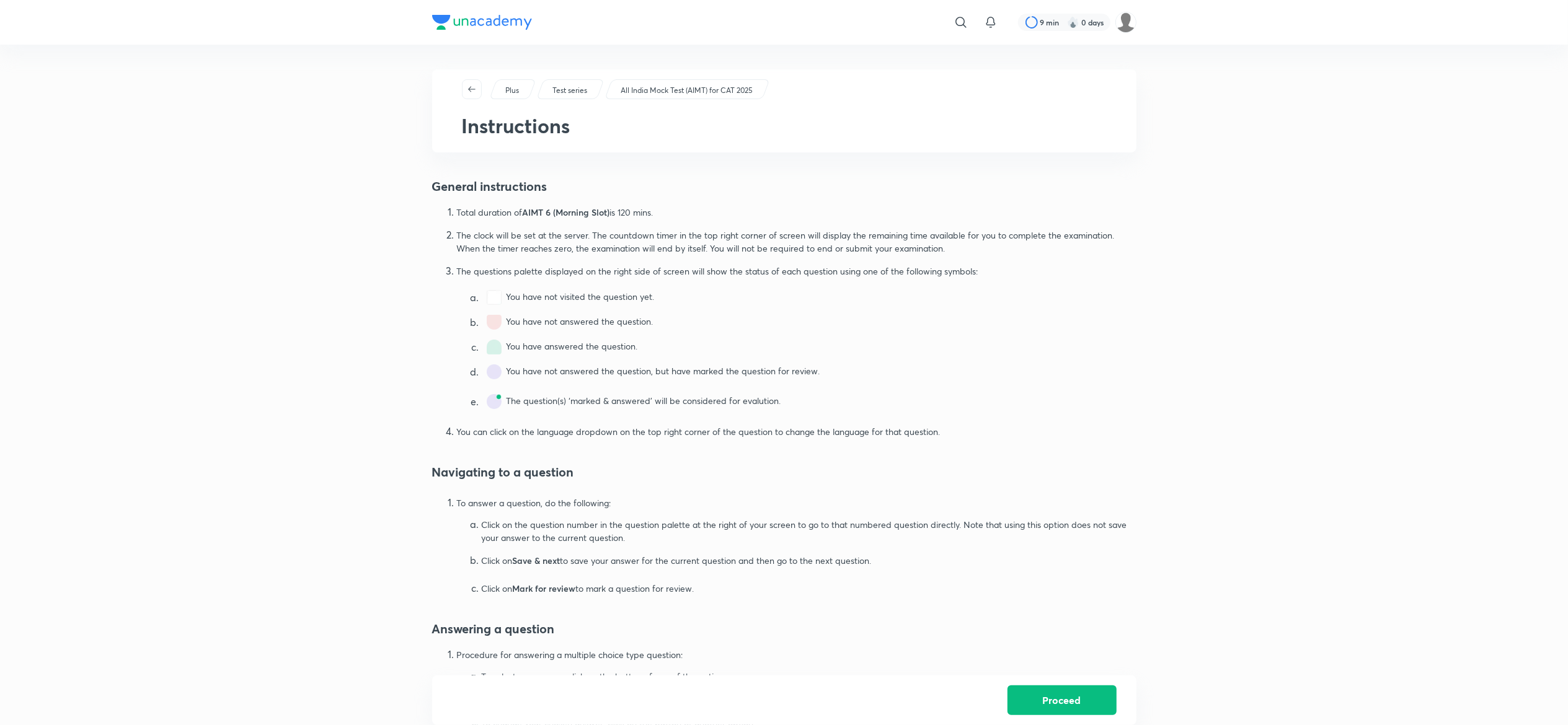
scroll to position [469, 0]
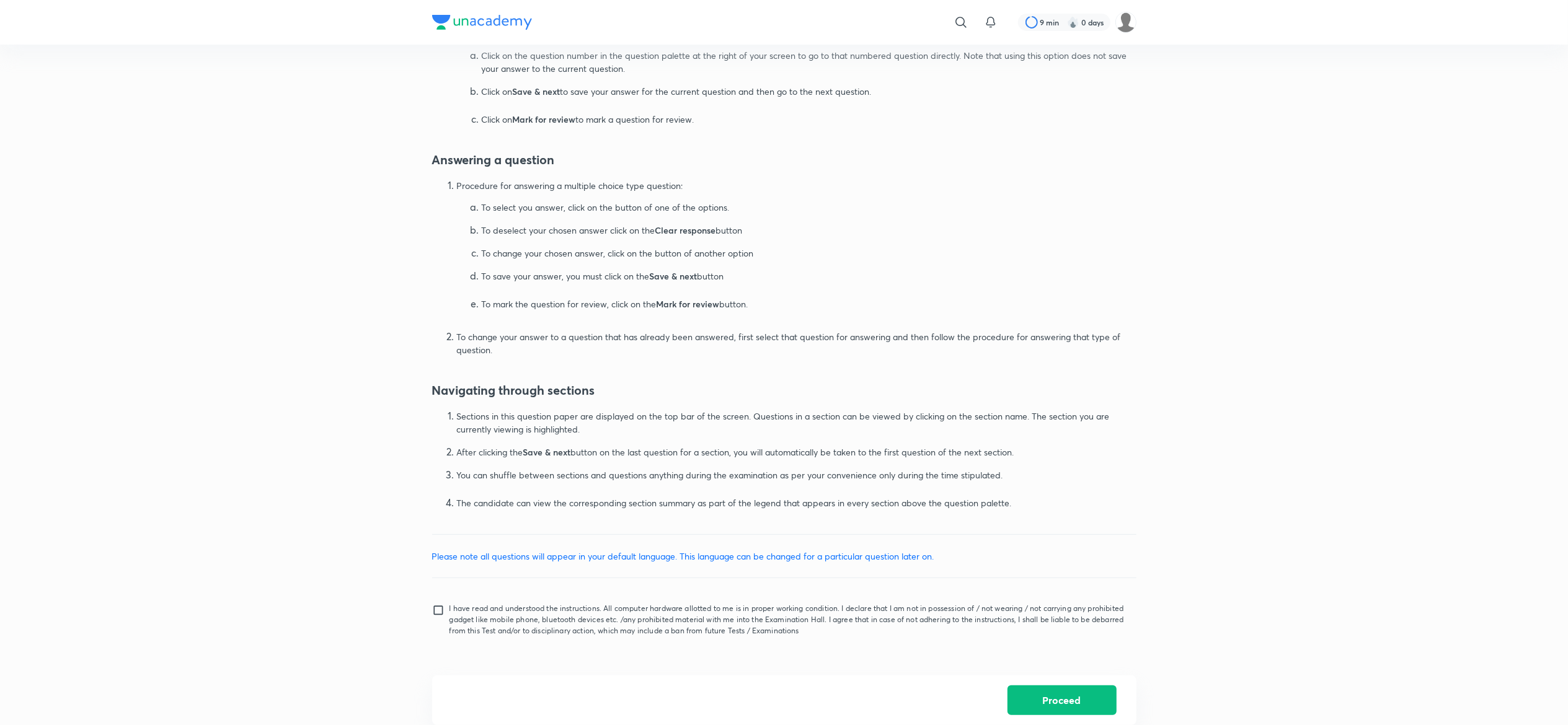
click at [437, 611] on input "I have read and understood the instructions. All computer hardware allotted to …" at bounding box center [441, 619] width 17 height 31
checkbox input "true"
click at [1027, 699] on button "Proceed" at bounding box center [1062, 699] width 109 height 30
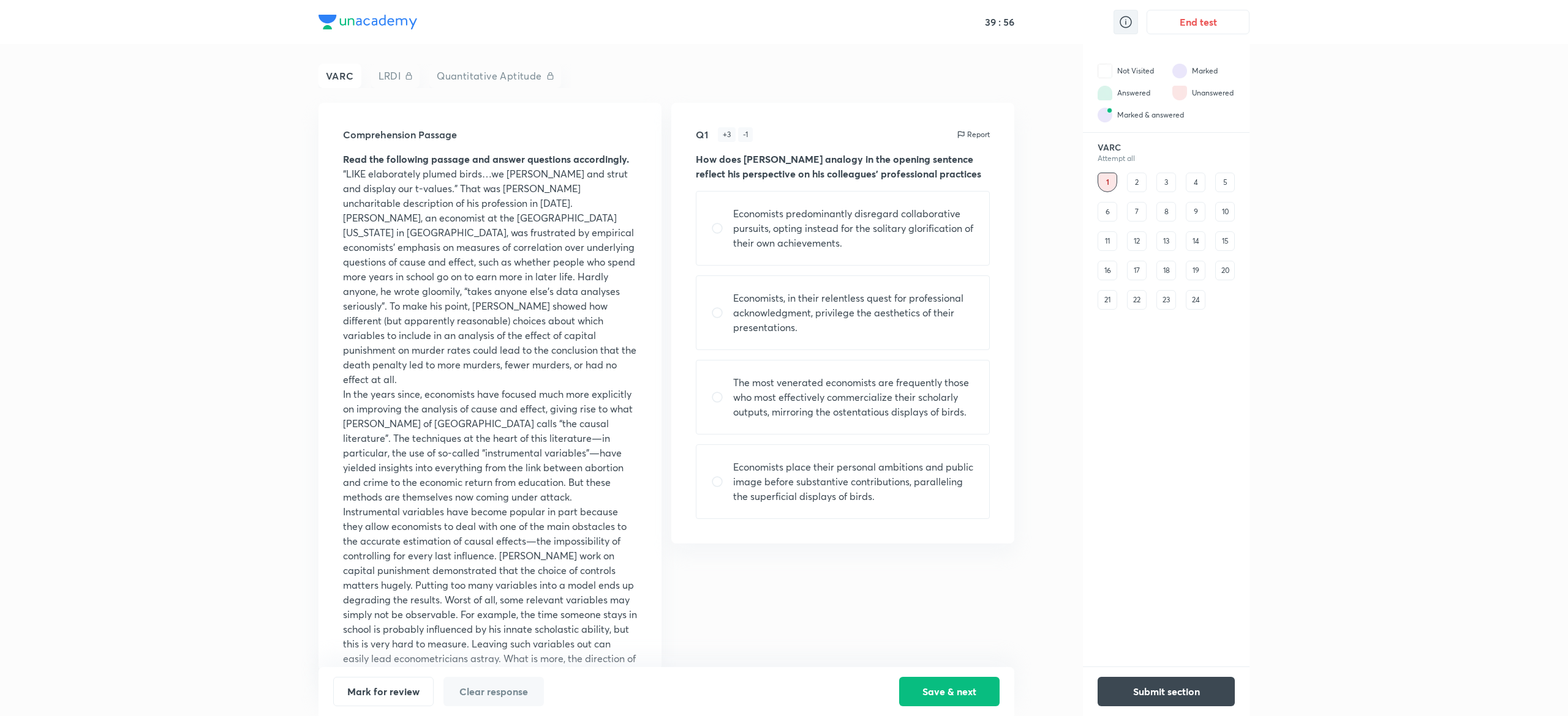
click at [1113, 21] on div at bounding box center [1125, 22] width 25 height 25
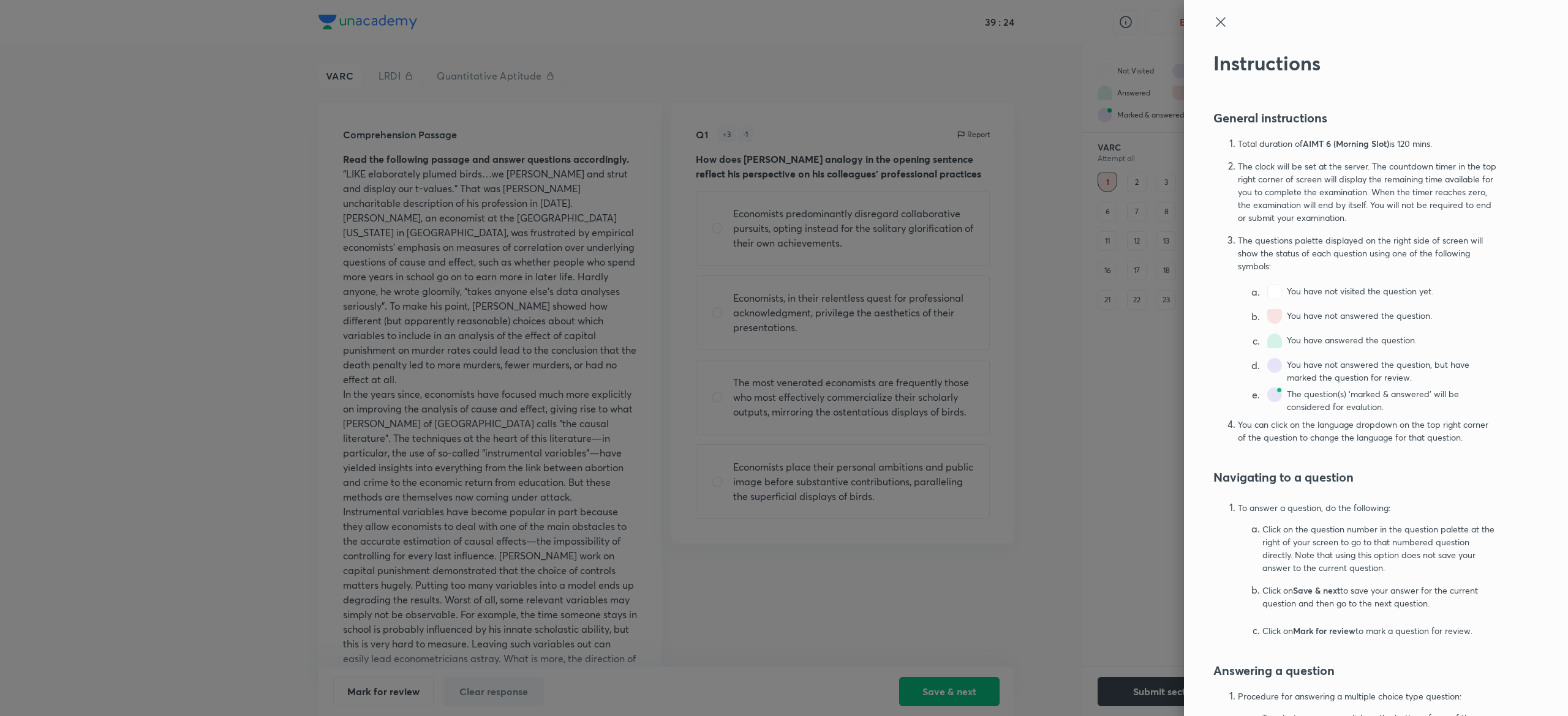
click at [1213, 22] on icon at bounding box center [1220, 22] width 15 height 15
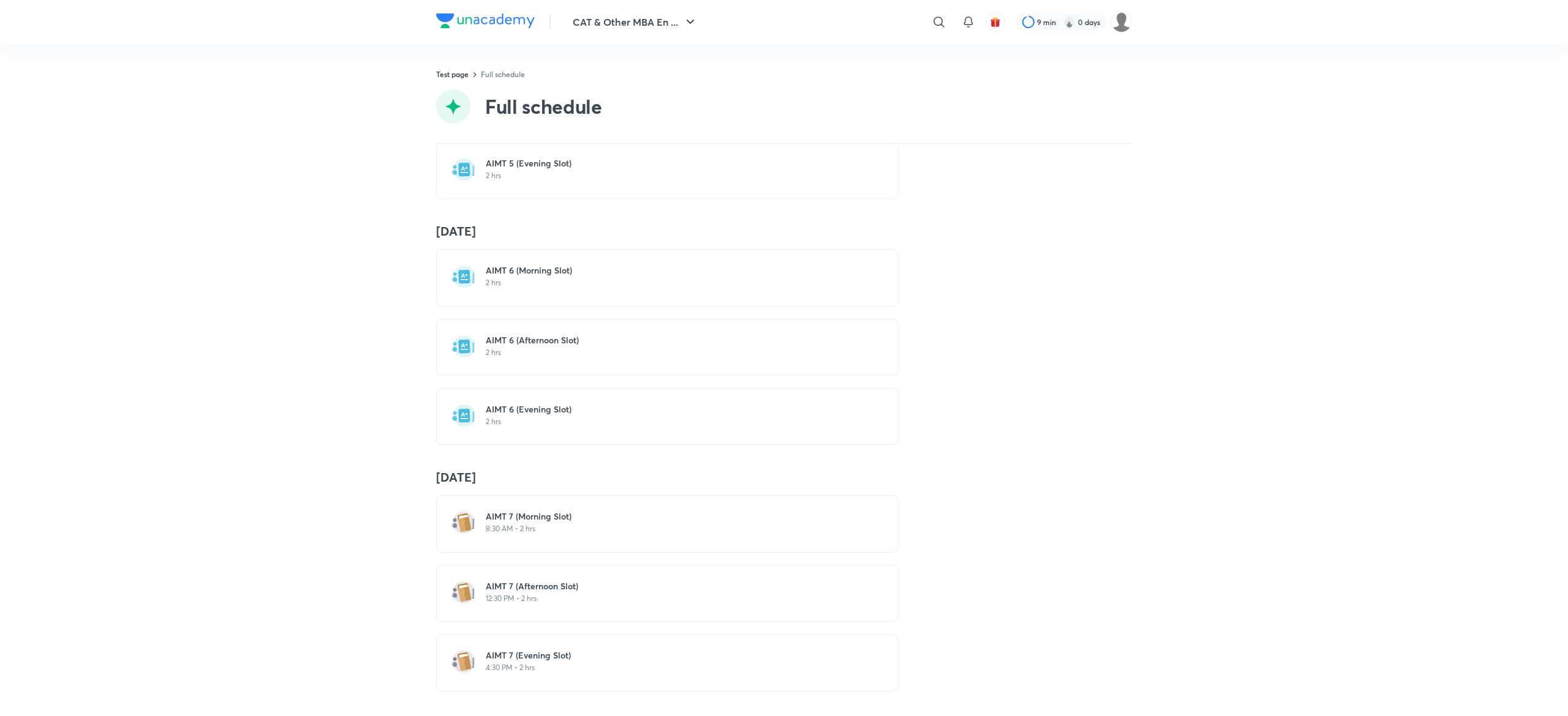
click at [584, 510] on h6 "AIMT 7 (Morning Slot)" at bounding box center [674, 516] width 377 height 12
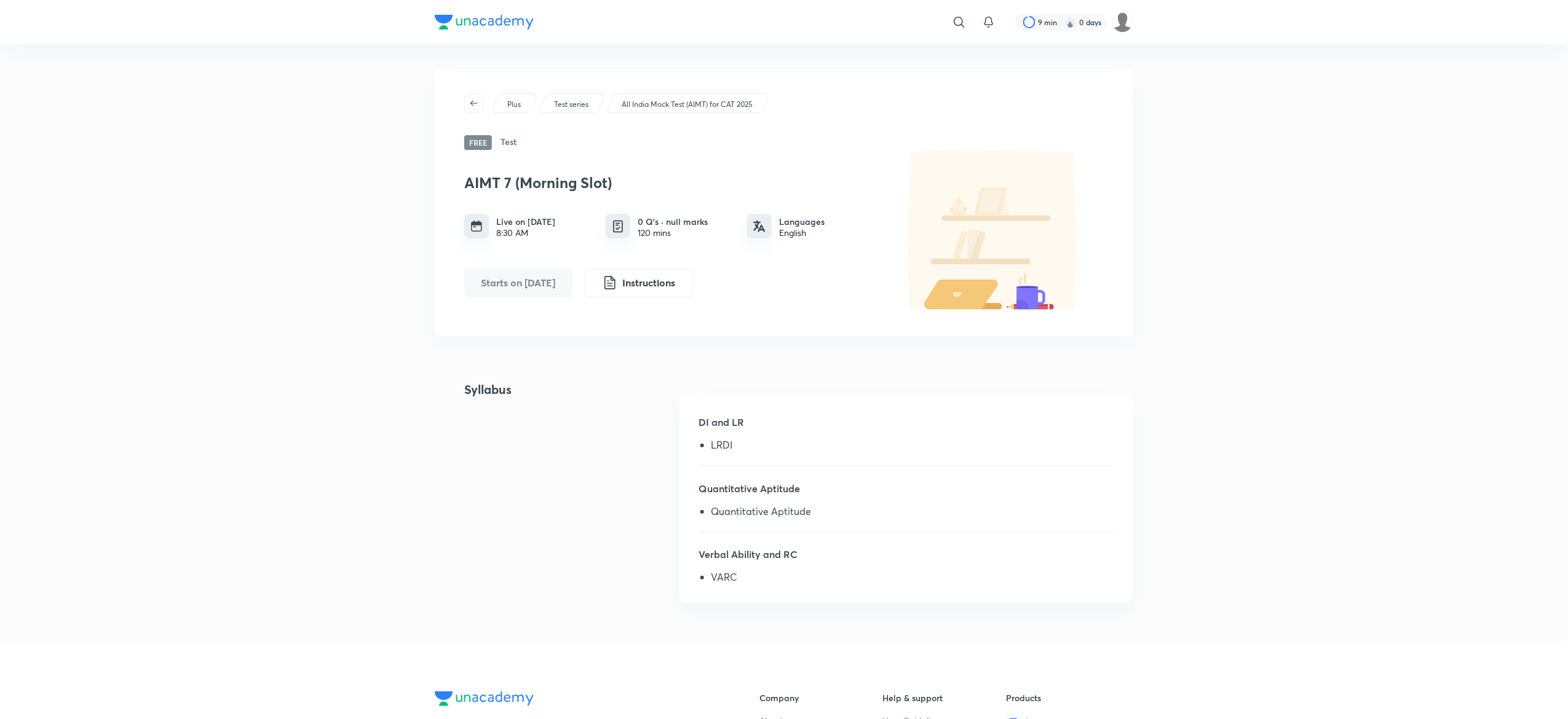
click at [1080, 439] on li "LRDI" at bounding box center [913, 447] width 402 height 16
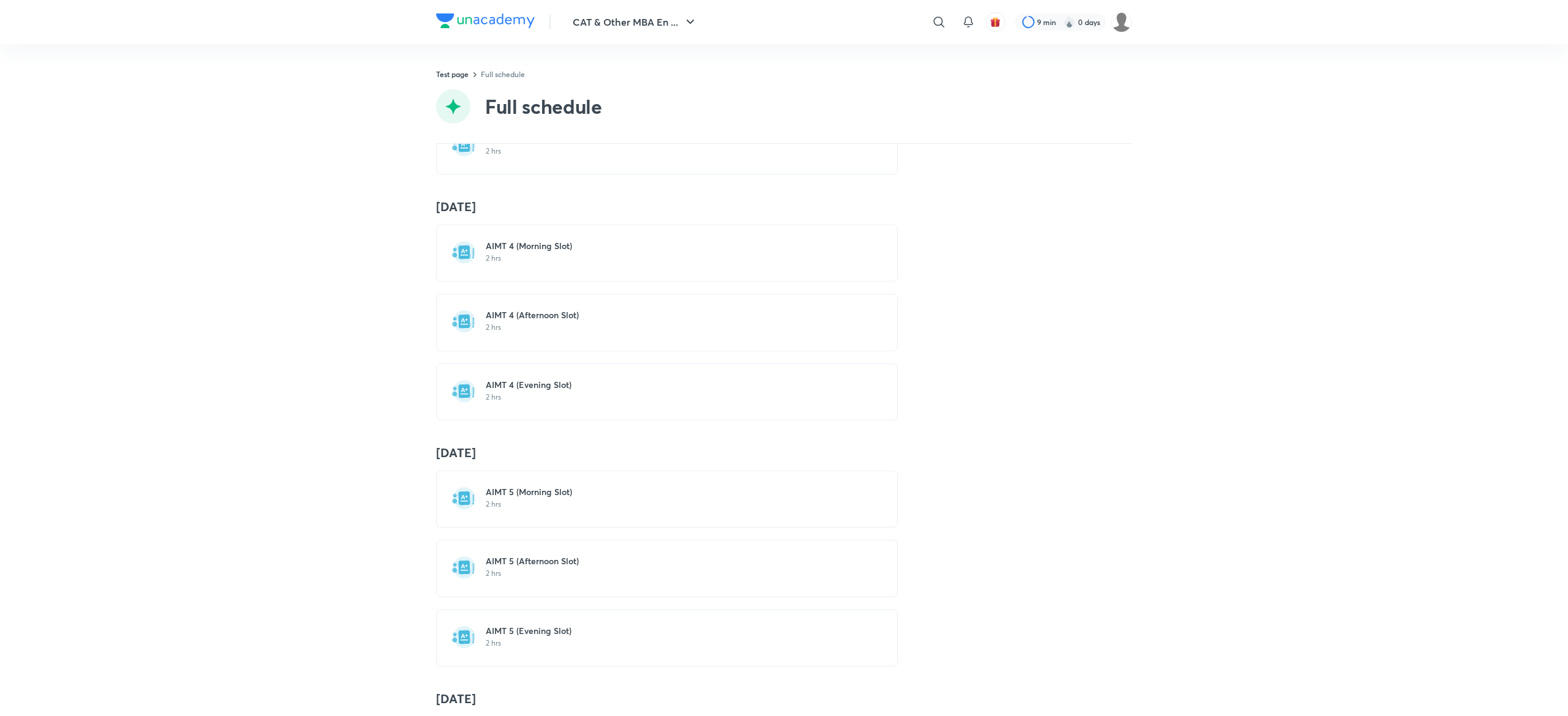
scroll to position [1310, 0]
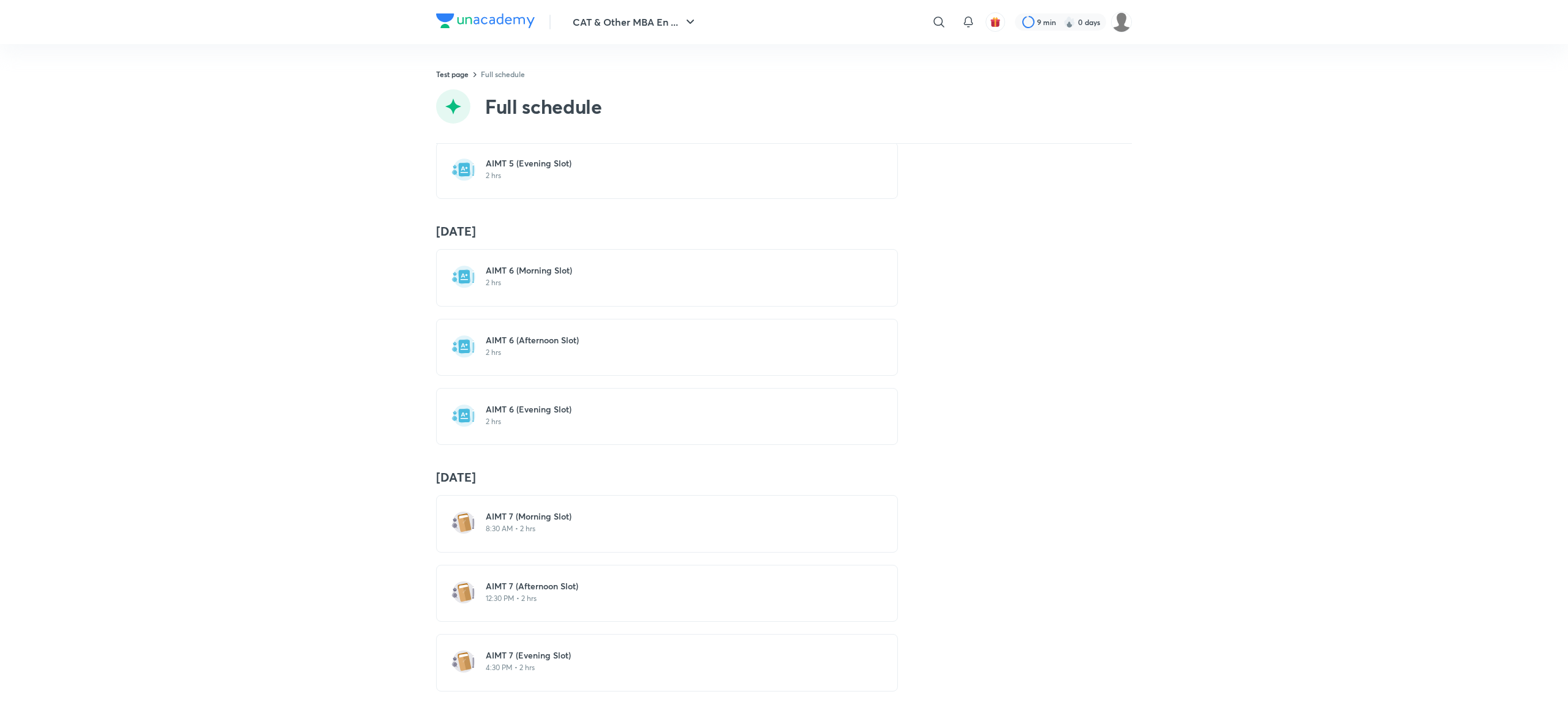
click at [620, 510] on h6 "AIMT 7 (Morning Slot)" at bounding box center [674, 516] width 377 height 12
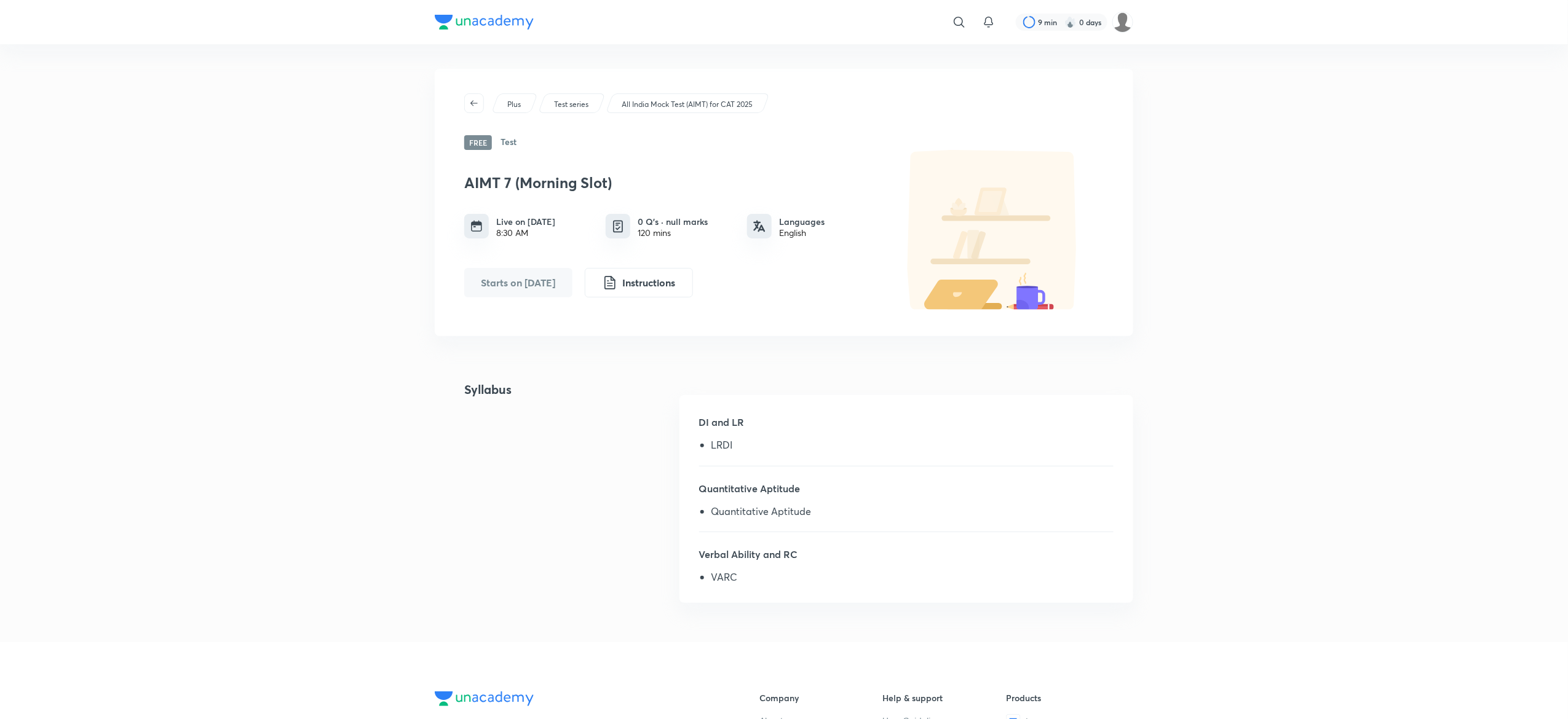
click at [445, 175] on div "Plus Test series All India Mock Test (AIMT) for CAT 2025 Free Test AIMT 7 (Morn…" at bounding box center [784, 202] width 699 height 268
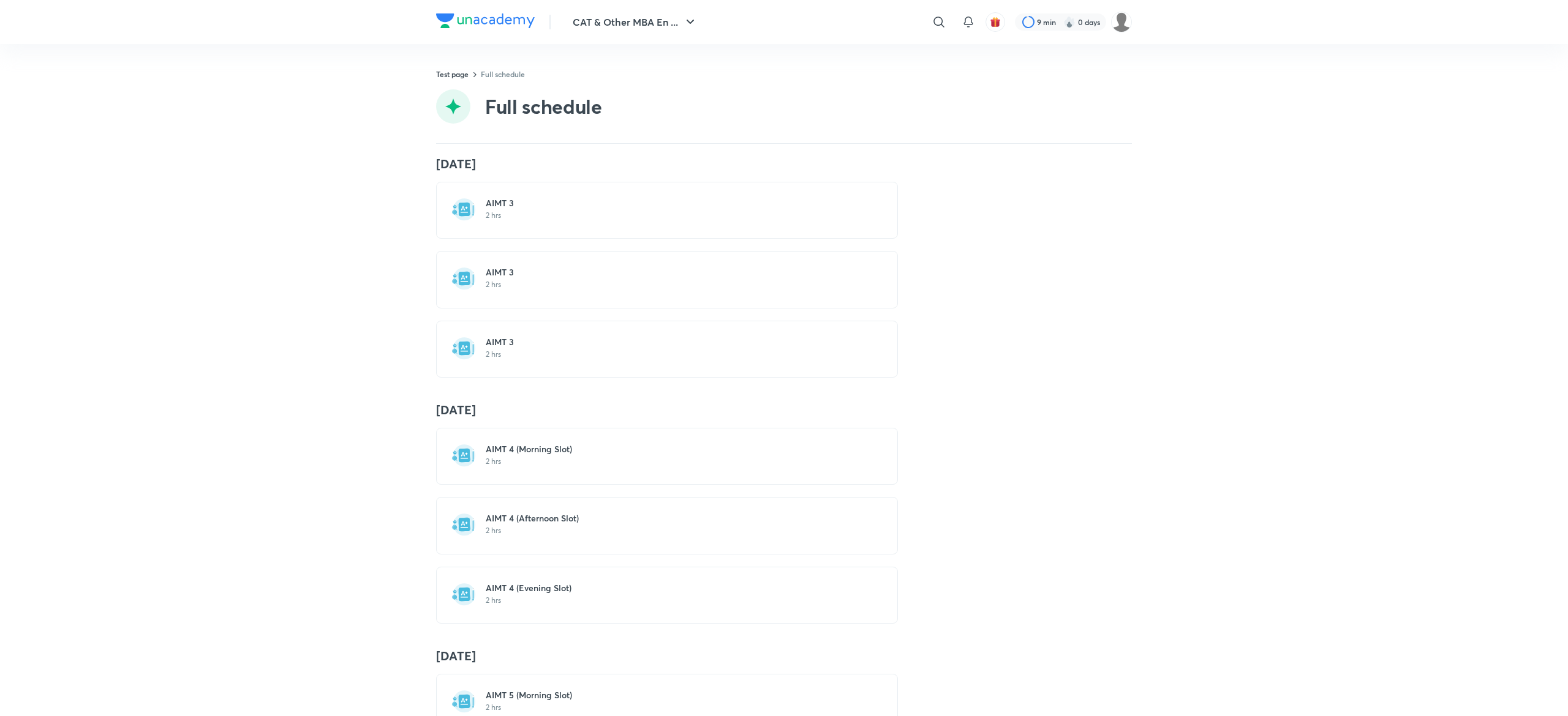
scroll to position [1310, 0]
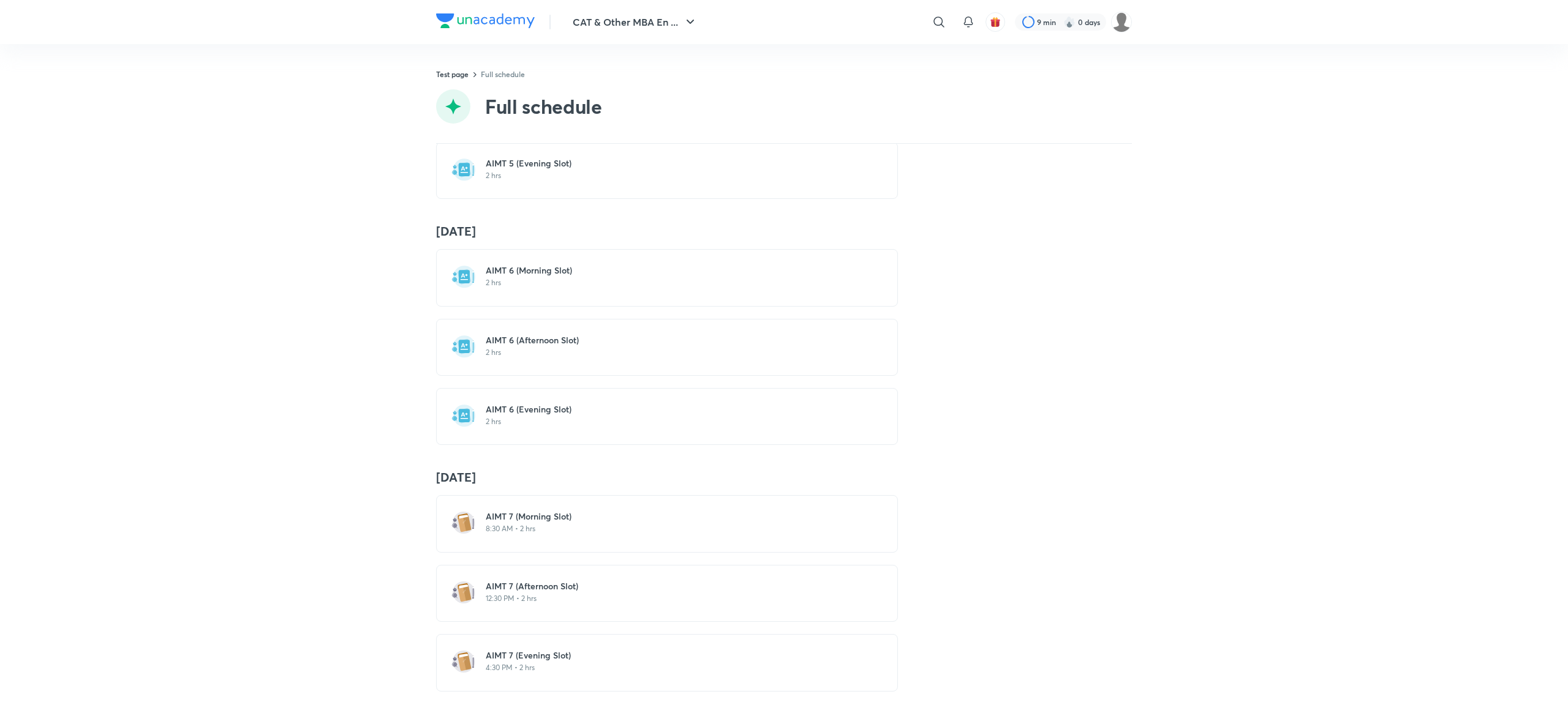
click at [519, 594] on p "12:30 PM • 2 hrs" at bounding box center [674, 599] width 377 height 10
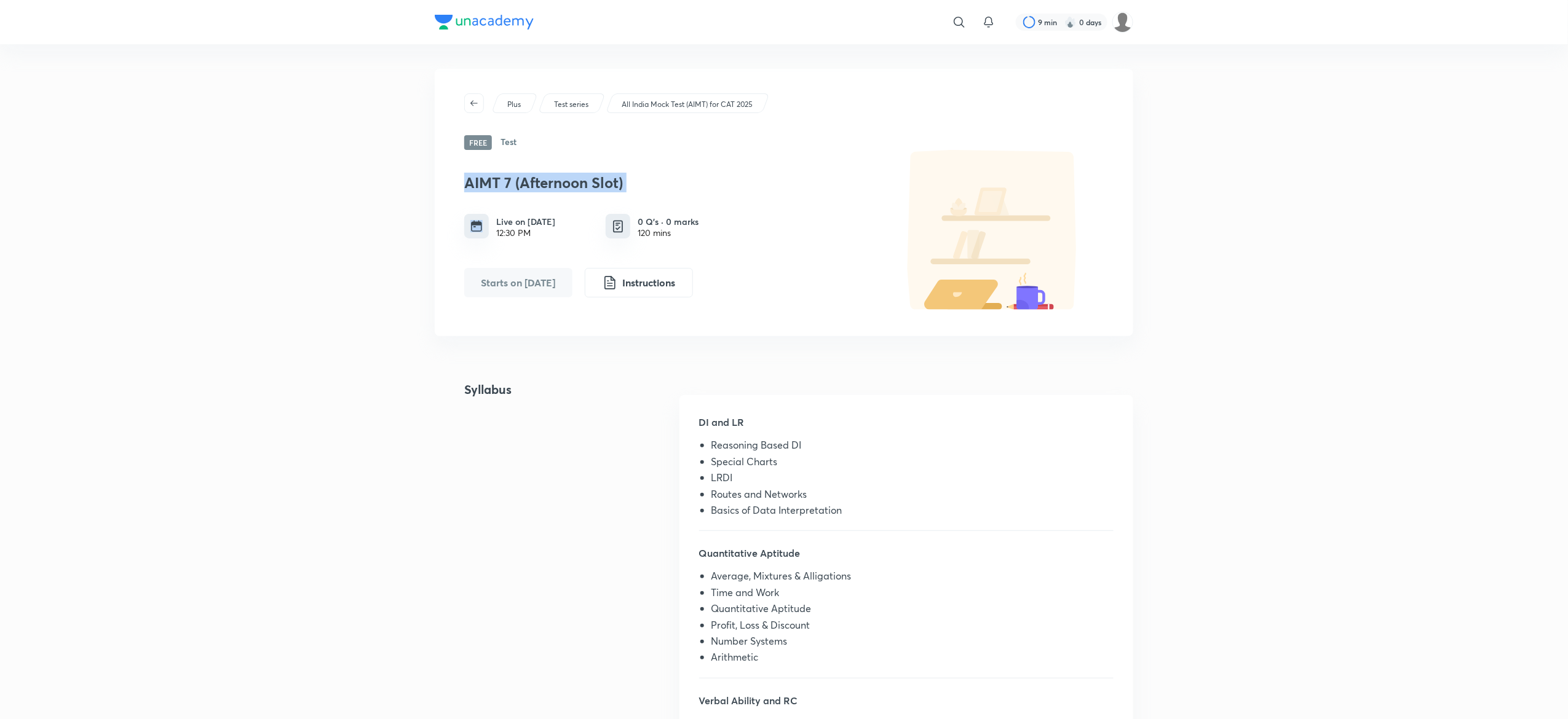
drag, startPoint x: 328, startPoint y: 178, endPoint x: 227, endPoint y: 116, distance: 118.5
click at [256, 138] on div "​ 9 min 0 days Plus Test series All India Mock Test (AIMT) for CAT 2025 Free Te…" at bounding box center [784, 598] width 1568 height 1197
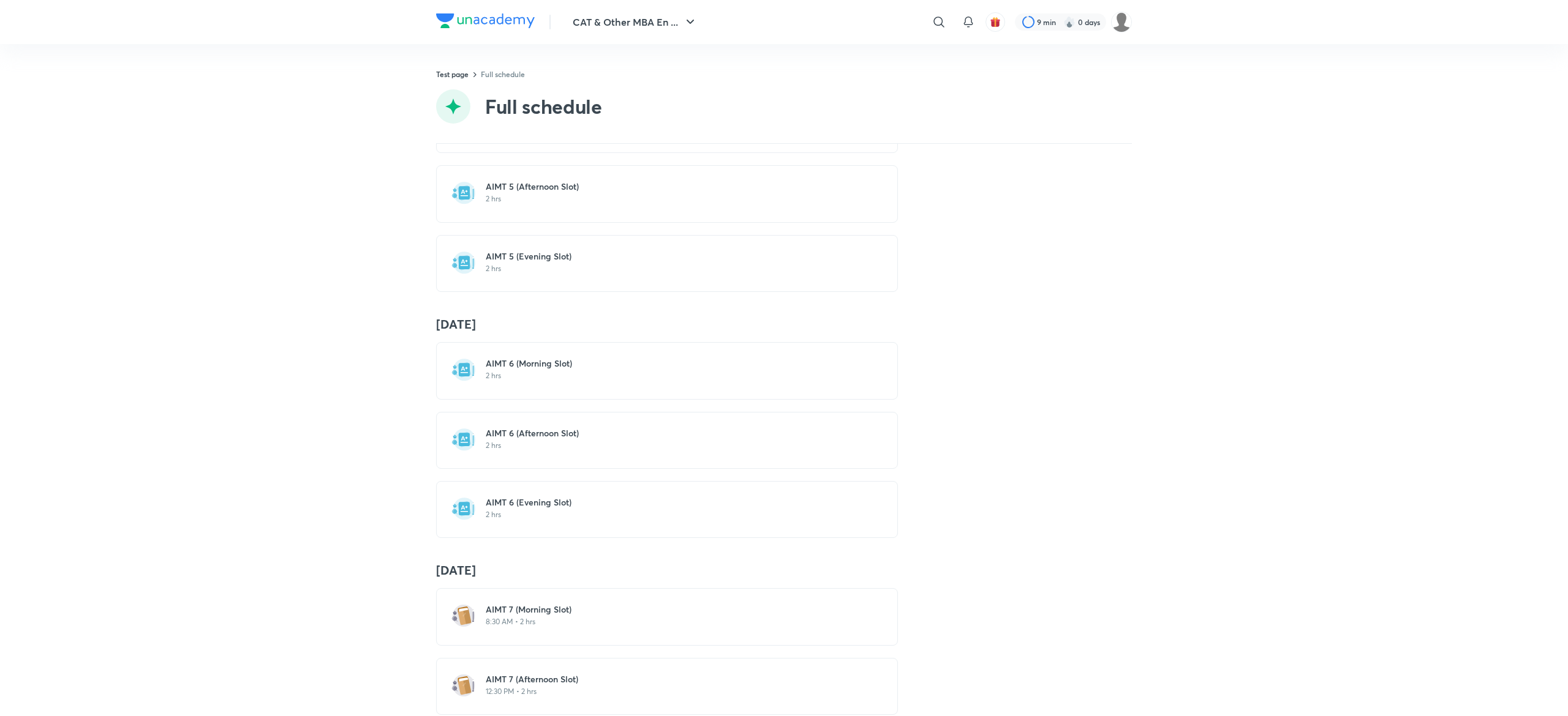
scroll to position [1310, 0]
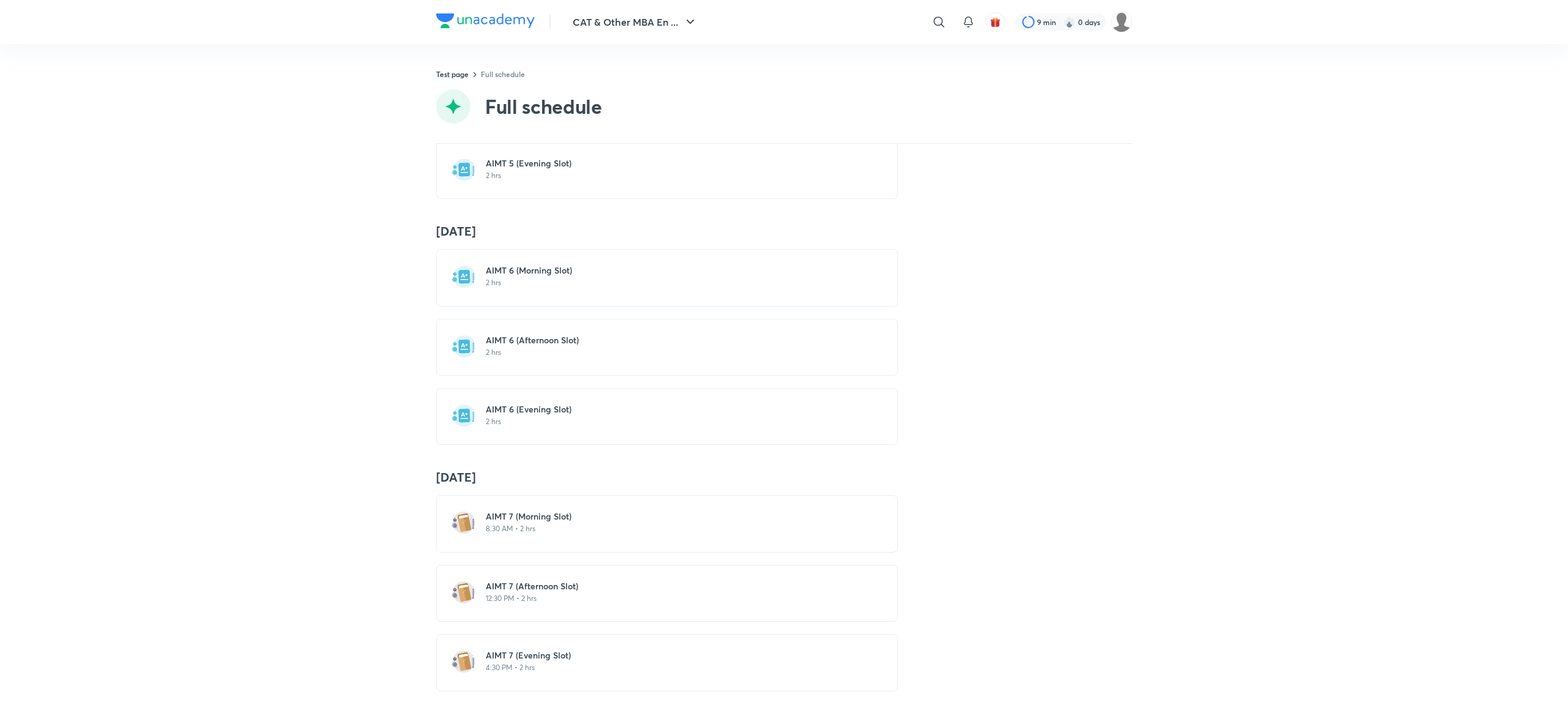
click at [515, 650] on h6 "AIMT 7 (Evening Slot)" at bounding box center [674, 655] width 377 height 12
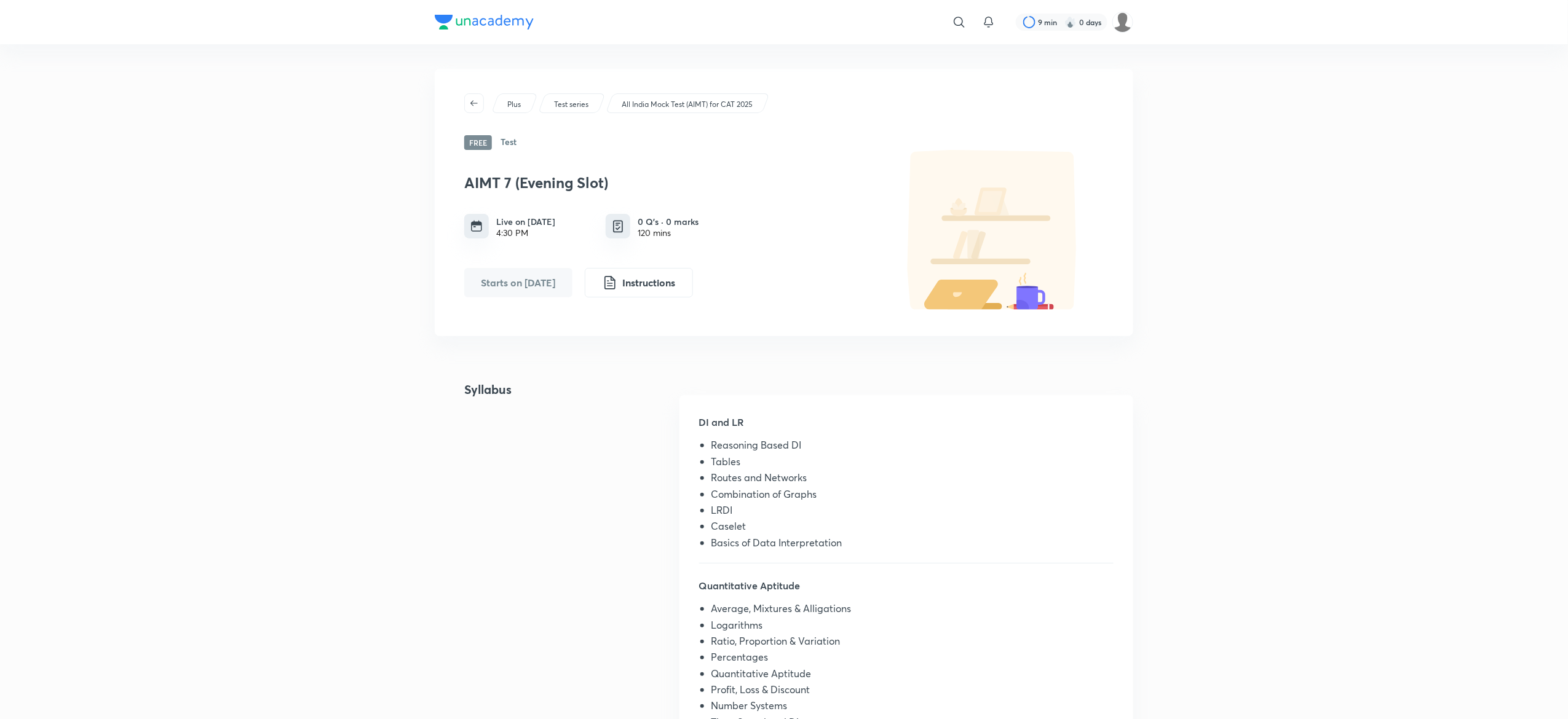
click at [336, 278] on div "​ 9 min 0 days Plus Test series All India Mock Test (AIMT) for CAT 2025 Free Te…" at bounding box center [784, 639] width 1568 height 1278
click at [339, 241] on div "​ 9 min 0 days Plus Test series All India Mock Test (AIMT) for CAT 2025 Free Te…" at bounding box center [784, 639] width 1568 height 1278
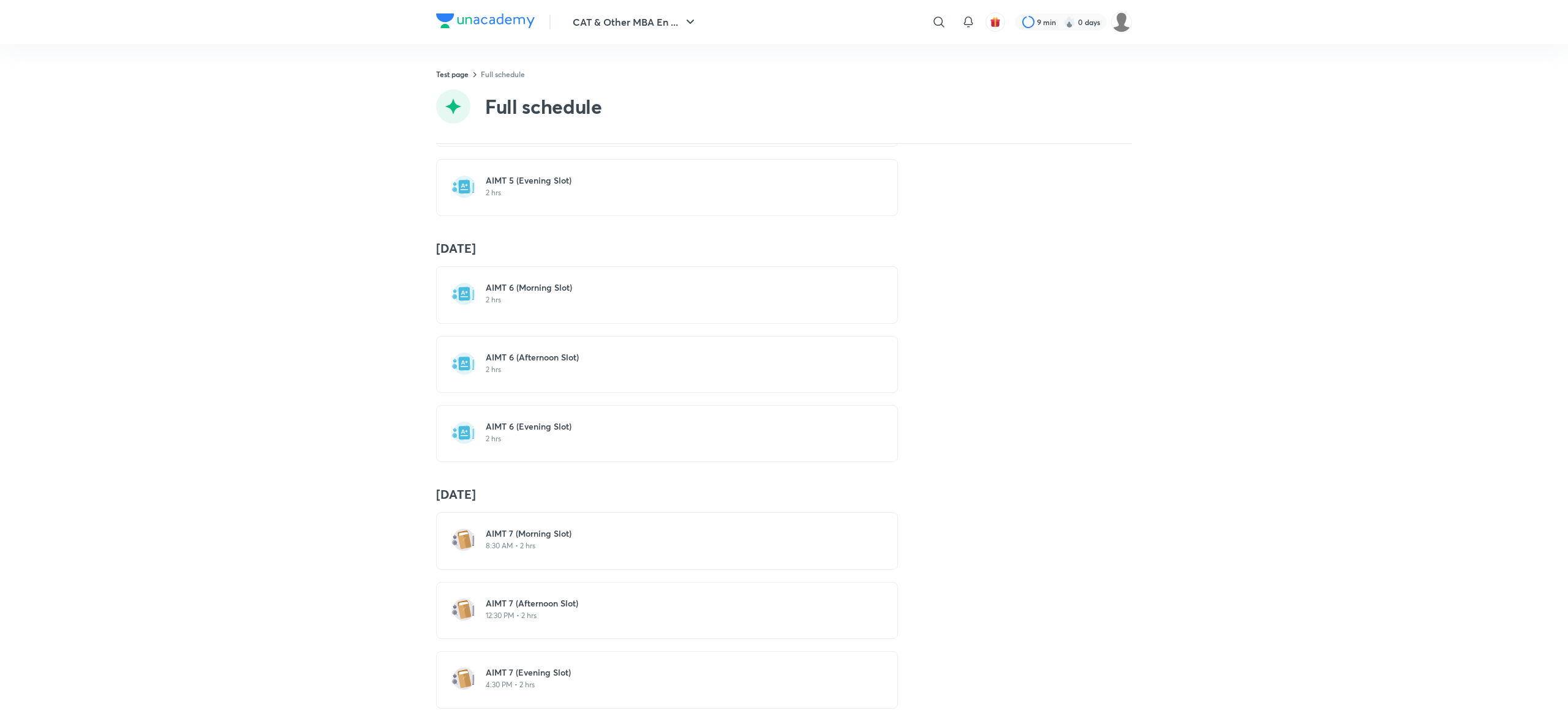
scroll to position [1310, 0]
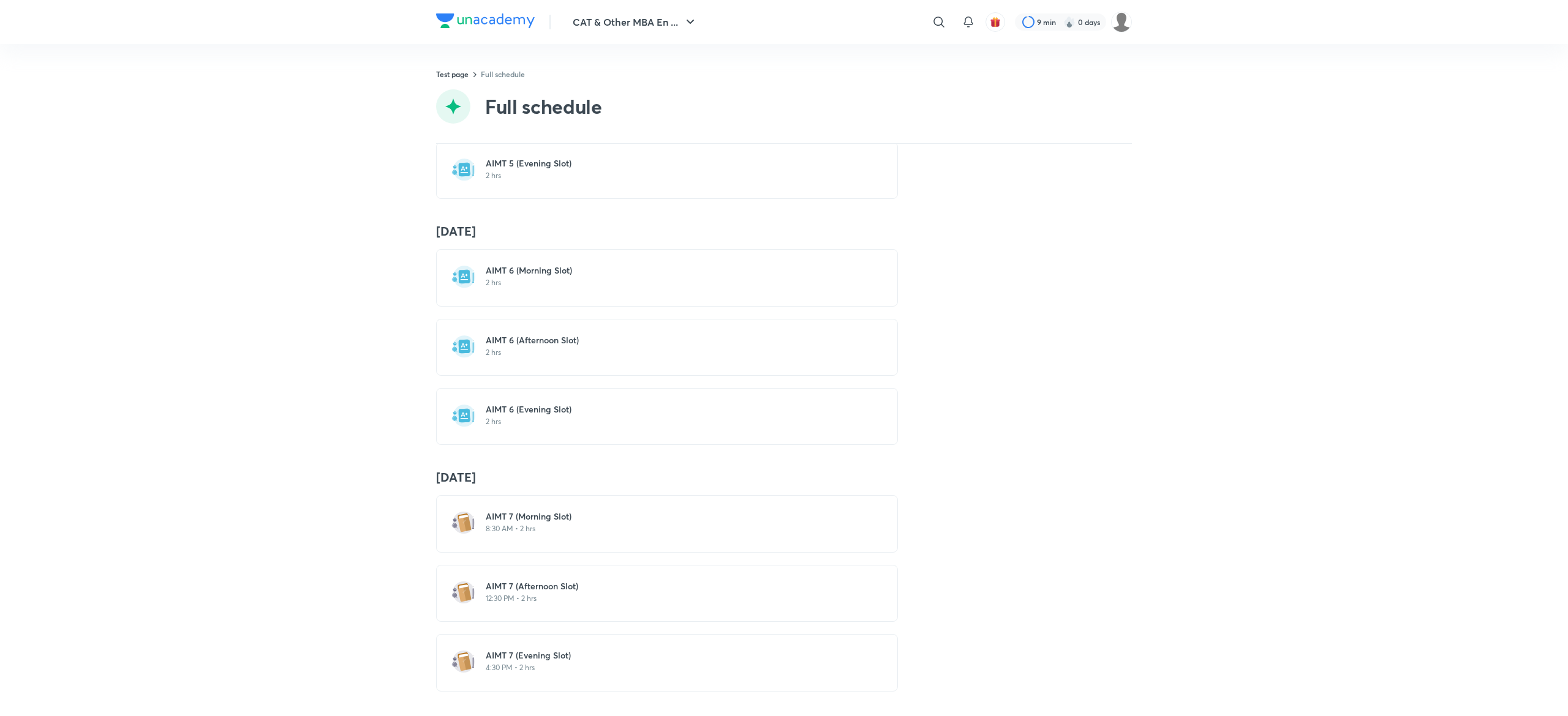
click at [519, 524] on p "8:30 AM • 2 hrs" at bounding box center [674, 529] width 377 height 10
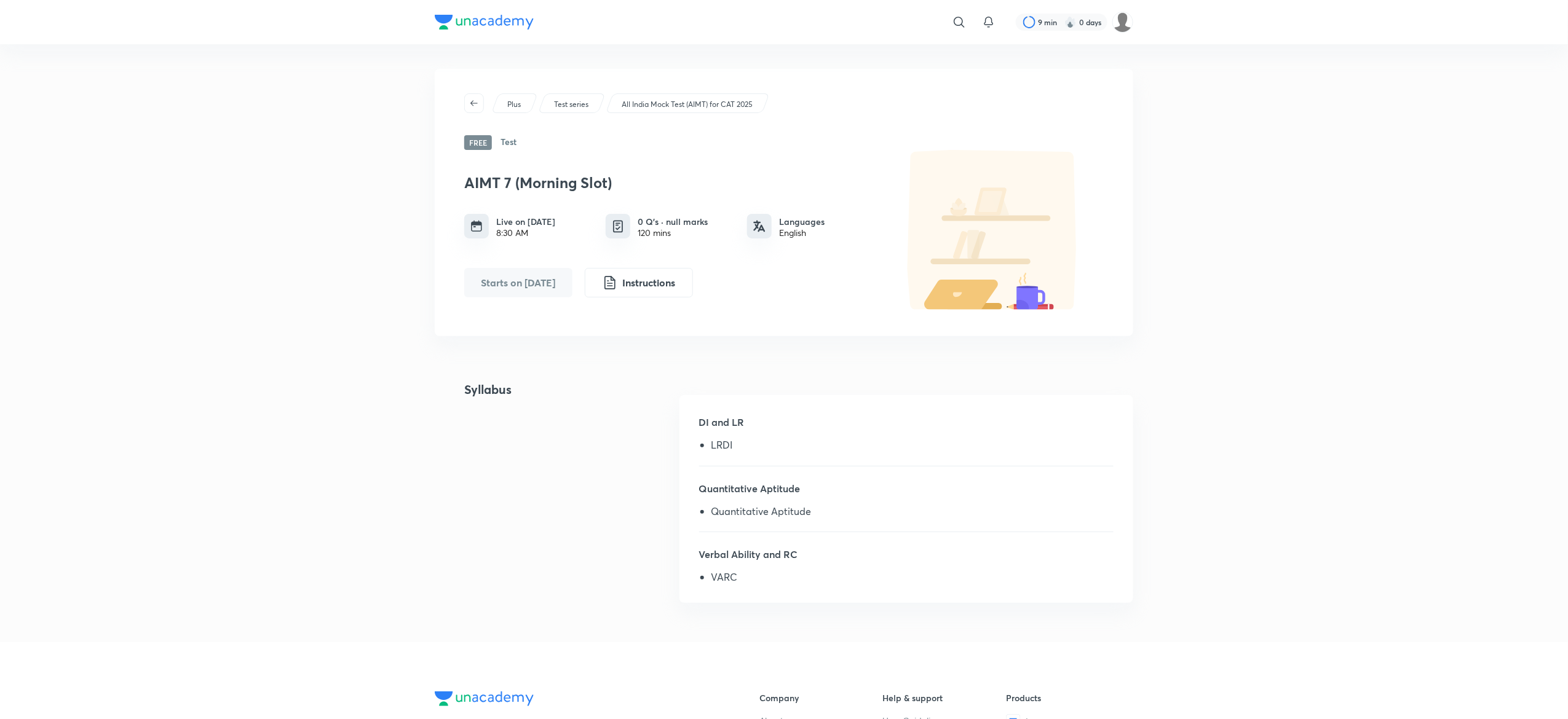
click at [358, 263] on div "​ 9 min 0 days Plus Test series All India Mock Test (AIMT) for CAT 2025 Free Te…" at bounding box center [784, 526] width 1568 height 1052
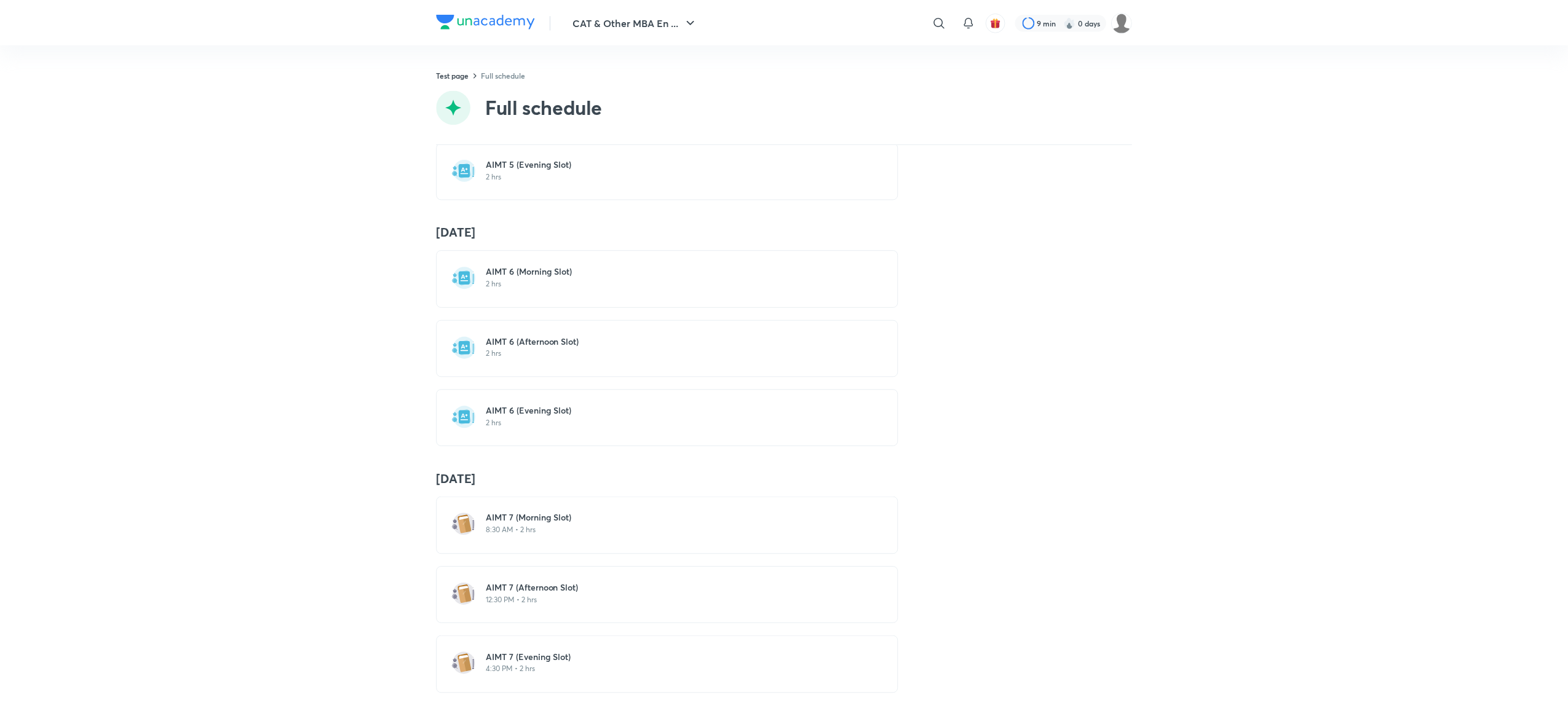
scroll to position [1315, 0]
click at [537, 583] on h6 "AIMT 7 (Afternoon Slot)" at bounding box center [677, 588] width 379 height 12
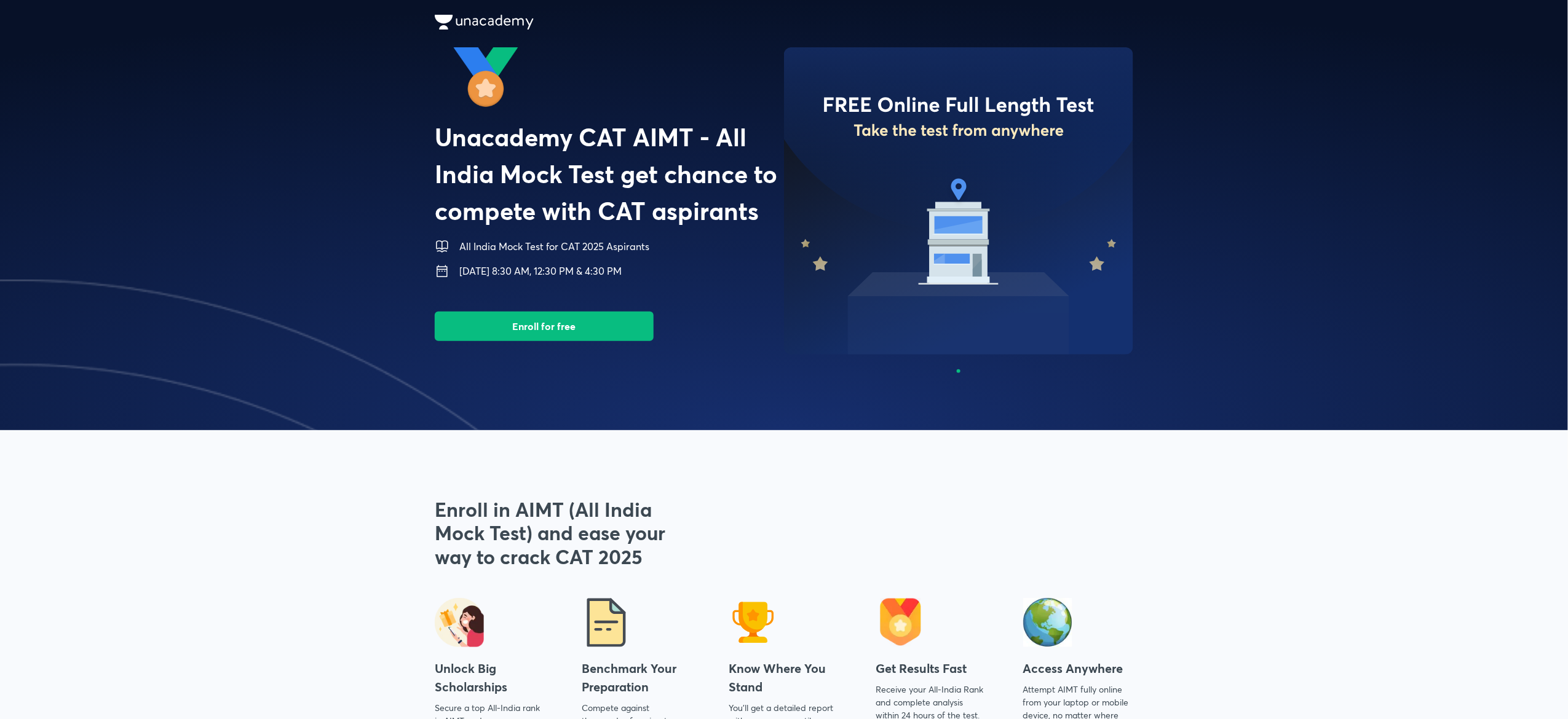
click at [532, 317] on button "Enroll for free" at bounding box center [544, 326] width 219 height 30
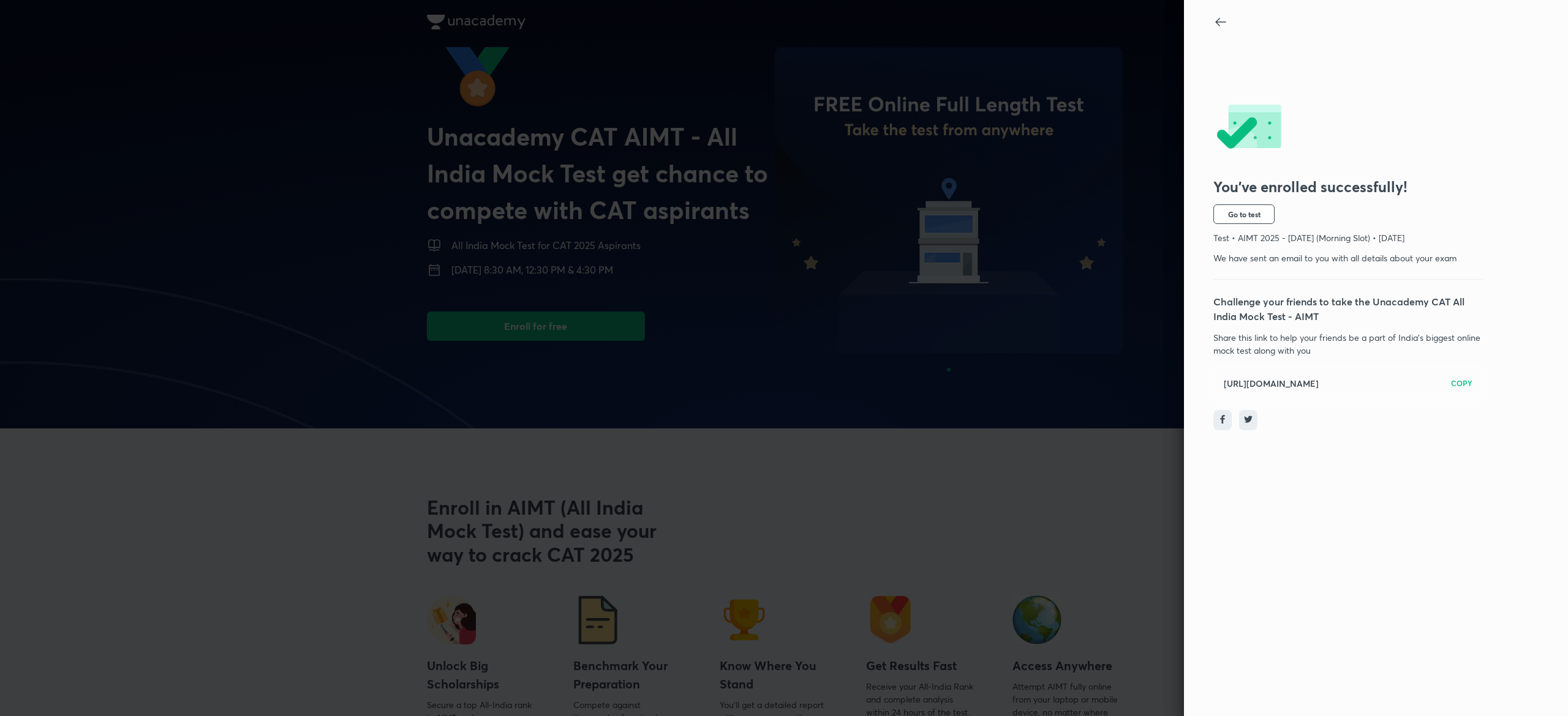
click at [1215, 18] on icon at bounding box center [1220, 22] width 15 height 15
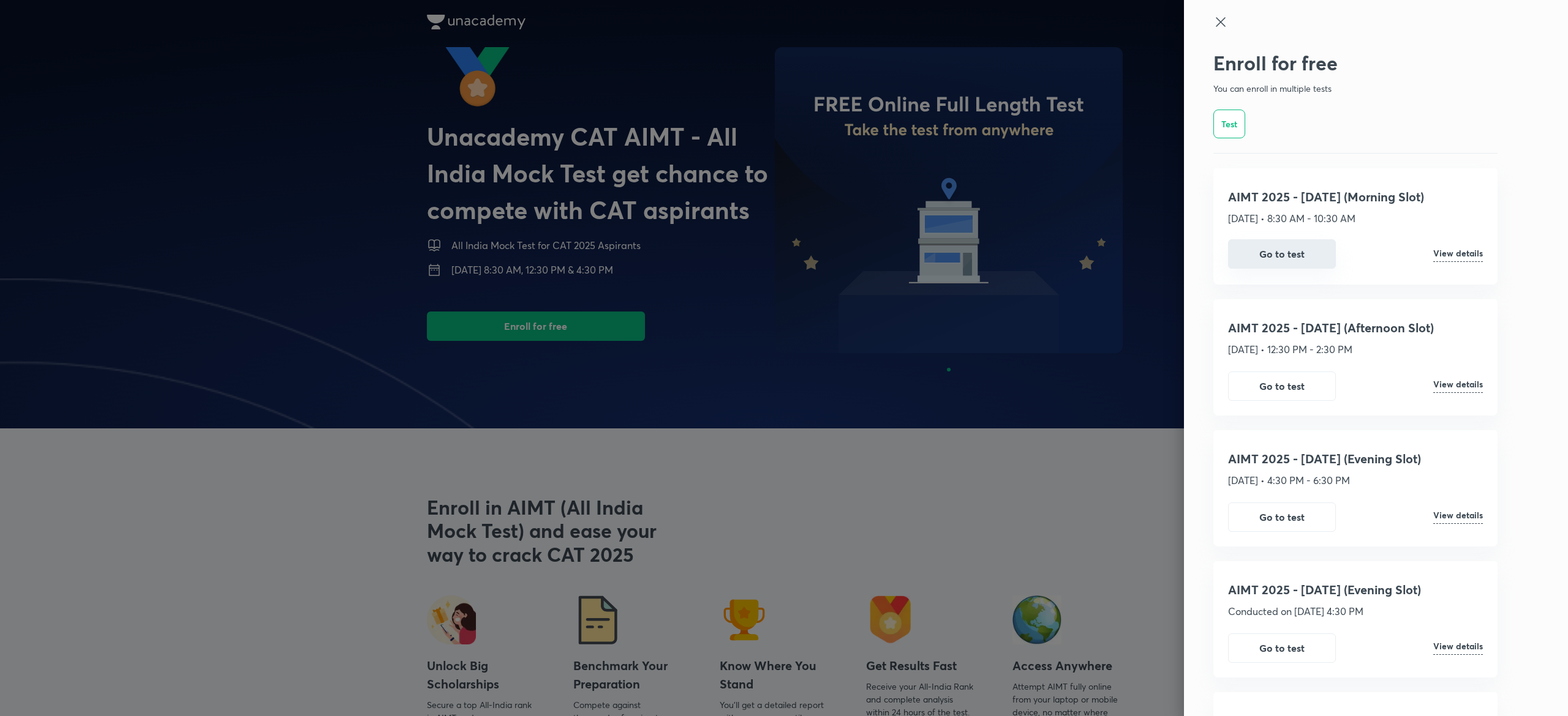
click at [1255, 266] on button "Go to test" at bounding box center [1282, 254] width 108 height 30
click at [1213, 16] on icon at bounding box center [1220, 22] width 15 height 15
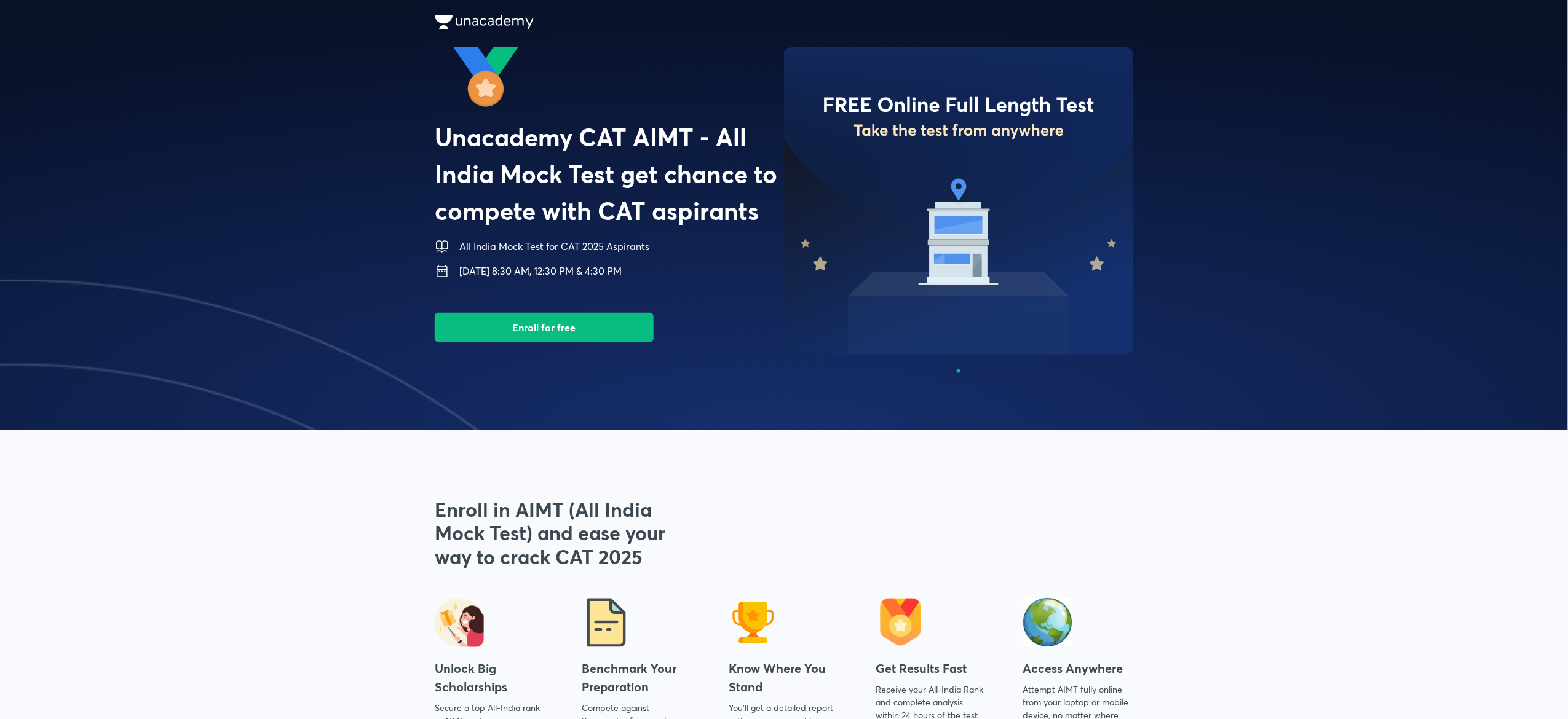
click at [354, 282] on img at bounding box center [16, 495] width 1568 height 430
click at [631, 324] on button "Enroll for free" at bounding box center [544, 326] width 219 height 30
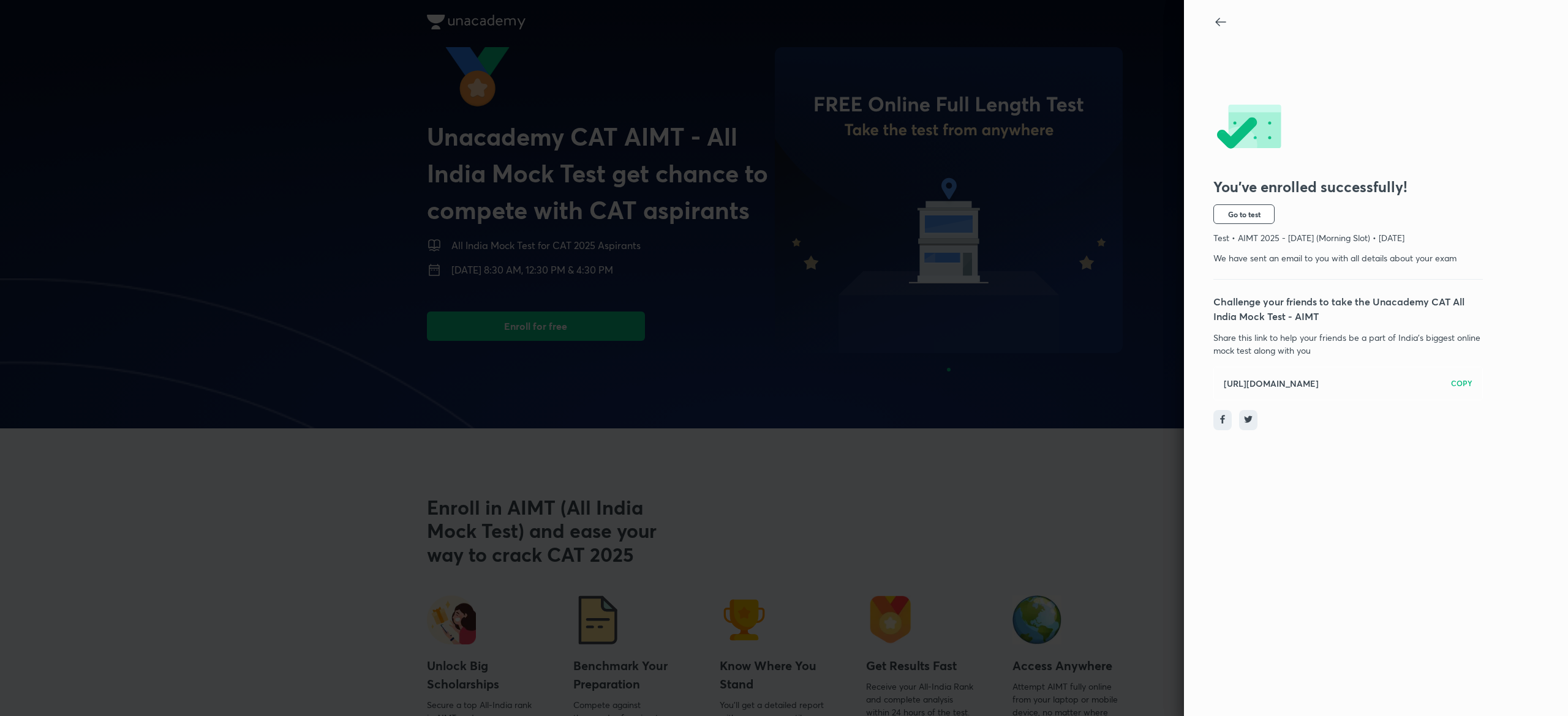
click at [1226, 17] on icon at bounding box center [1220, 22] width 15 height 15
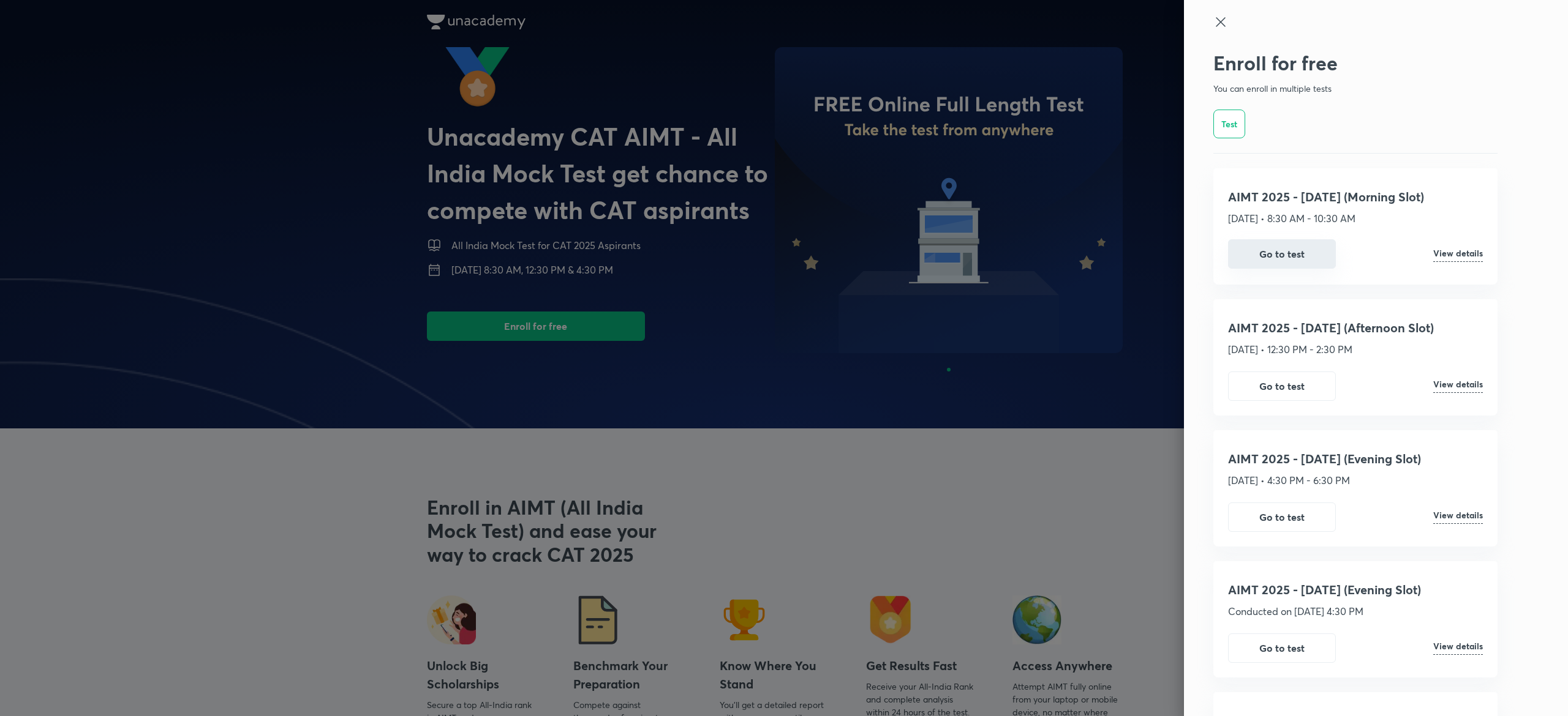
click at [1264, 254] on button "Go to test" at bounding box center [1282, 254] width 108 height 30
click at [1213, 20] on icon at bounding box center [1220, 22] width 15 height 15
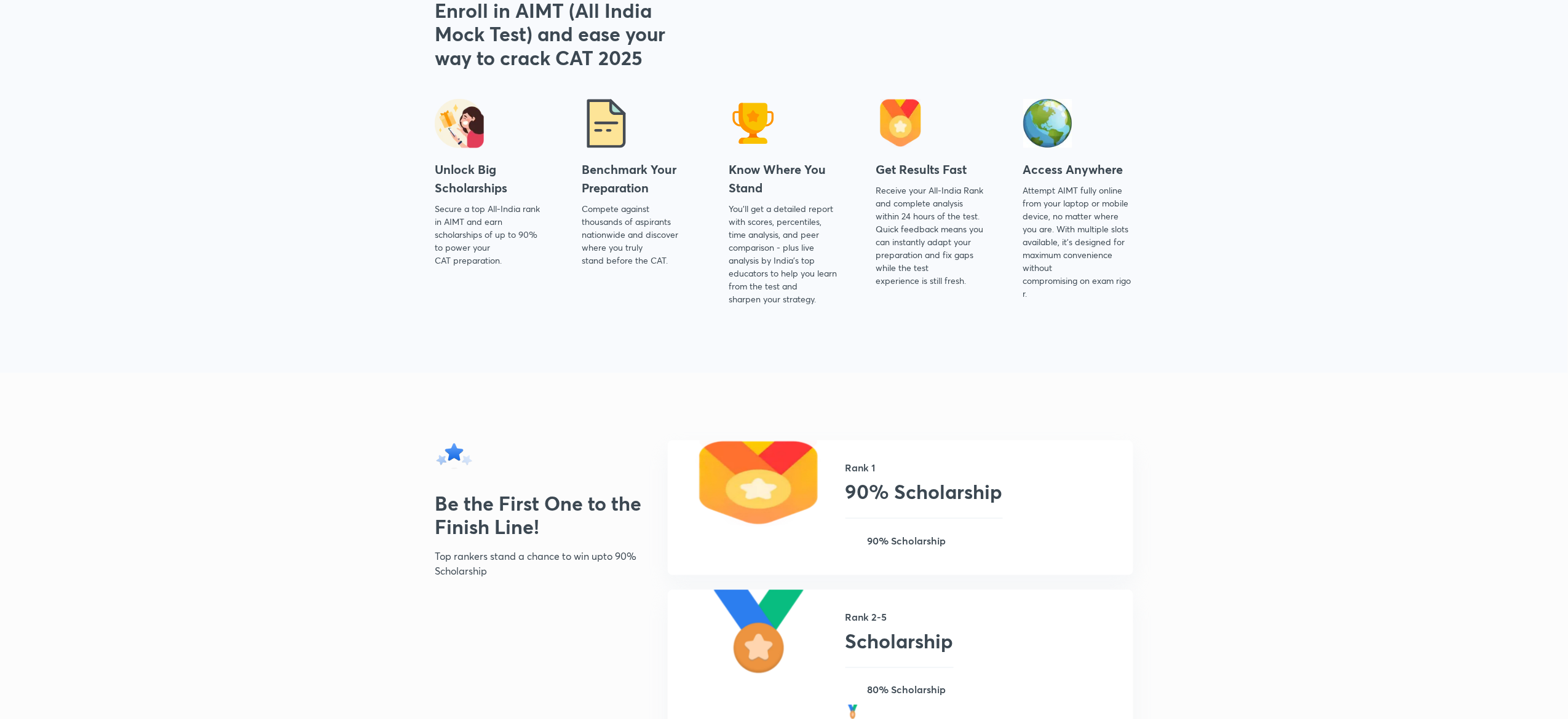
scroll to position [1129, 0]
